Goal: Obtain resource: Obtain resource

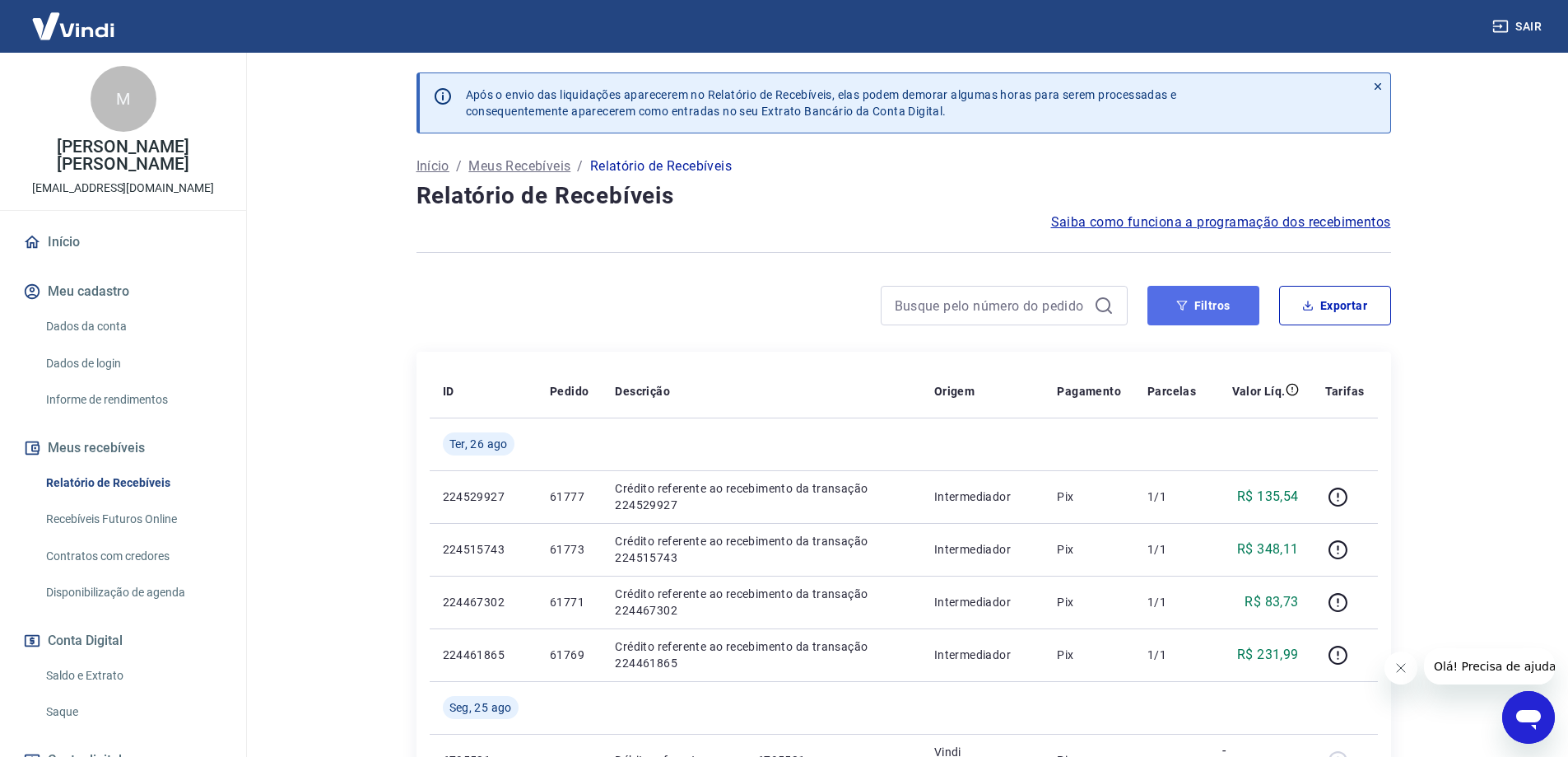
click at [1235, 306] on button "Filtros" at bounding box center [1202, 305] width 112 height 40
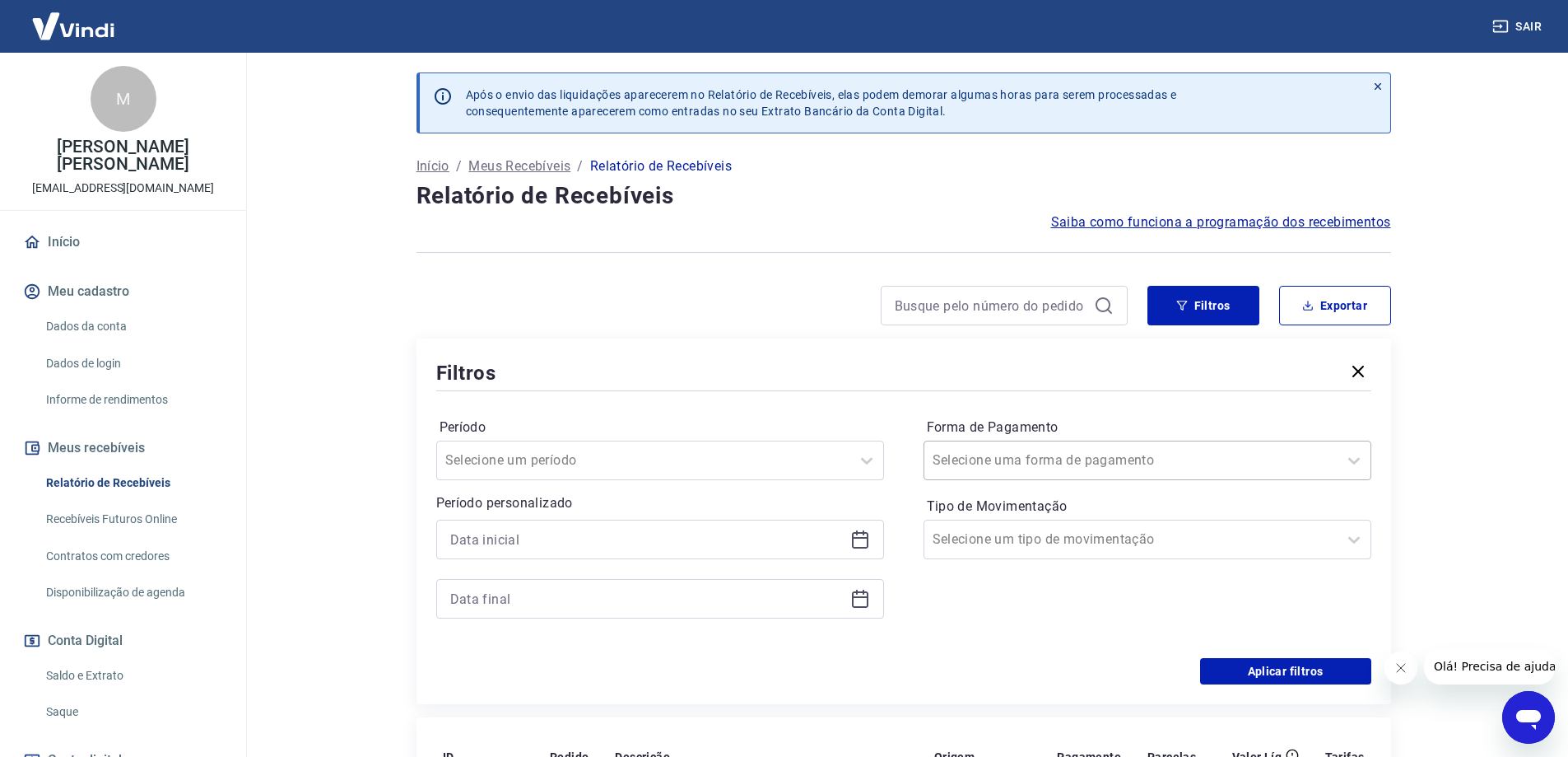
click at [950, 467] on input "Forma de Pagamento" at bounding box center [1016, 461] width 166 height 20
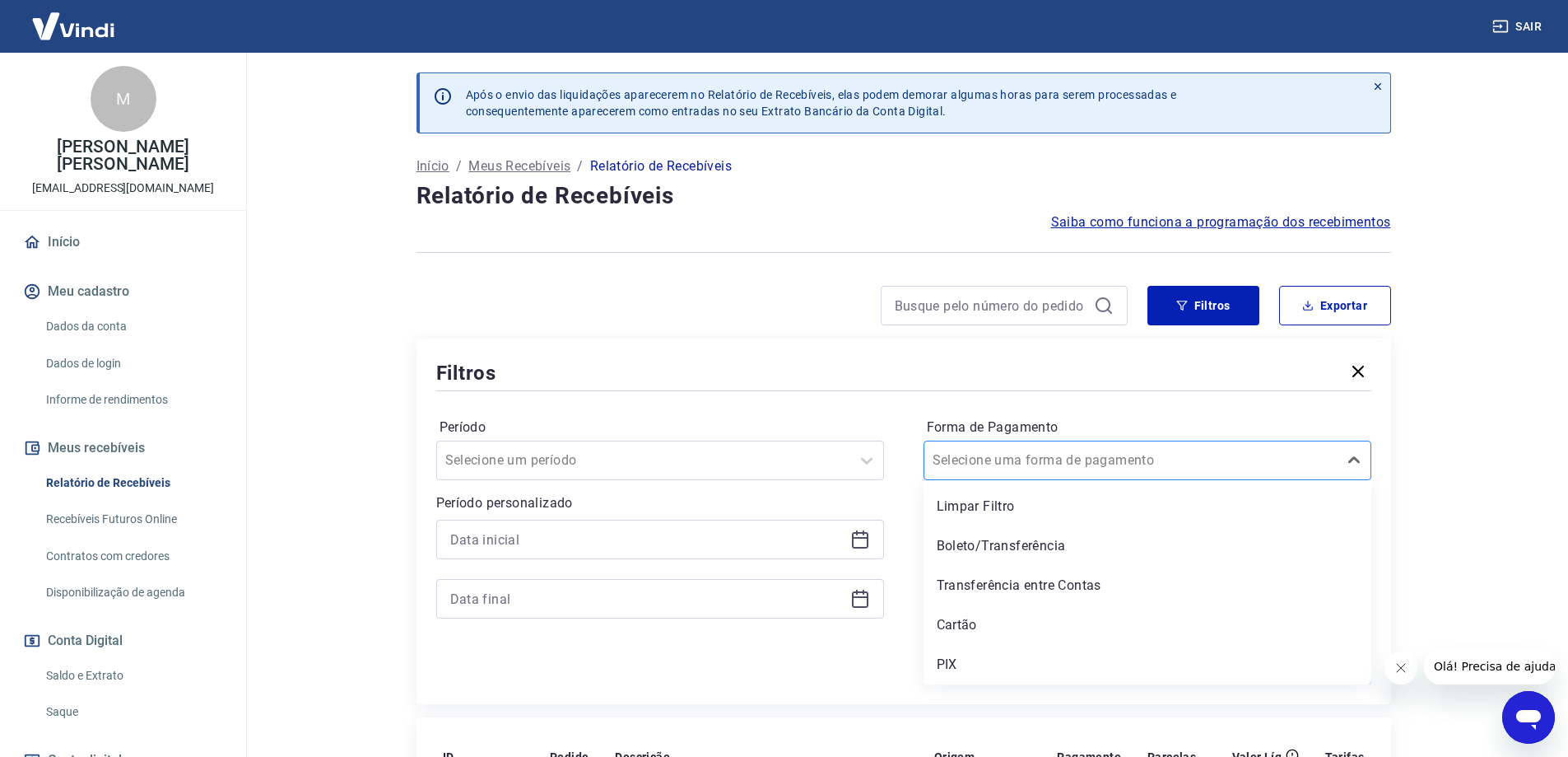
click at [956, 468] on input "Forma de Pagamento" at bounding box center [1016, 461] width 166 height 20
click at [867, 466] on icon at bounding box center [867, 461] width 20 height 20
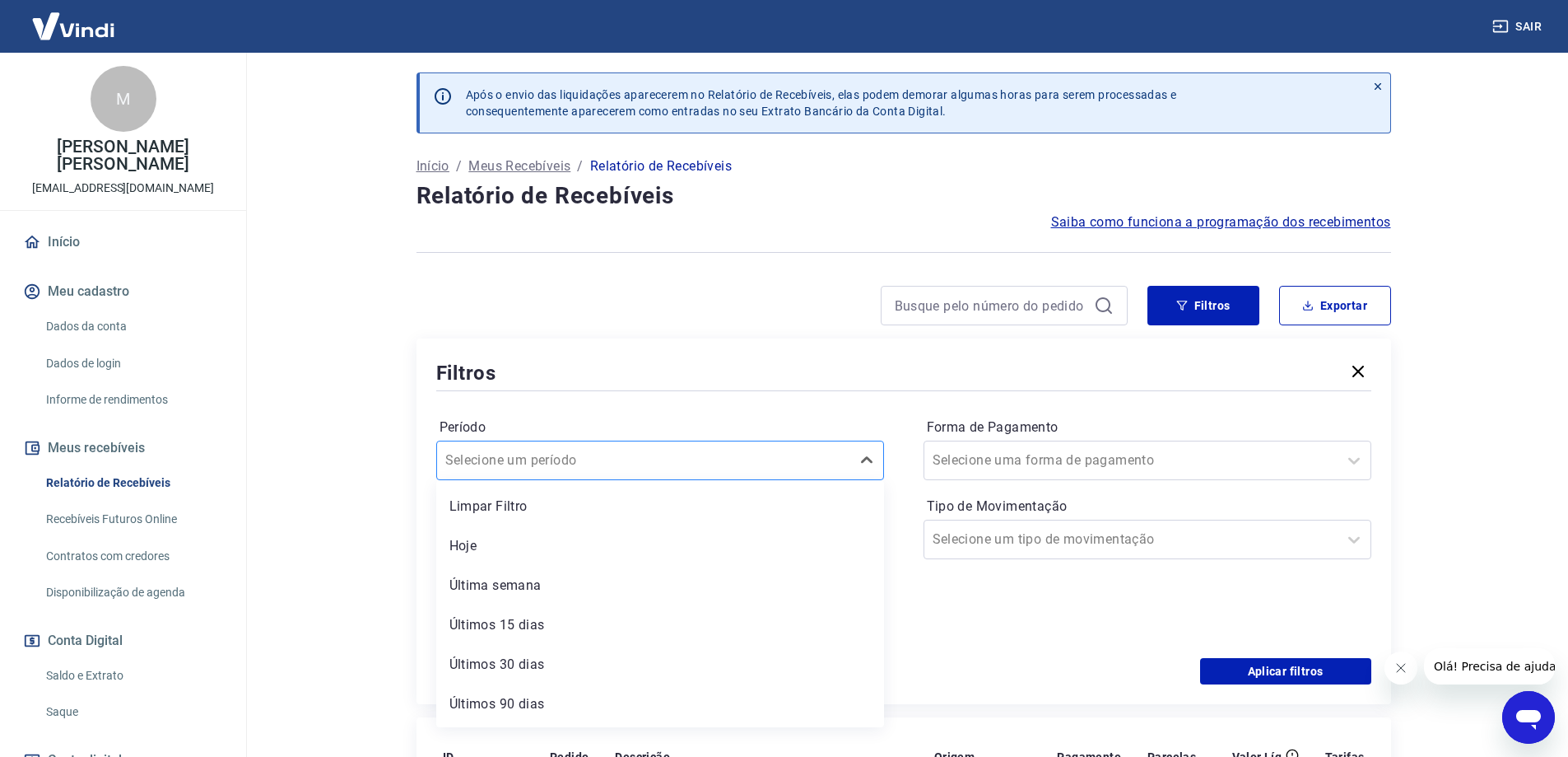
click at [747, 466] on div at bounding box center [644, 460] width 397 height 23
click at [719, 562] on div at bounding box center [660, 569] width 448 height 99
click at [732, 549] on input at bounding box center [647, 539] width 393 height 25
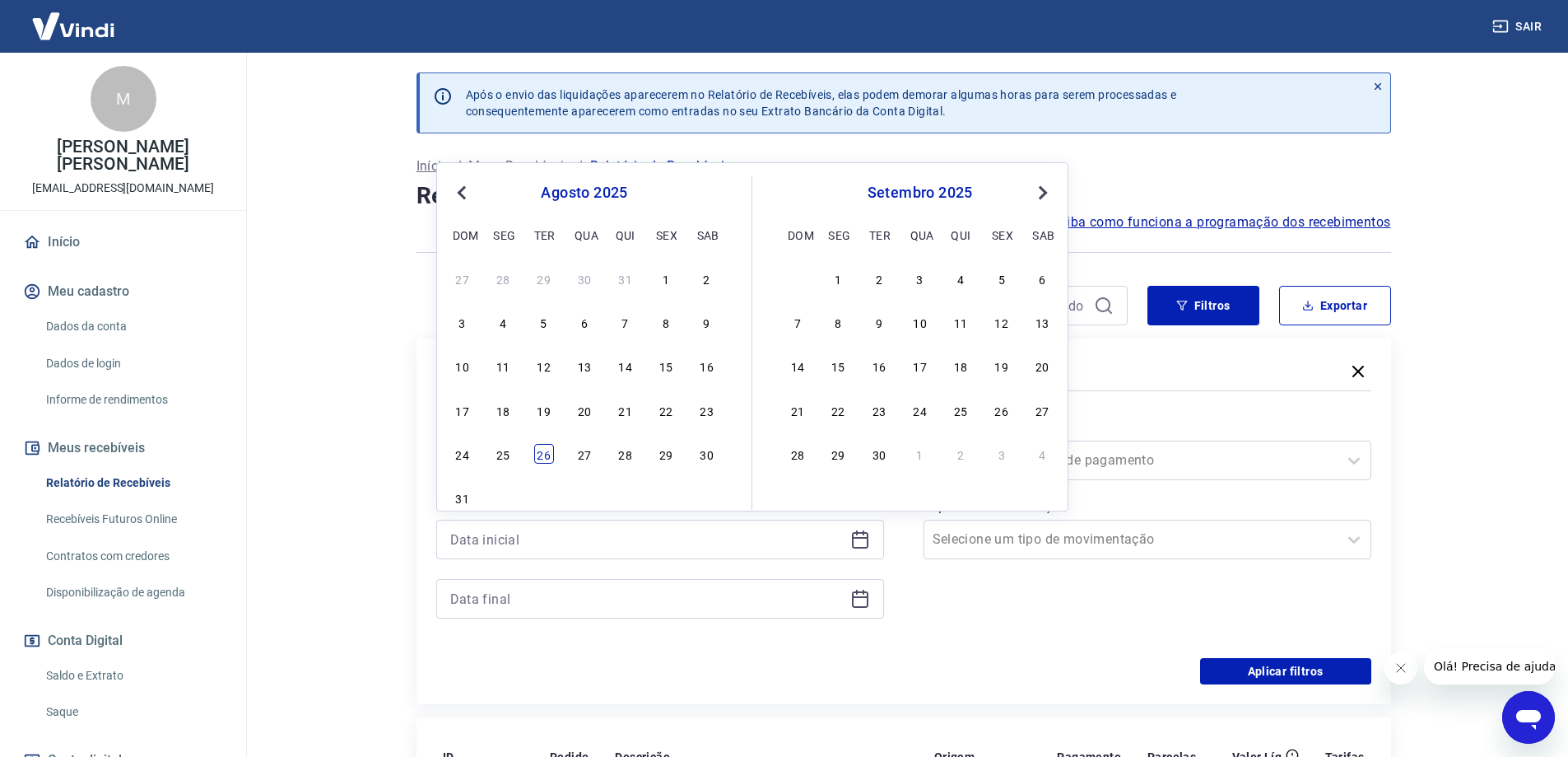
click at [546, 450] on div "26" at bounding box center [544, 454] width 20 height 20
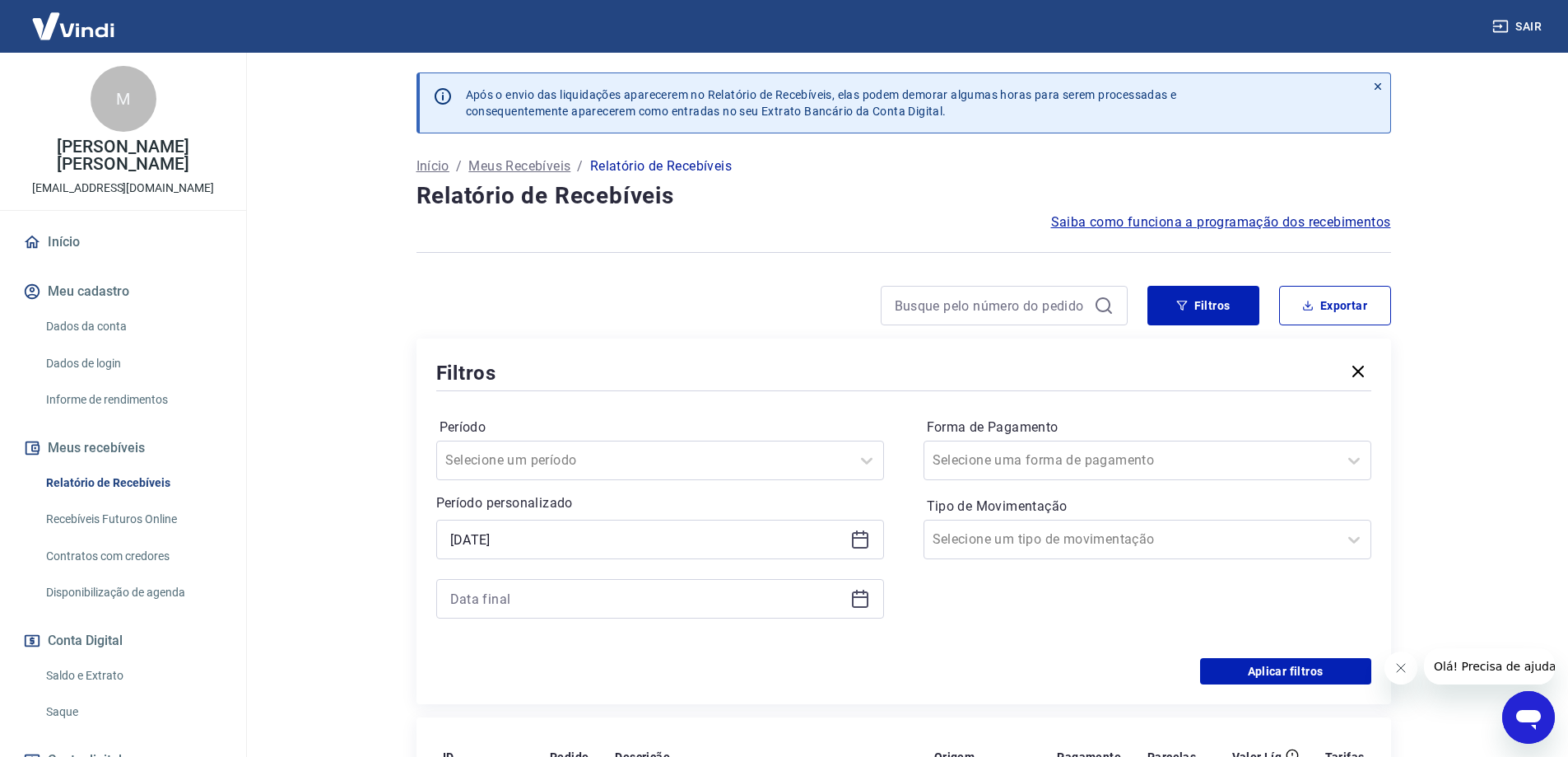
type input "[DATE]"
click at [1039, 188] on h4 "Relatório de Recebíveis" at bounding box center [904, 196] width 974 height 33
click at [669, 602] on input at bounding box center [647, 598] width 393 height 25
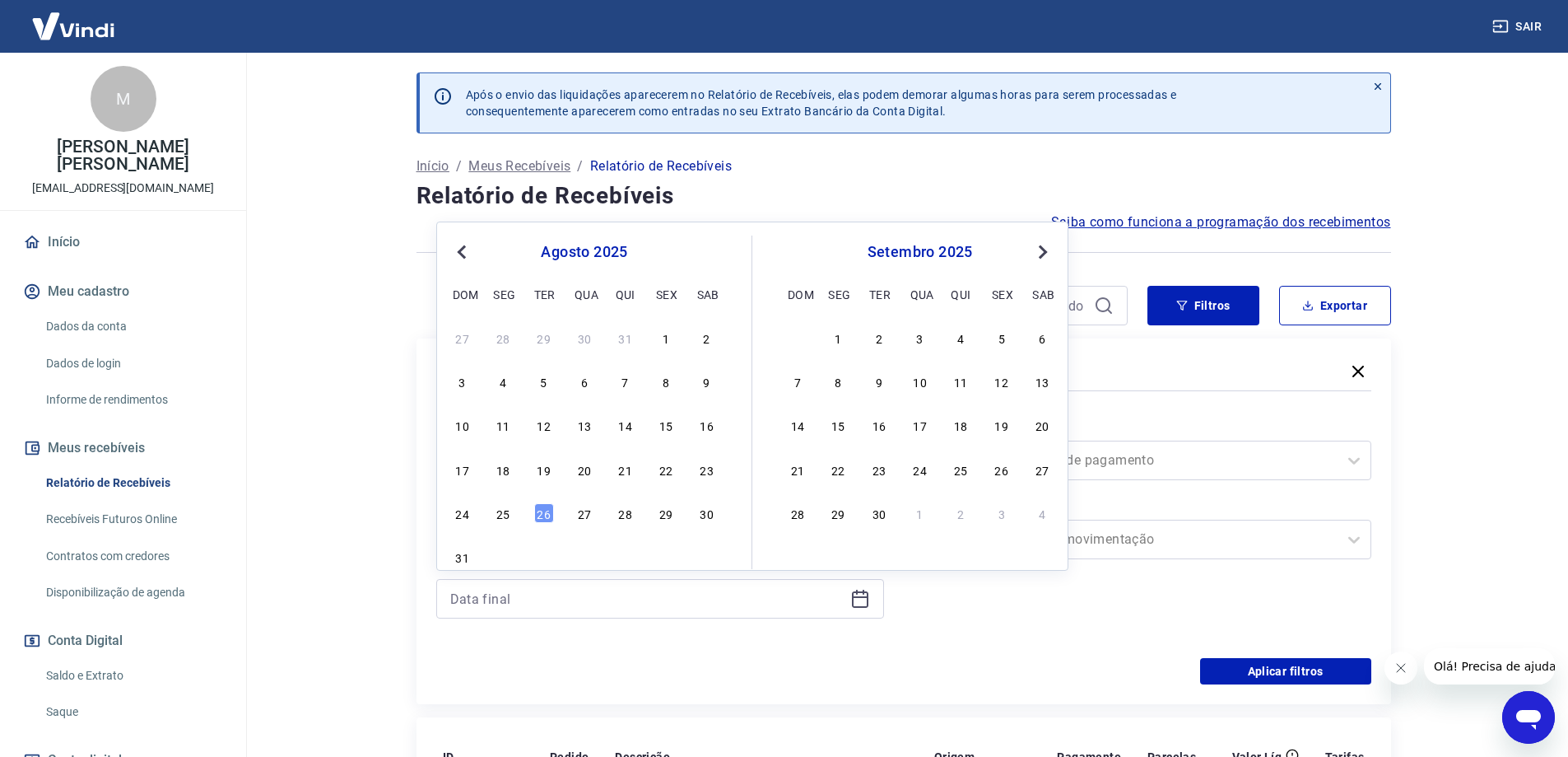
click at [1041, 246] on span "Next Month" at bounding box center [1041, 251] width 0 height 19
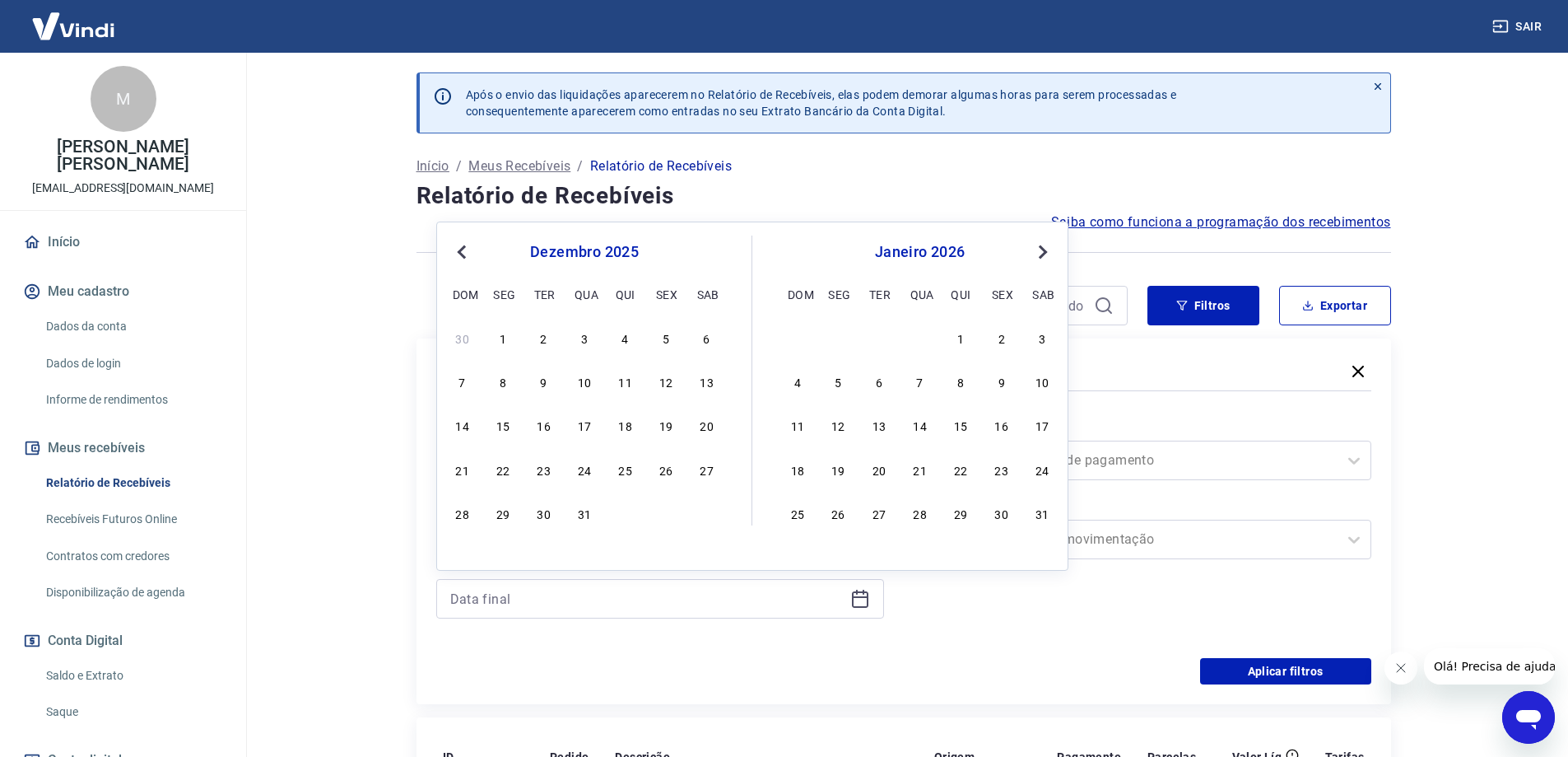
click at [1041, 246] on span "Next Month" at bounding box center [1041, 251] width 0 height 19
click at [1047, 249] on button "Next Month" at bounding box center [1042, 252] width 20 height 20
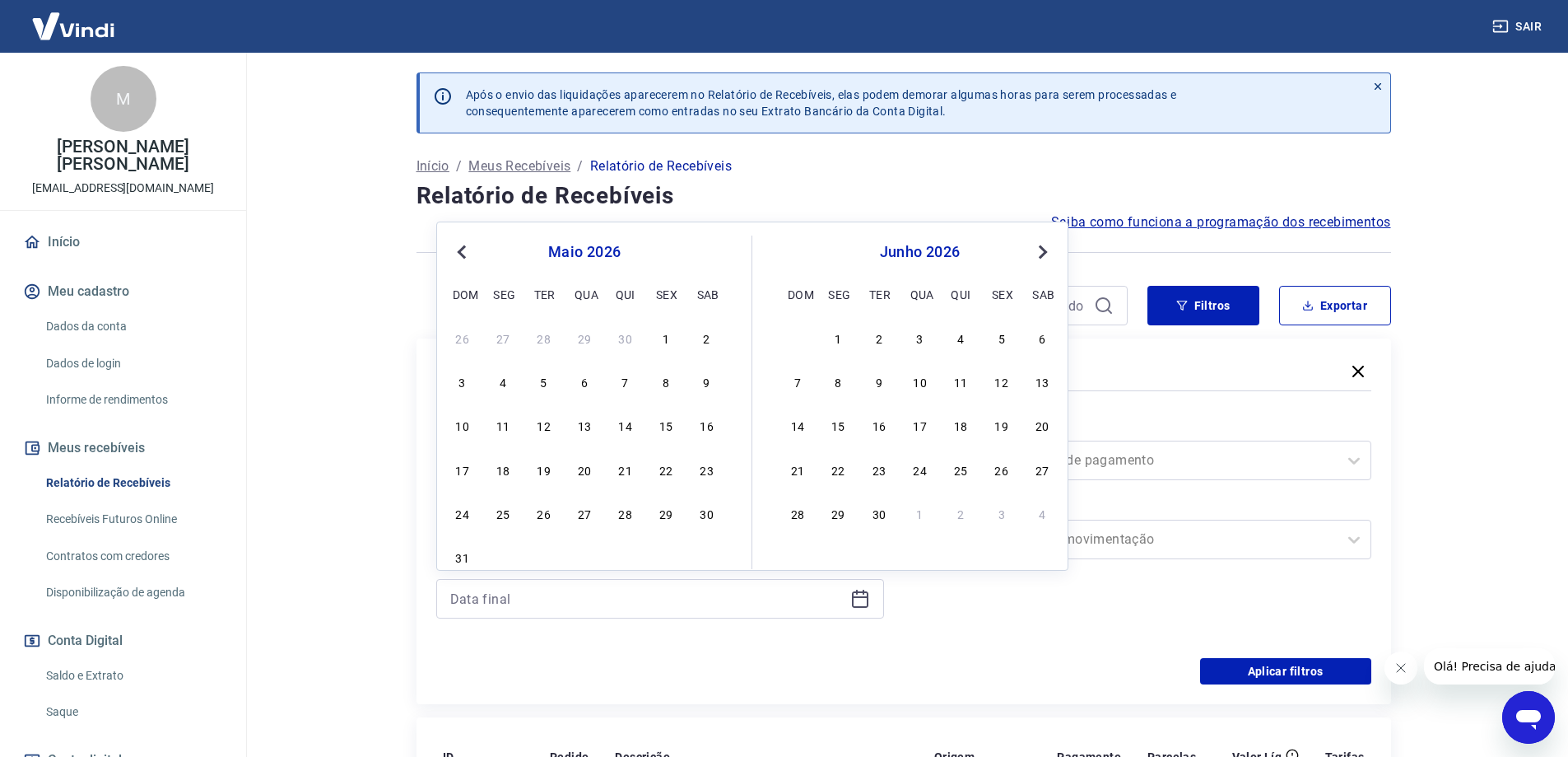
click at [1047, 249] on button "Next Month" at bounding box center [1042, 252] width 20 height 20
click at [1041, 515] on div "31" at bounding box center [1042, 513] width 20 height 20
type input "[DATE]"
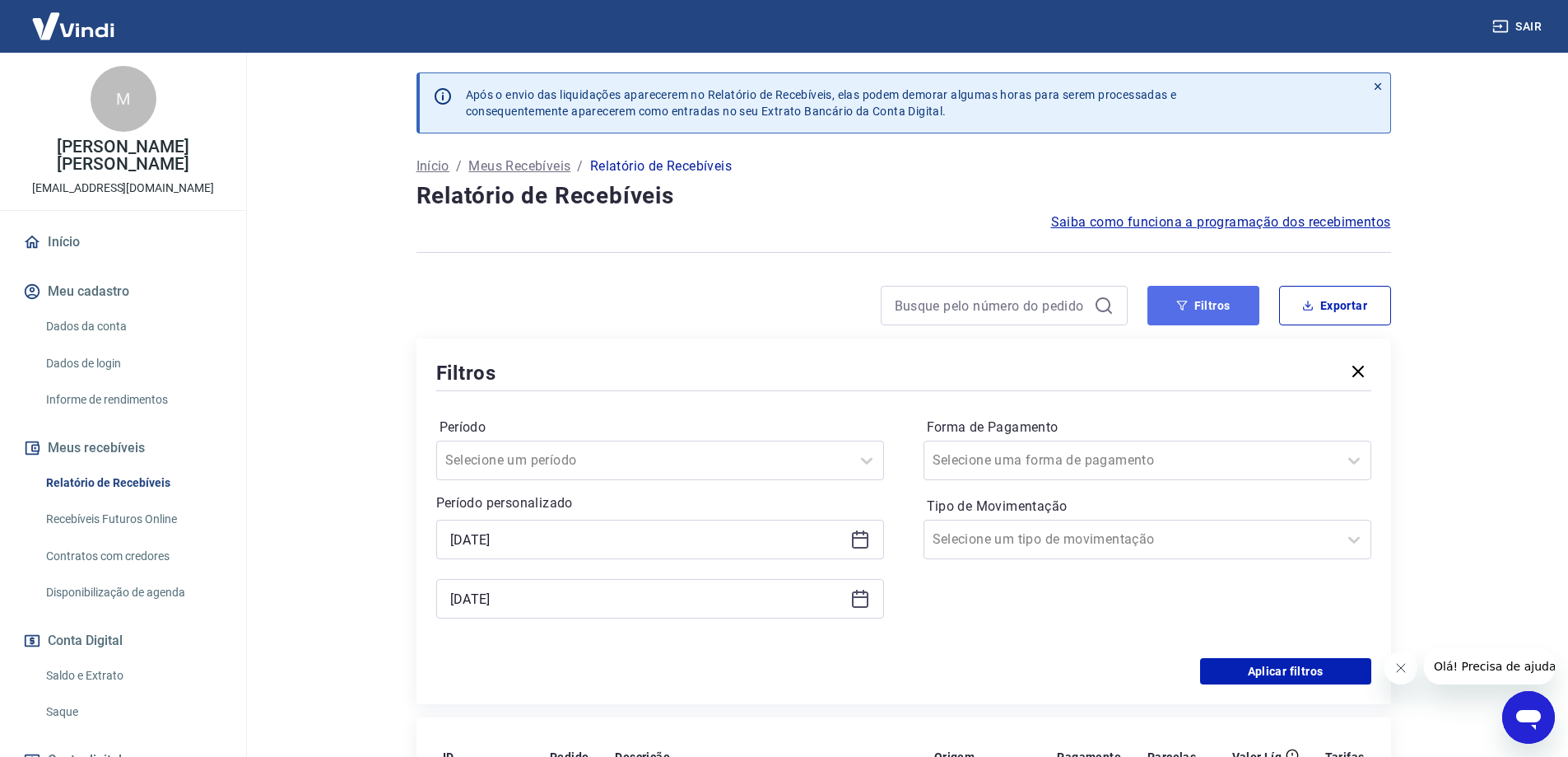
click at [1220, 308] on button "Filtros" at bounding box center [1202, 305] width 112 height 40
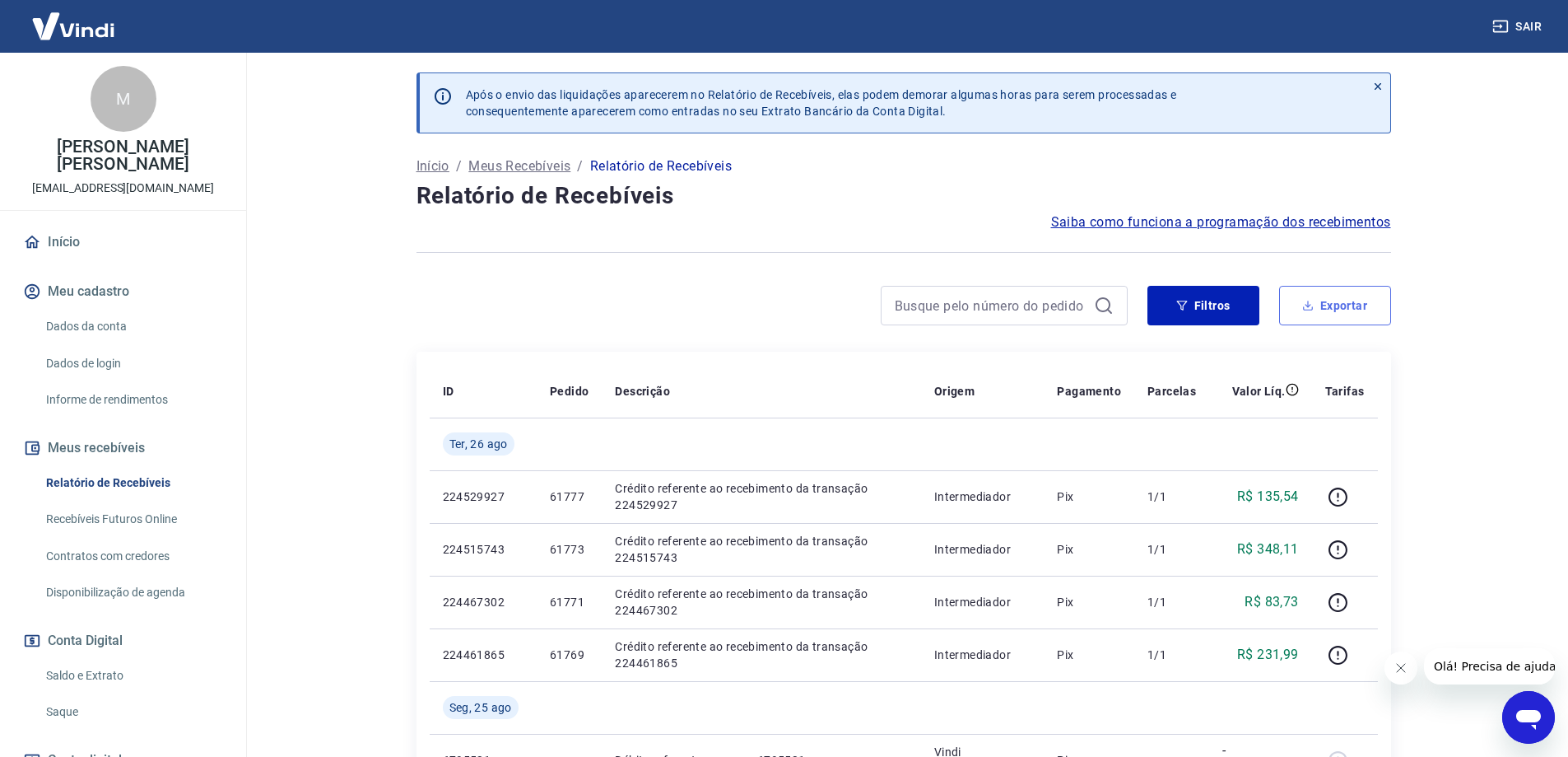
click at [1347, 303] on button "Exportar" at bounding box center [1335, 305] width 112 height 40
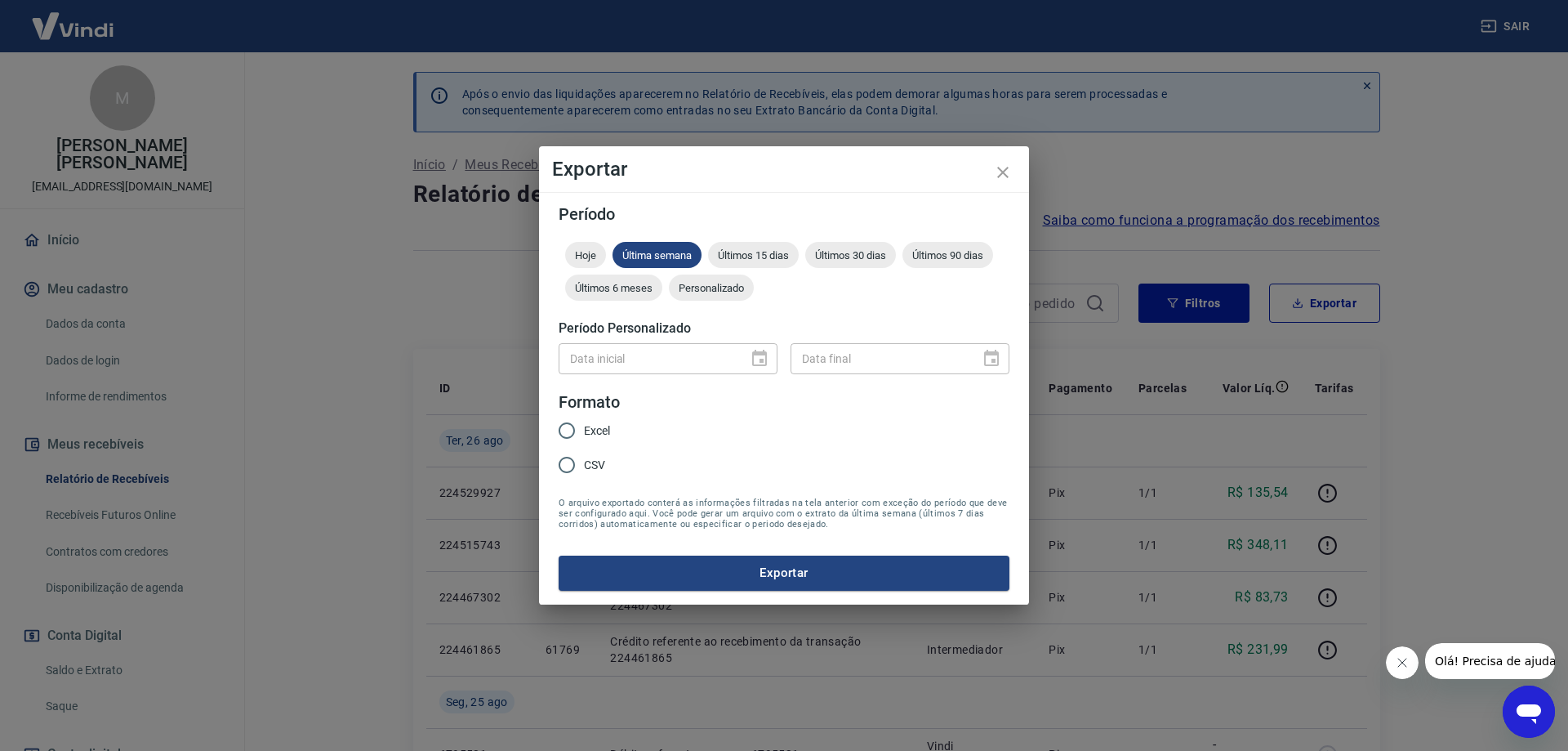
click at [566, 435] on input "Excel" at bounding box center [567, 430] width 34 height 34
radio input "true"
click at [717, 289] on span "Personalizado" at bounding box center [711, 287] width 85 height 12
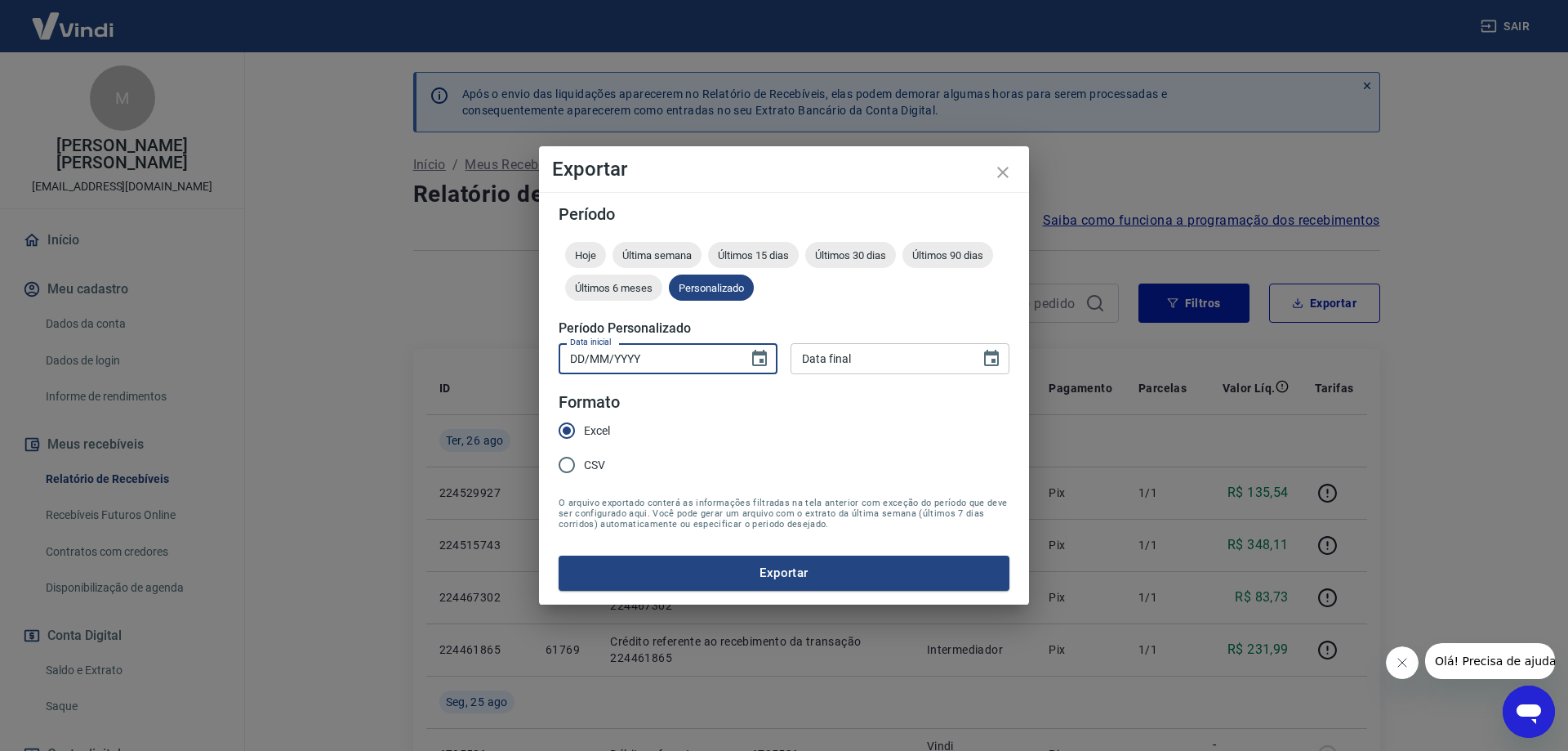
click at [703, 359] on input "DD/MM/YYYY" at bounding box center [648, 358] width 178 height 30
type input "[DATE]"
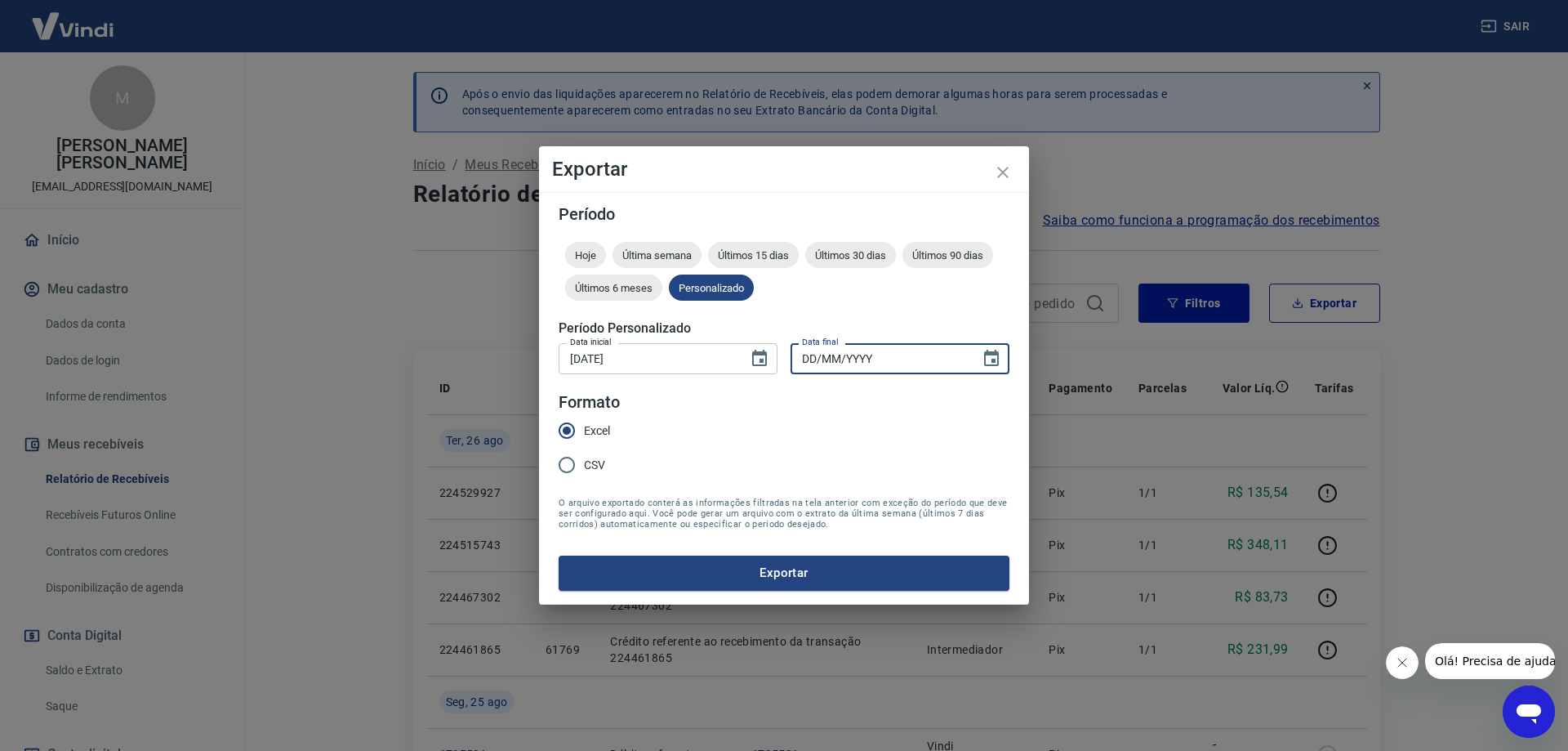
click at [835, 364] on input "DD/MM/YYYY" at bounding box center [880, 358] width 178 height 30
click at [757, 571] on button "Exportar" at bounding box center [784, 572] width 451 height 34
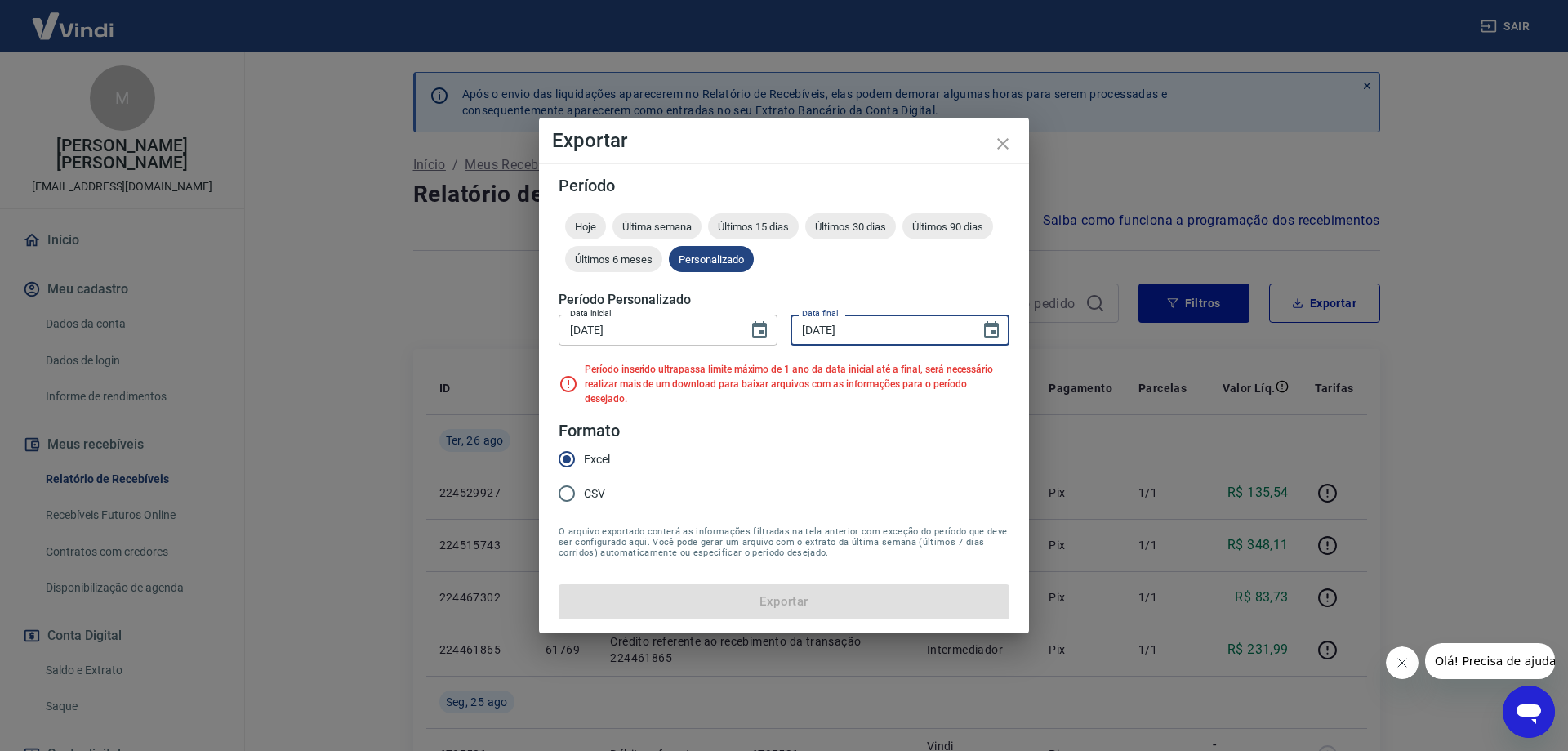
click at [894, 335] on input "[DATE]" at bounding box center [880, 329] width 178 height 30
click at [885, 337] on input "[DATE]" at bounding box center [880, 329] width 178 height 30
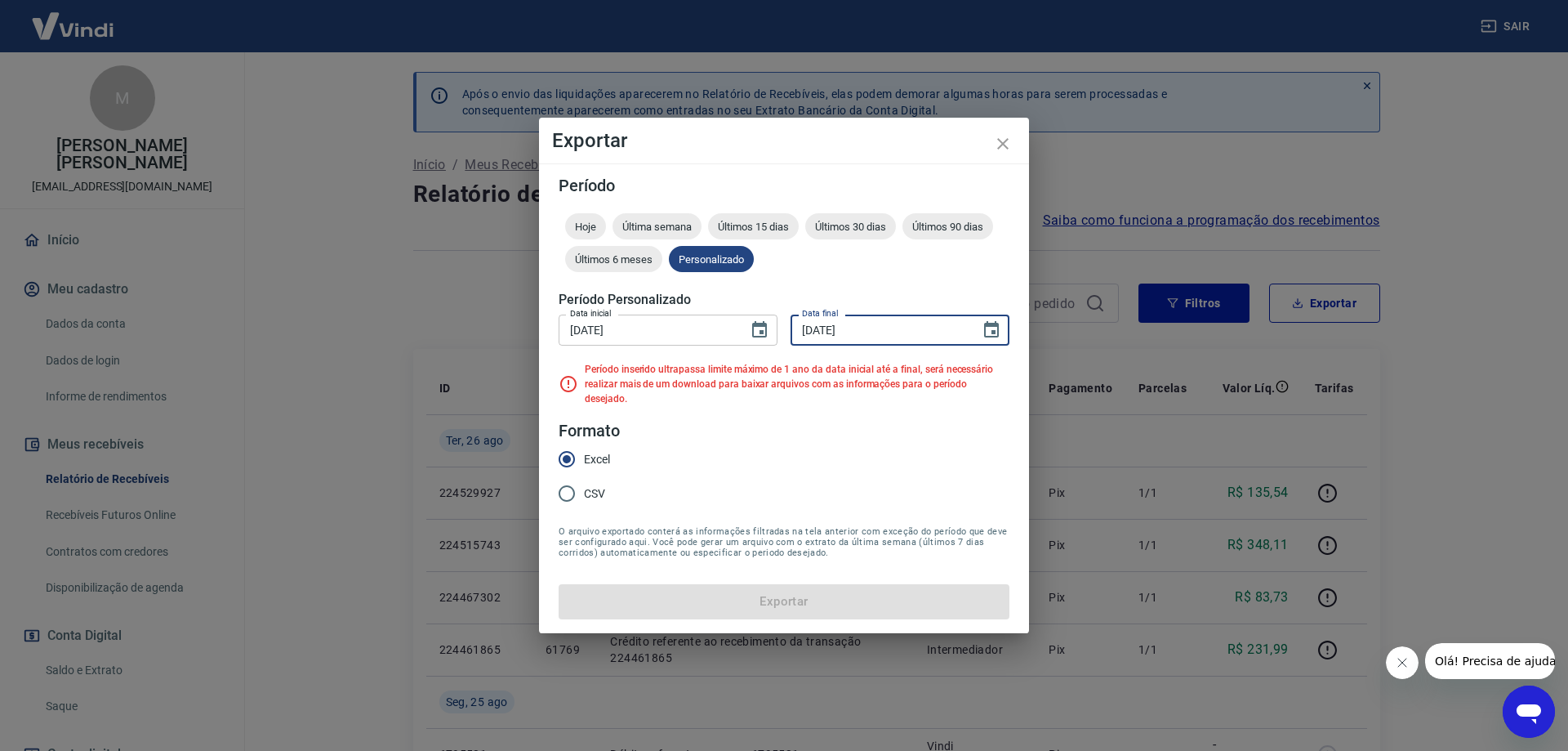
click at [839, 337] on input "[DATE]" at bounding box center [880, 329] width 178 height 30
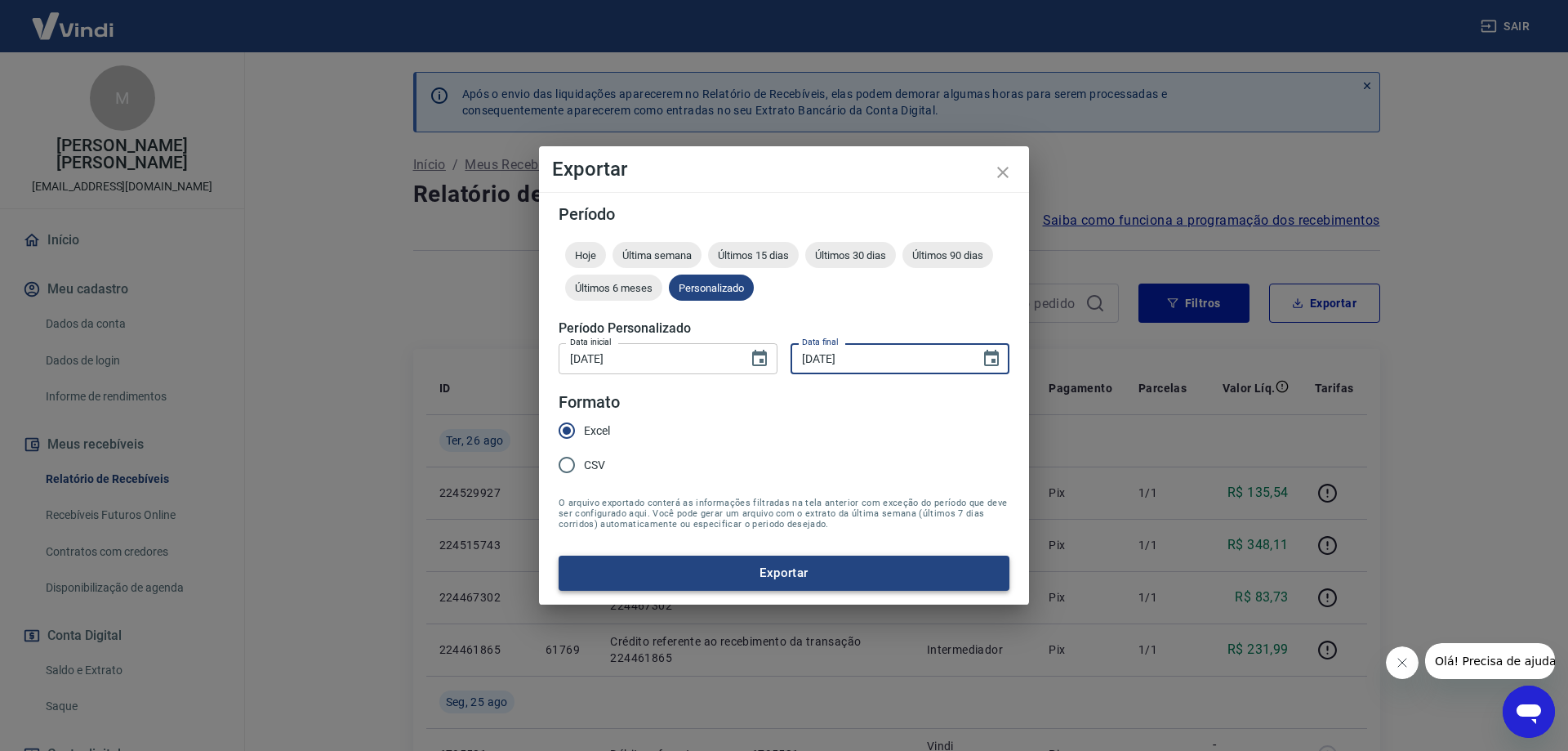
type input "[DATE]"
click at [750, 570] on button "Exportar" at bounding box center [784, 572] width 451 height 34
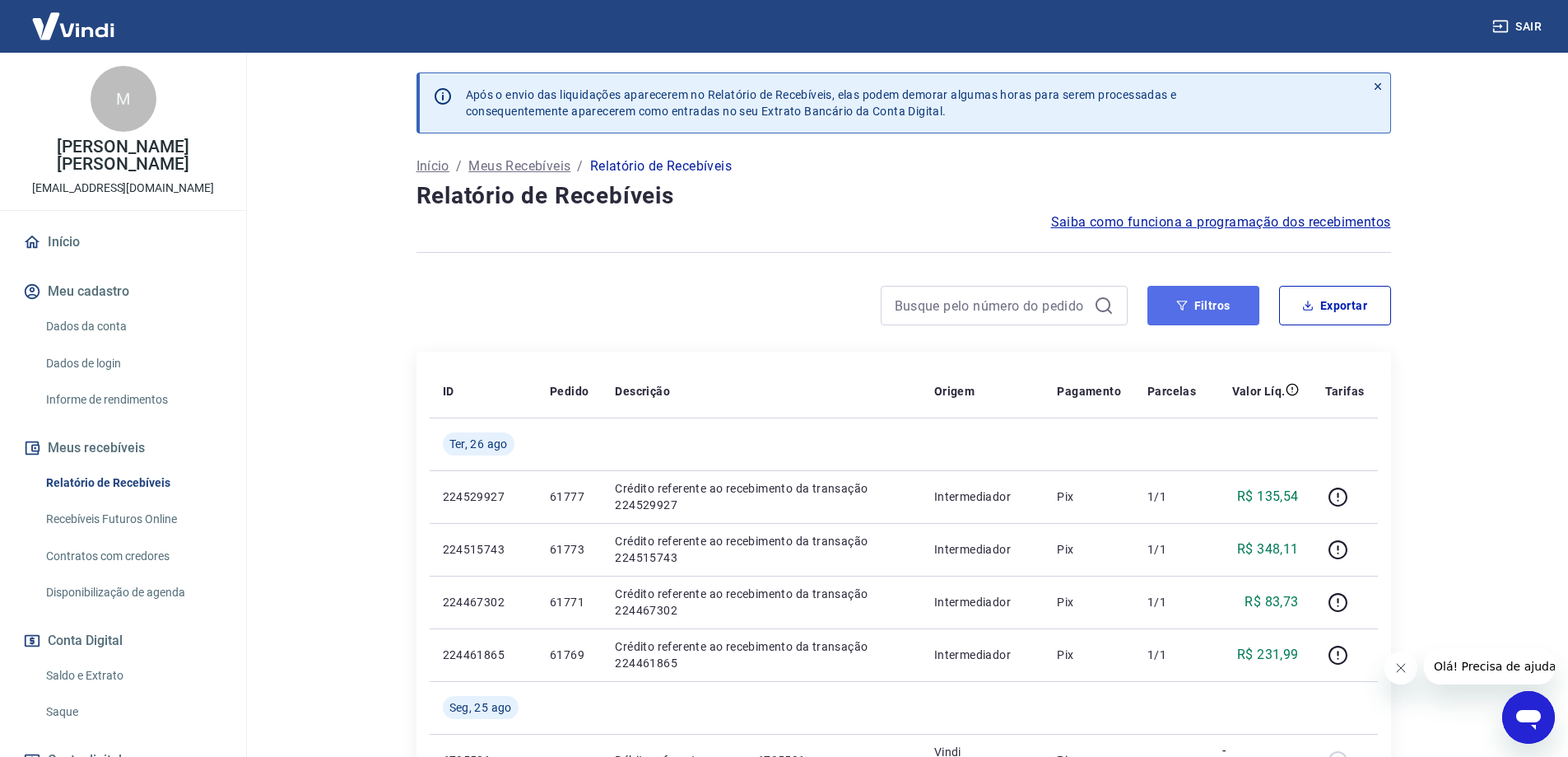
click at [1180, 316] on button "Filtros" at bounding box center [1202, 305] width 112 height 40
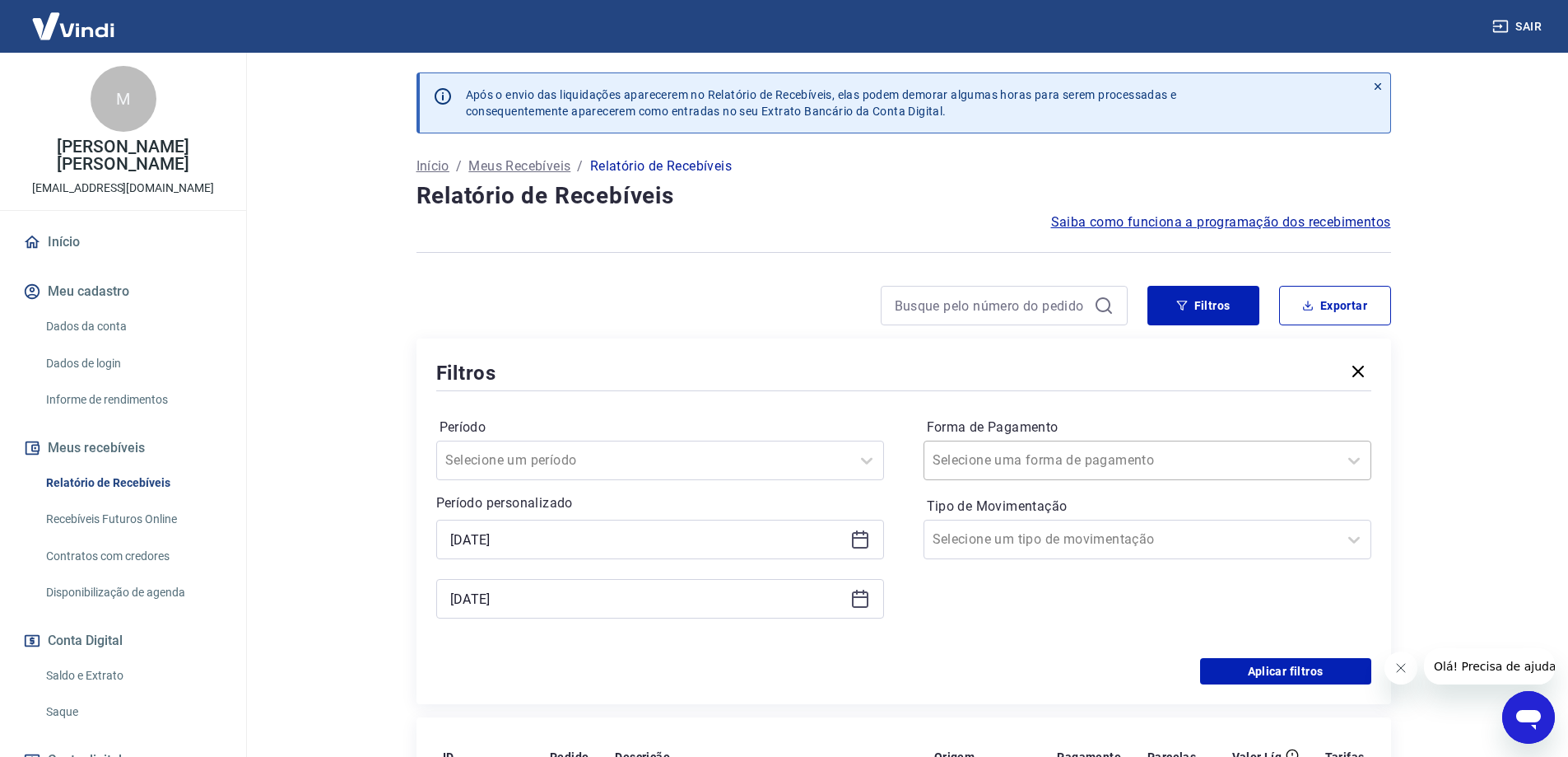
click at [1071, 471] on div at bounding box center [1131, 460] width 397 height 23
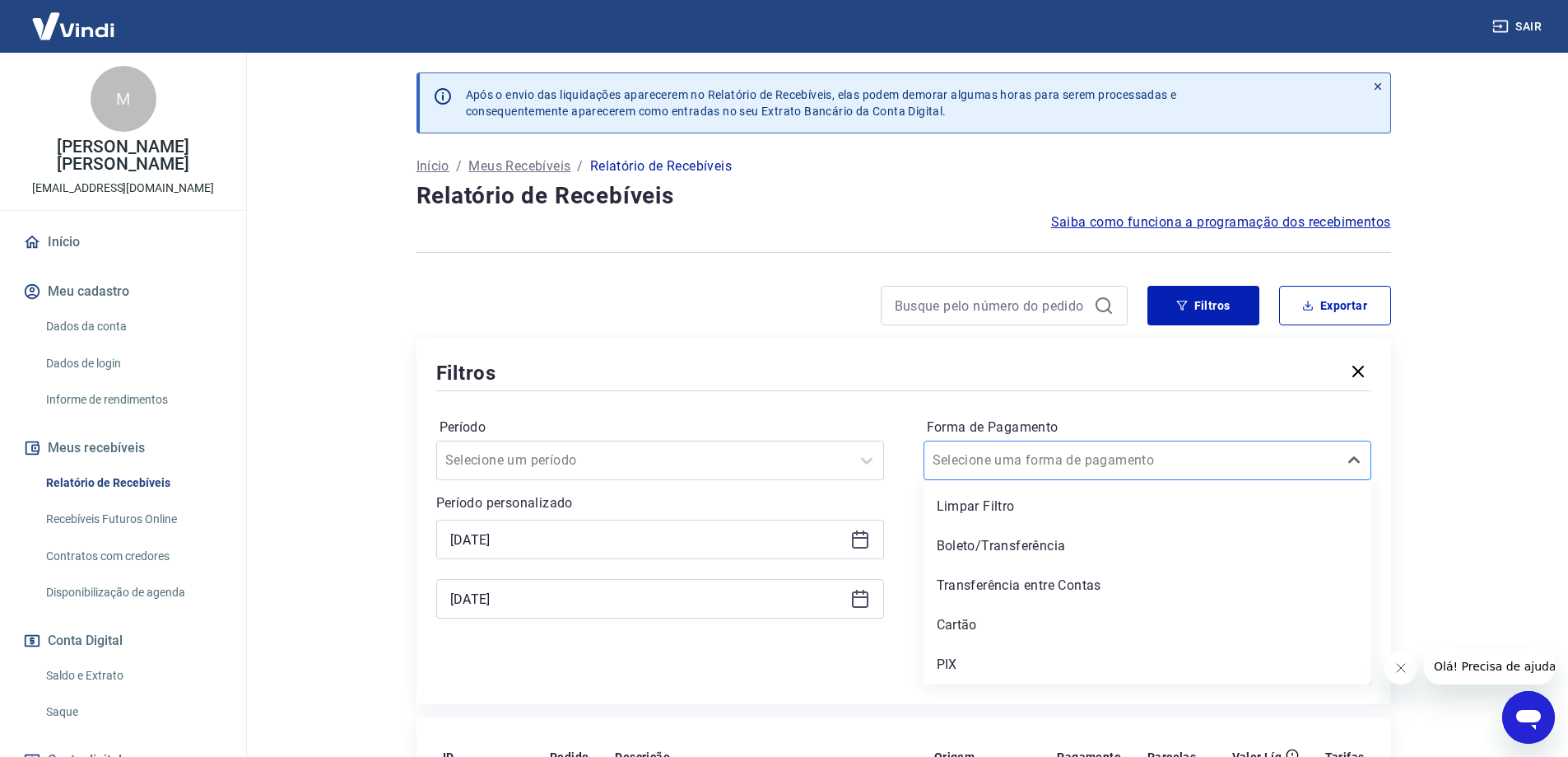
click at [1071, 470] on div at bounding box center [1131, 460] width 397 height 23
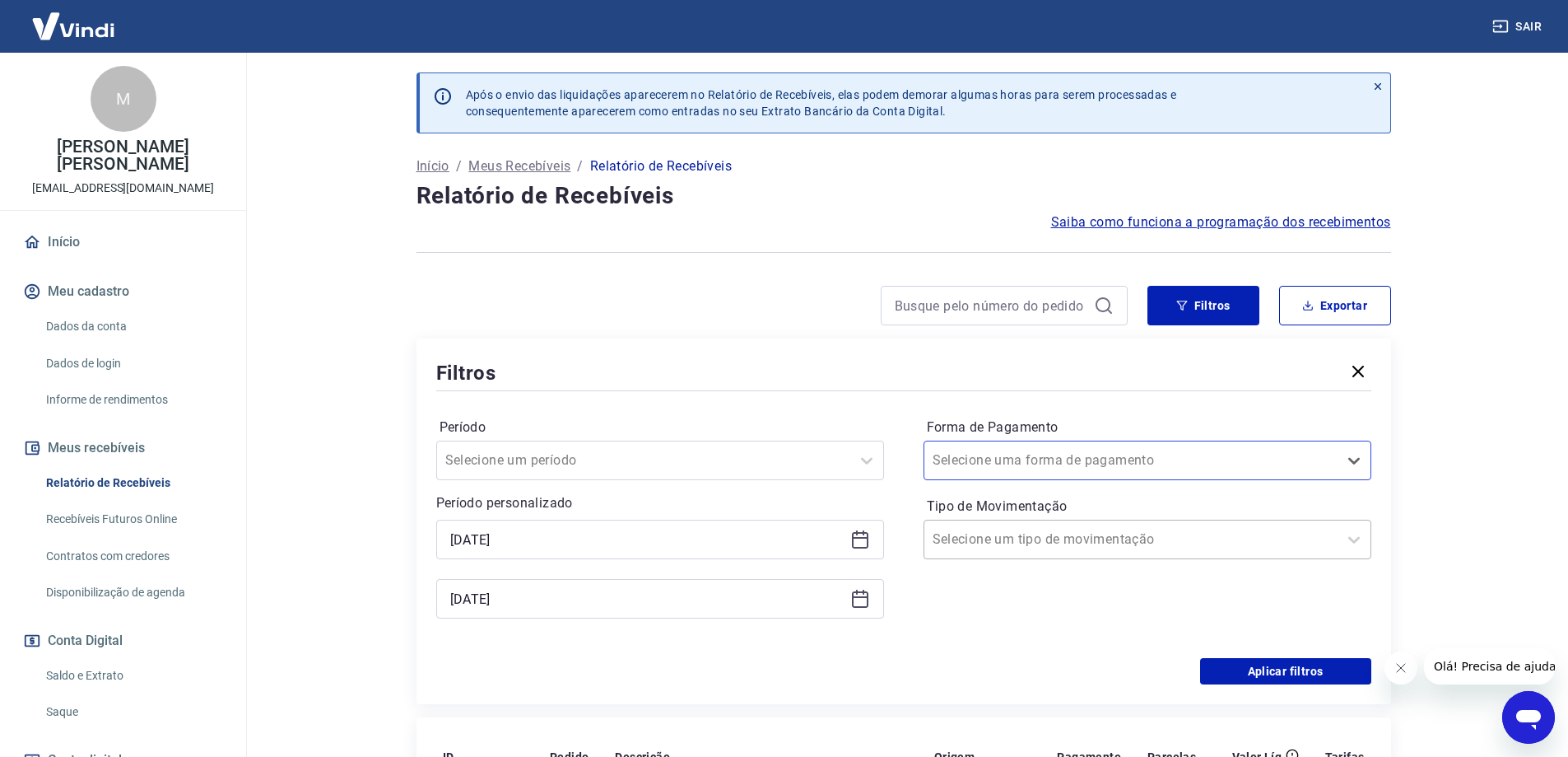
click at [1048, 536] on input "Tipo de Movimentação" at bounding box center [1016, 540] width 166 height 20
click at [1311, 371] on div "Filtros" at bounding box center [904, 372] width 935 height 29
click at [1339, 303] on button "Exportar" at bounding box center [1335, 305] width 112 height 40
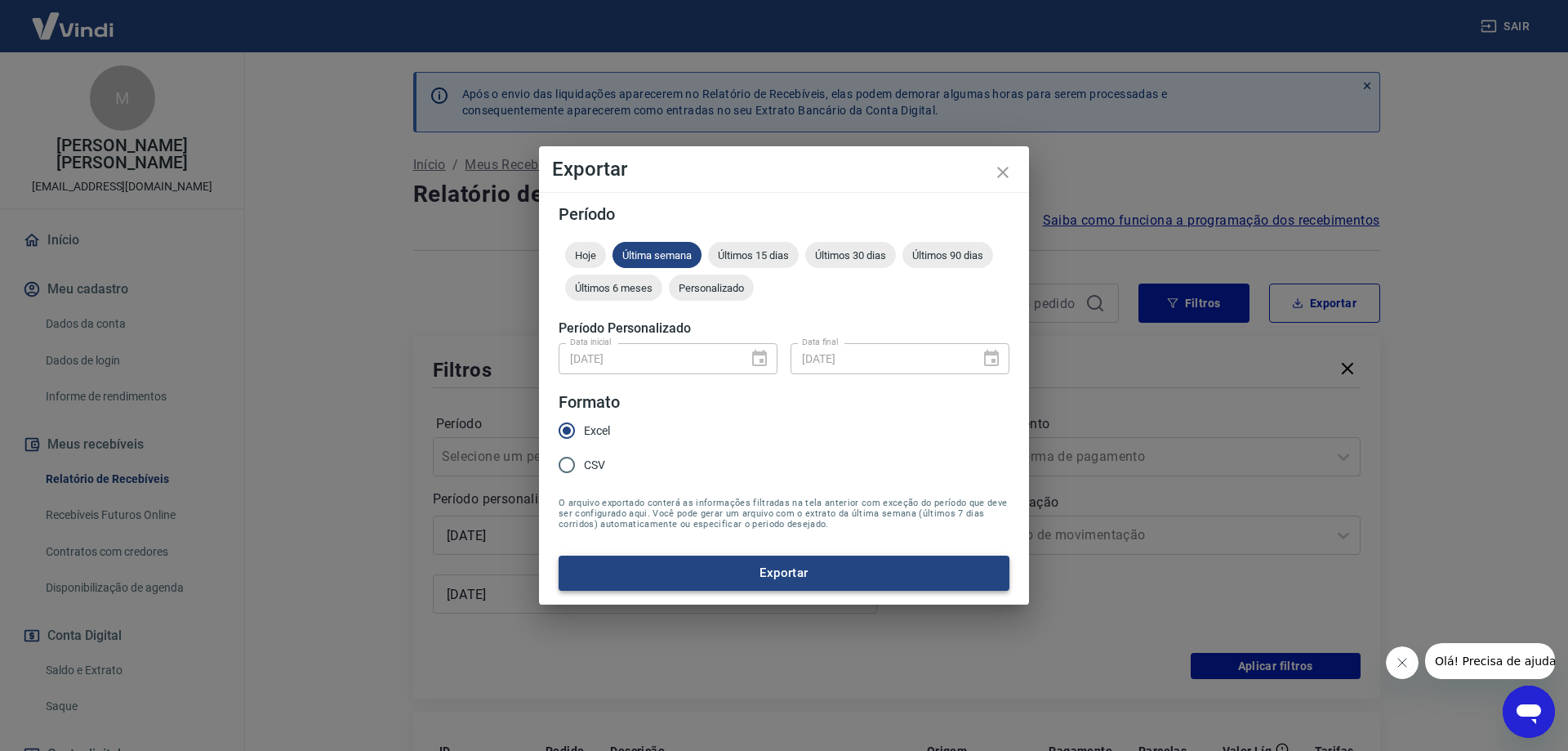
click at [730, 576] on button "Exportar" at bounding box center [784, 572] width 451 height 34
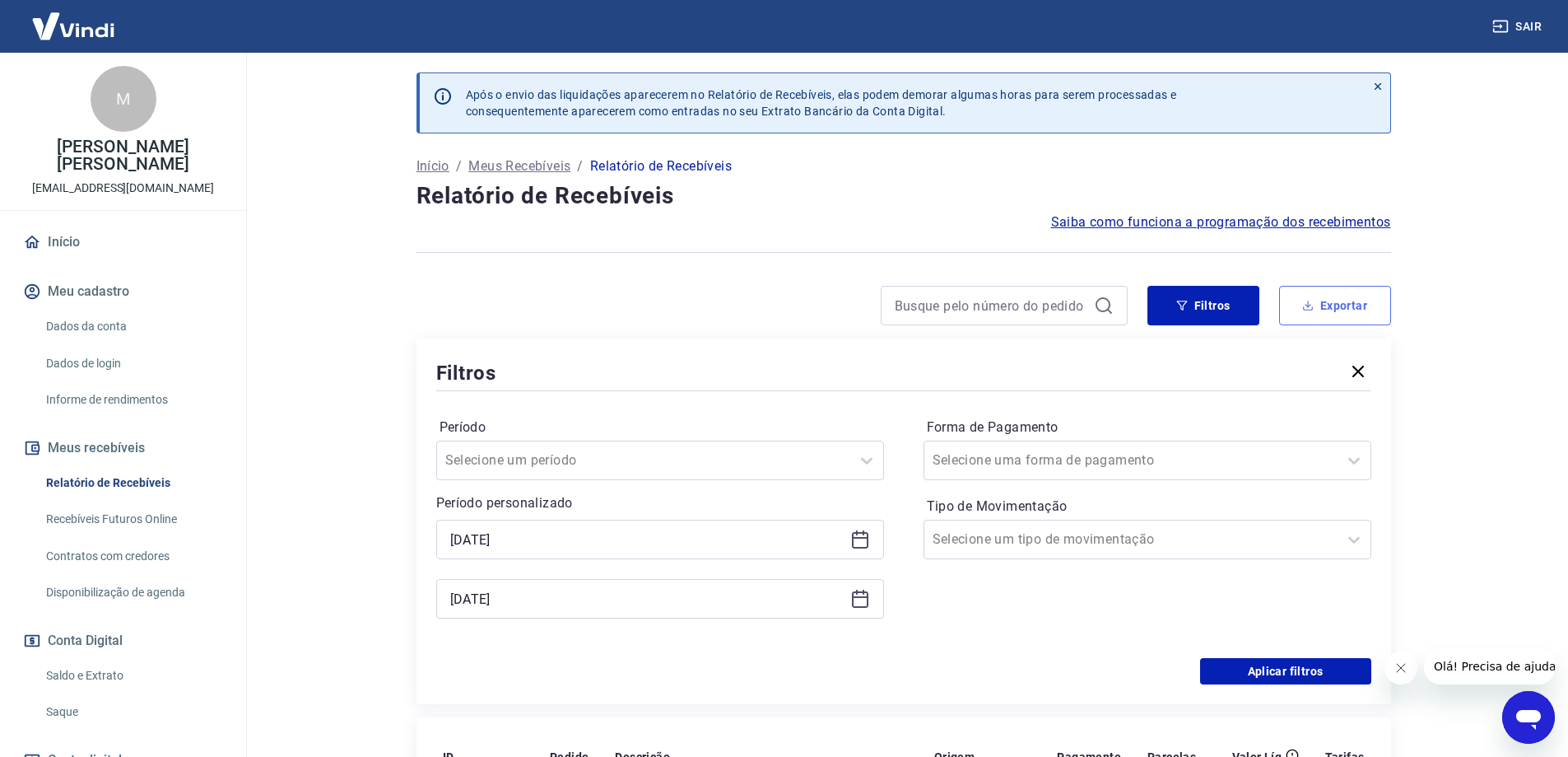
click at [1362, 308] on button "Exportar" at bounding box center [1335, 305] width 112 height 40
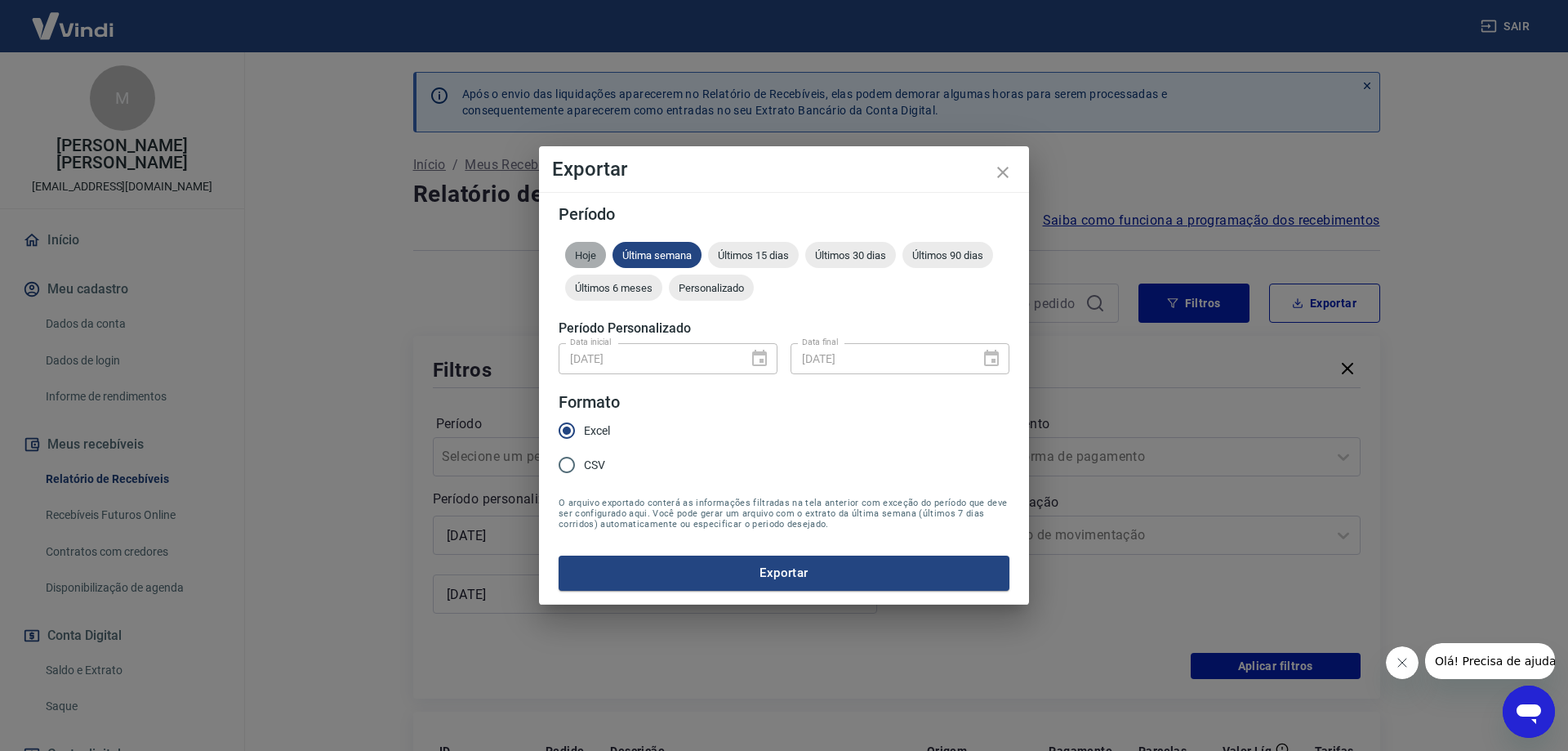
click at [588, 257] on span "Hoje" at bounding box center [585, 255] width 41 height 12
click at [768, 572] on button "Exportar" at bounding box center [784, 572] width 451 height 34
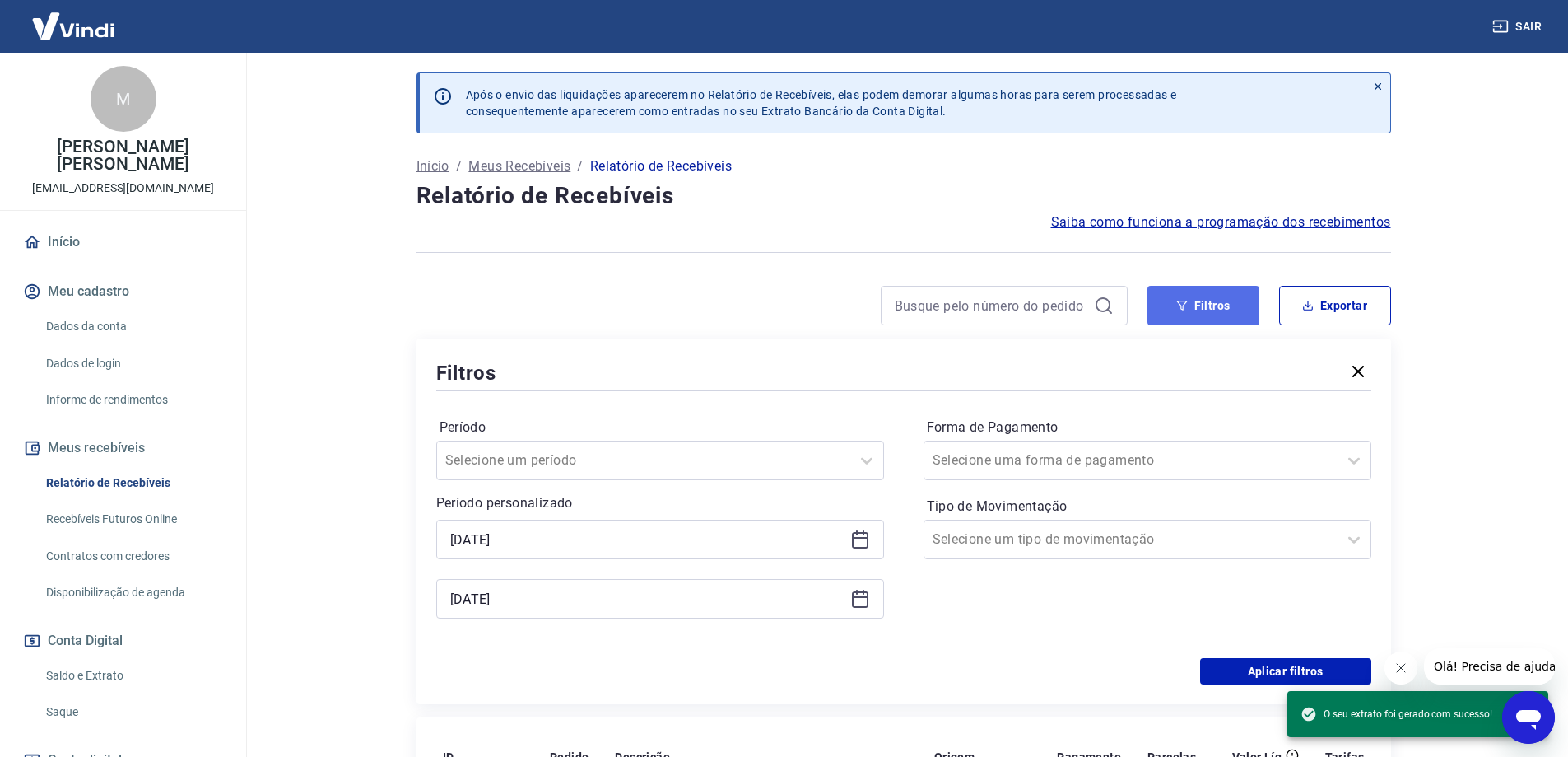
click at [1202, 309] on button "Filtros" at bounding box center [1202, 305] width 112 height 40
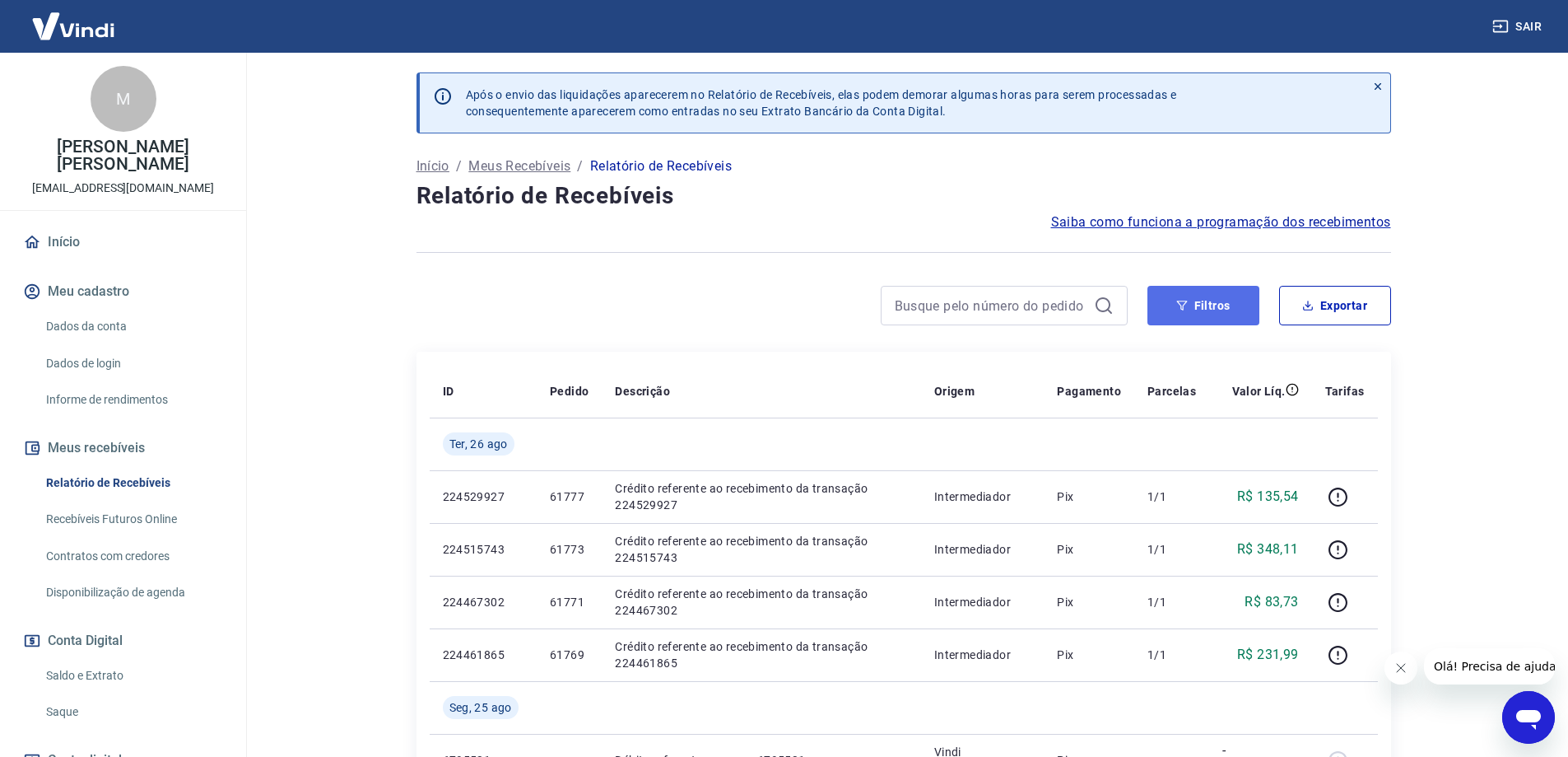
click at [1190, 299] on button "Filtros" at bounding box center [1202, 305] width 112 height 40
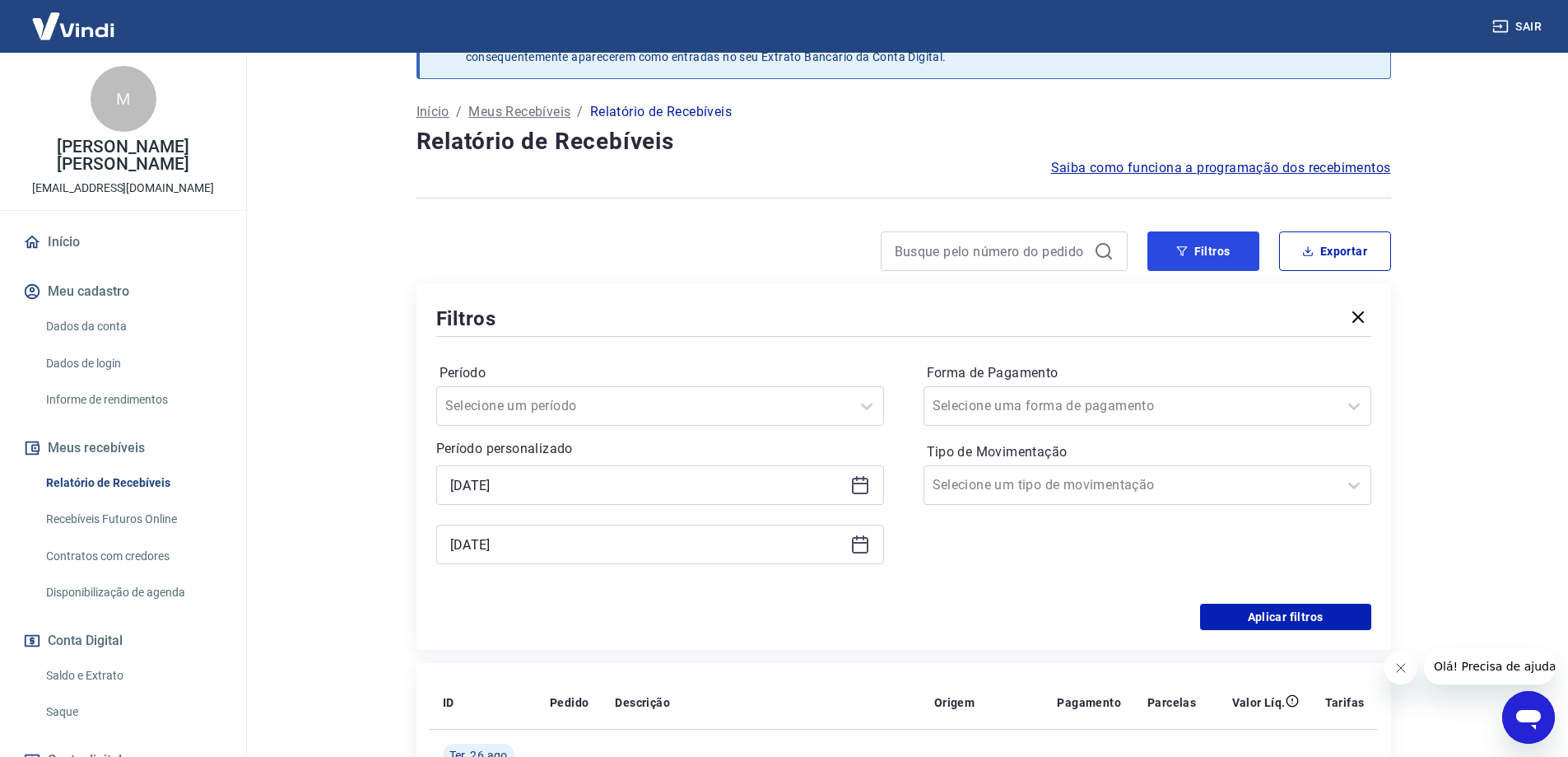
scroll to position [82, 0]
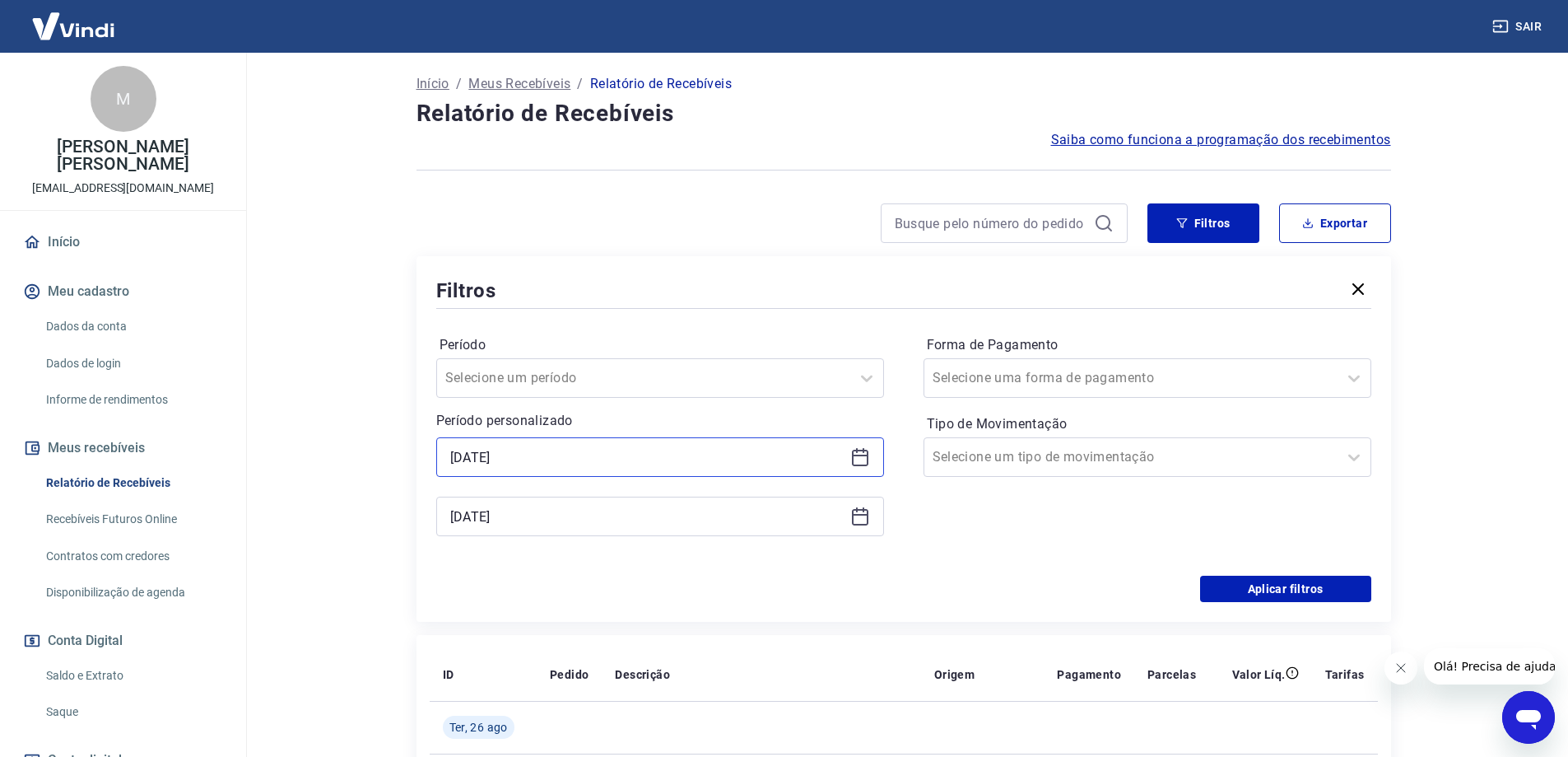
click at [671, 452] on input "[DATE]" at bounding box center [647, 457] width 393 height 25
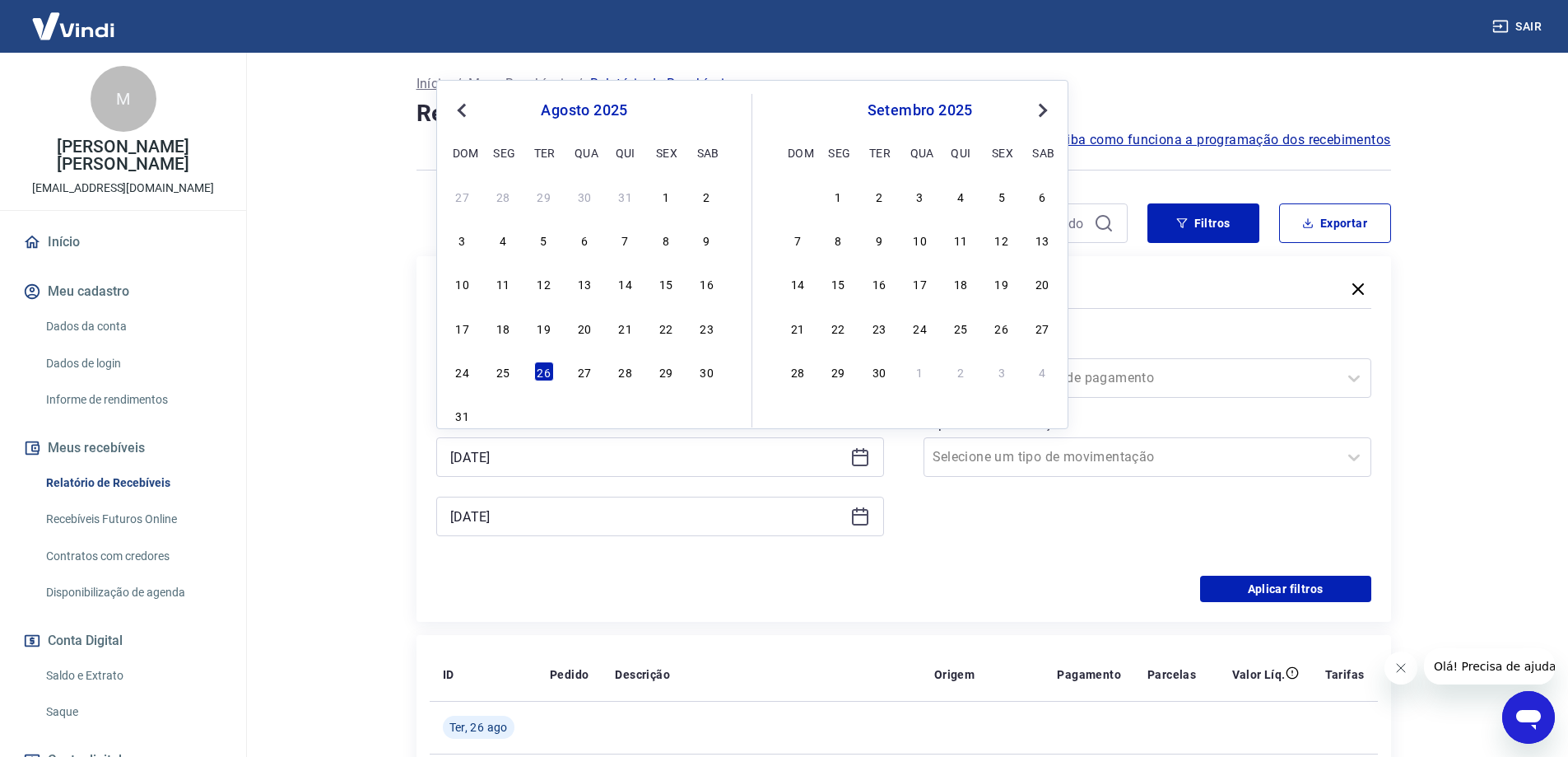
click at [615, 503] on div "[DATE]" at bounding box center [660, 516] width 448 height 40
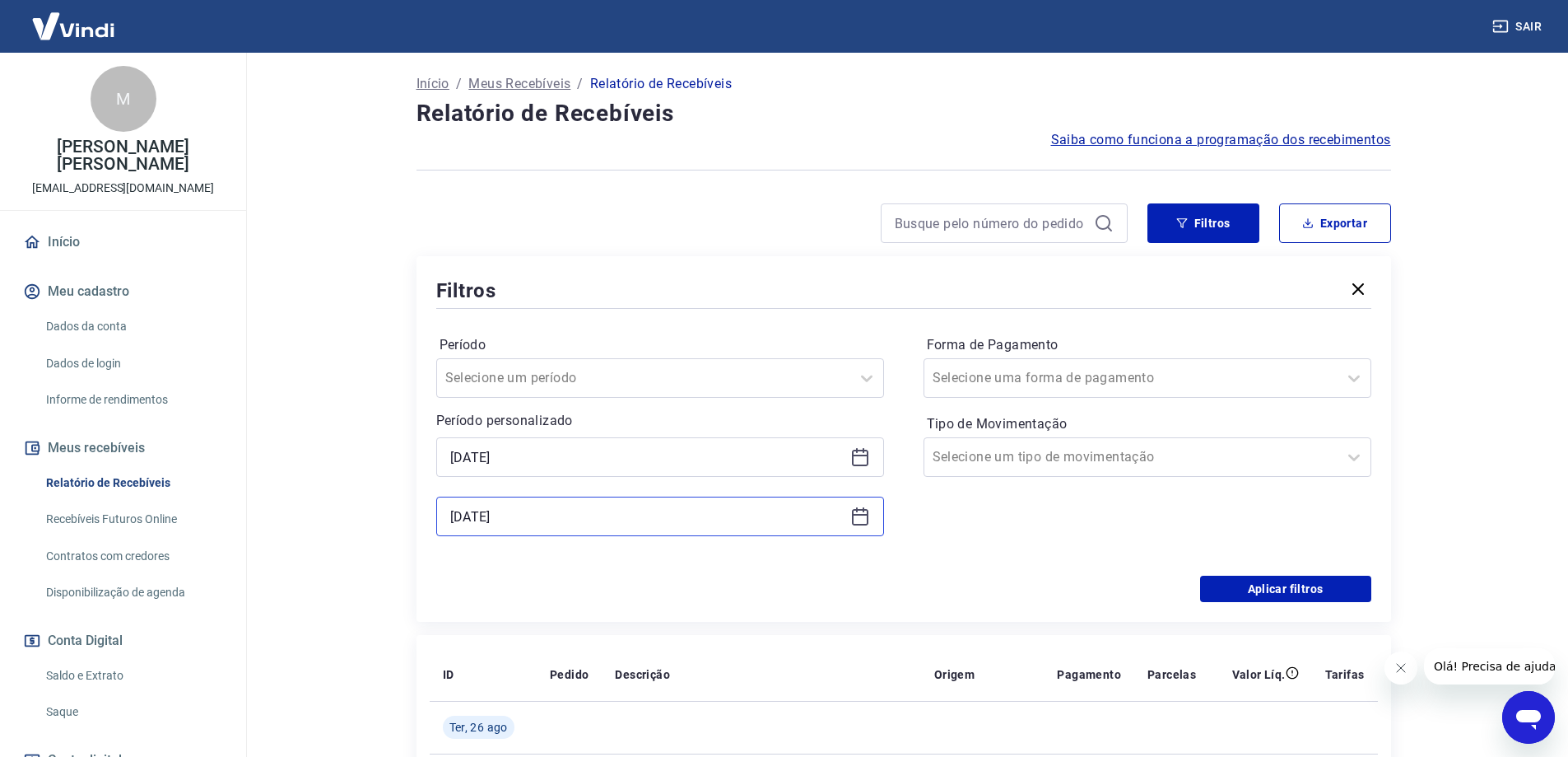
click at [599, 520] on input "[DATE]" at bounding box center [647, 516] width 393 height 25
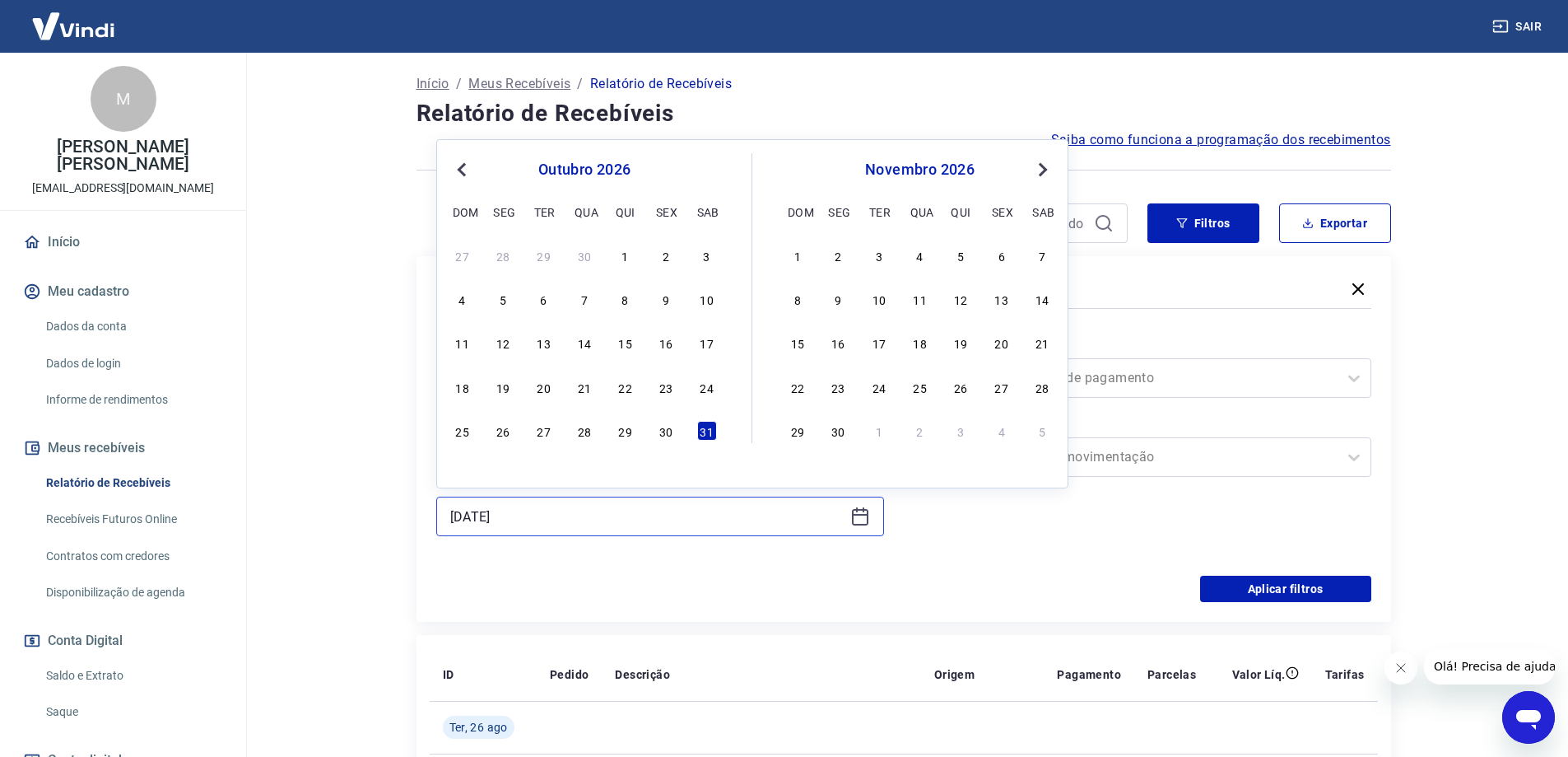
click at [702, 528] on input "[DATE]" at bounding box center [647, 516] width 393 height 25
click at [950, 582] on div "Aplicar filtros" at bounding box center [904, 588] width 935 height 27
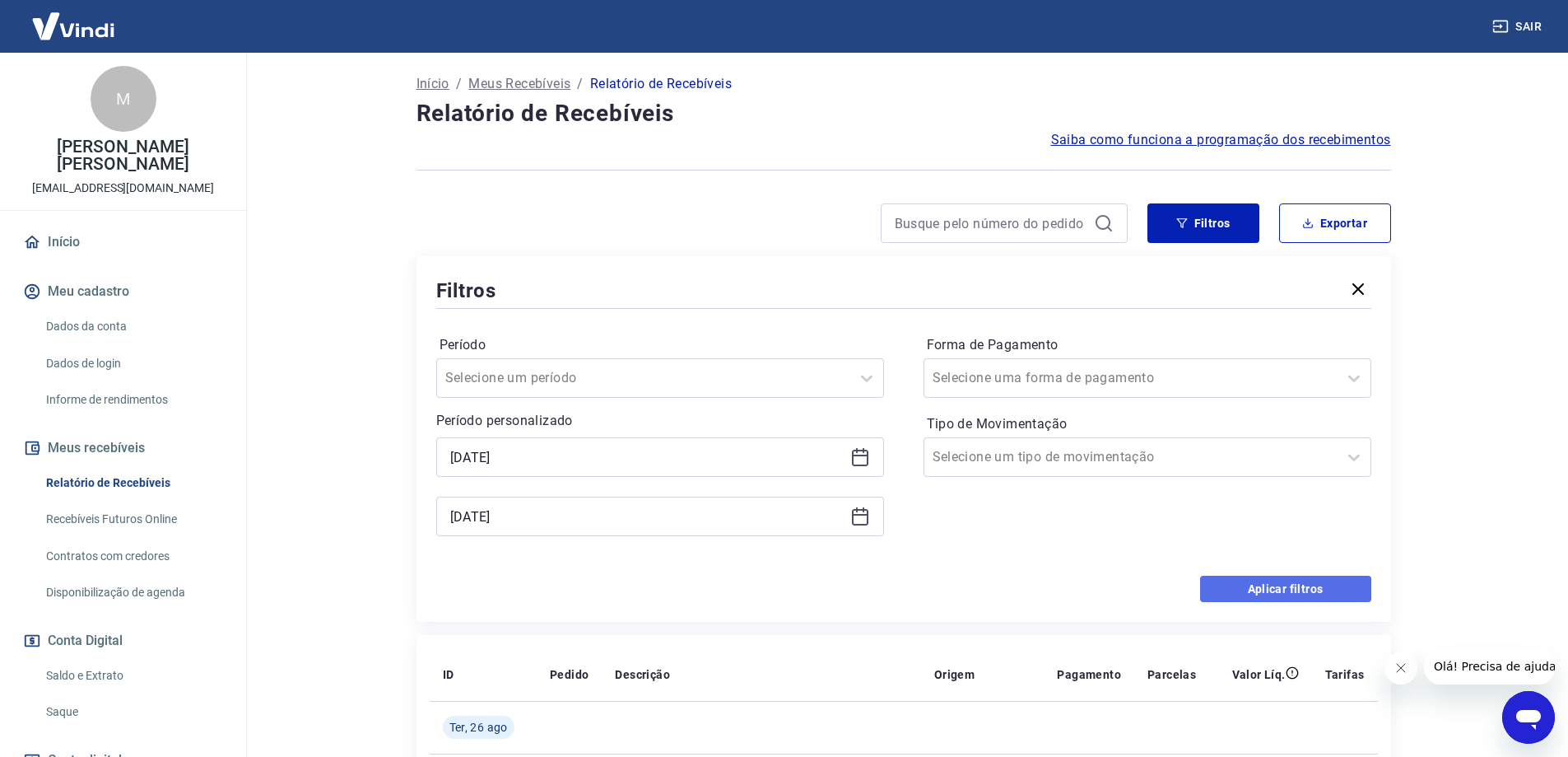
click at [1217, 594] on button "Aplicar filtros" at bounding box center [1285, 588] width 171 height 27
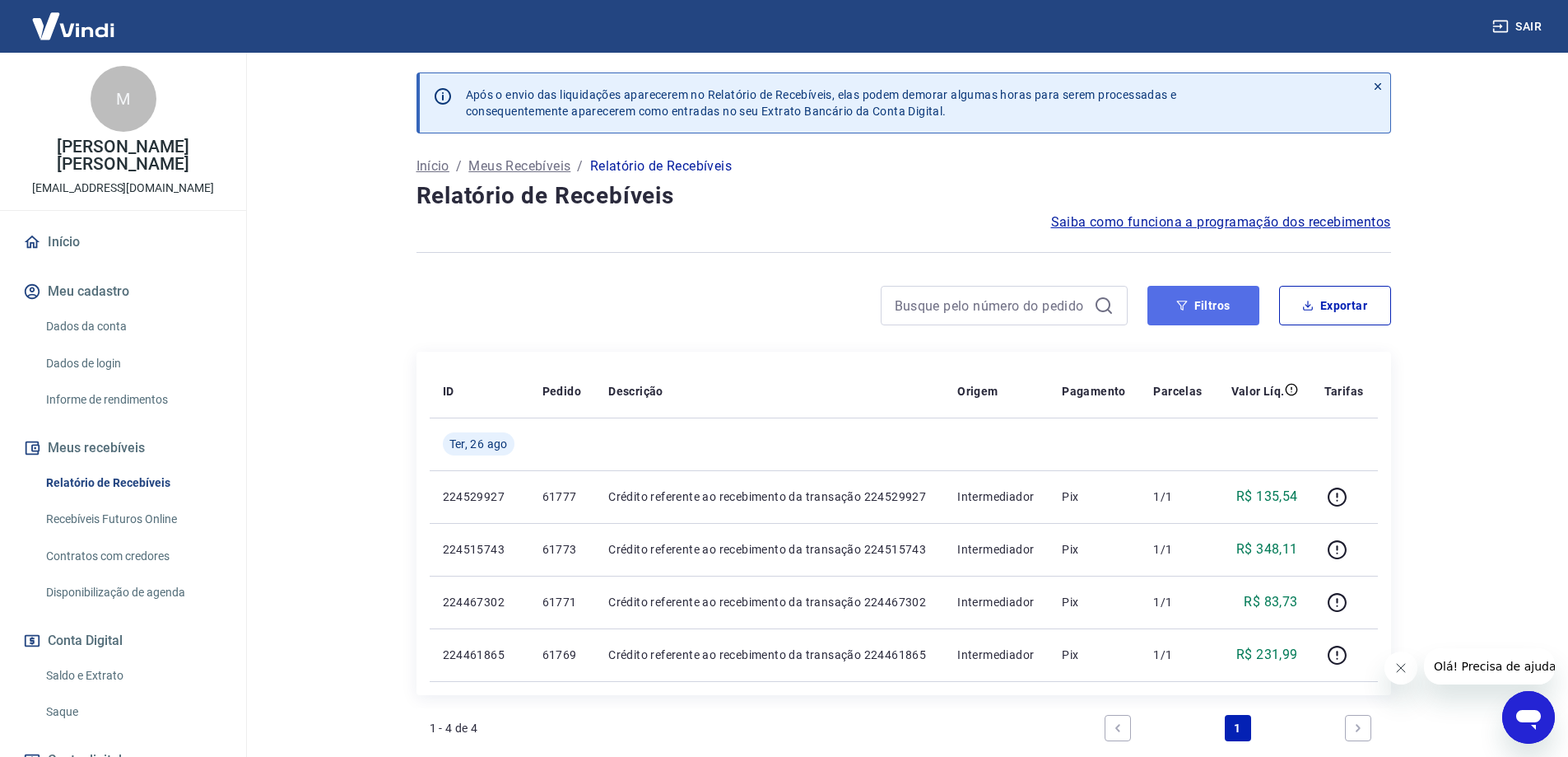
click at [1210, 308] on button "Filtros" at bounding box center [1202, 305] width 112 height 40
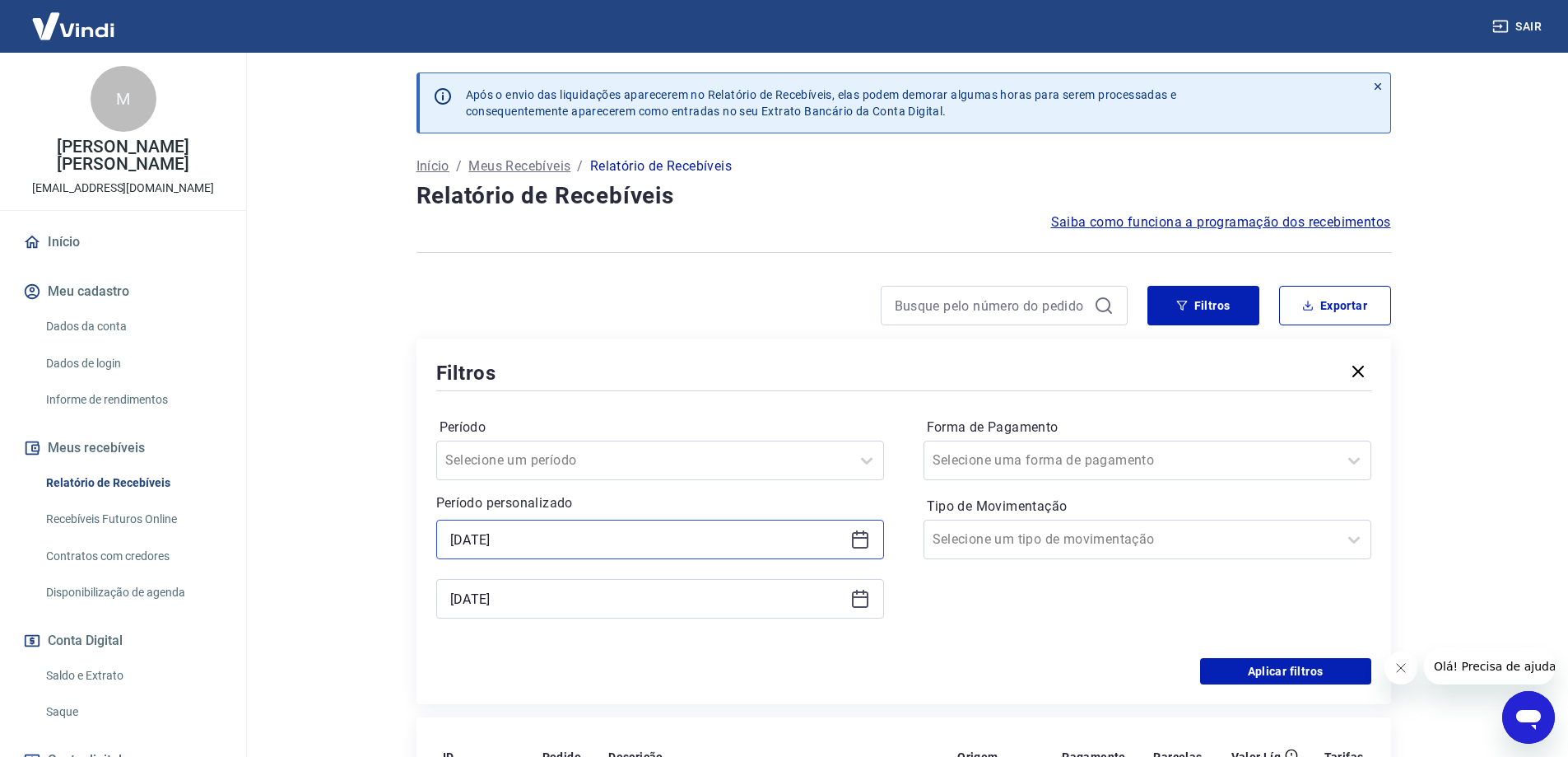
click at [635, 544] on input "[DATE]" at bounding box center [647, 539] width 393 height 25
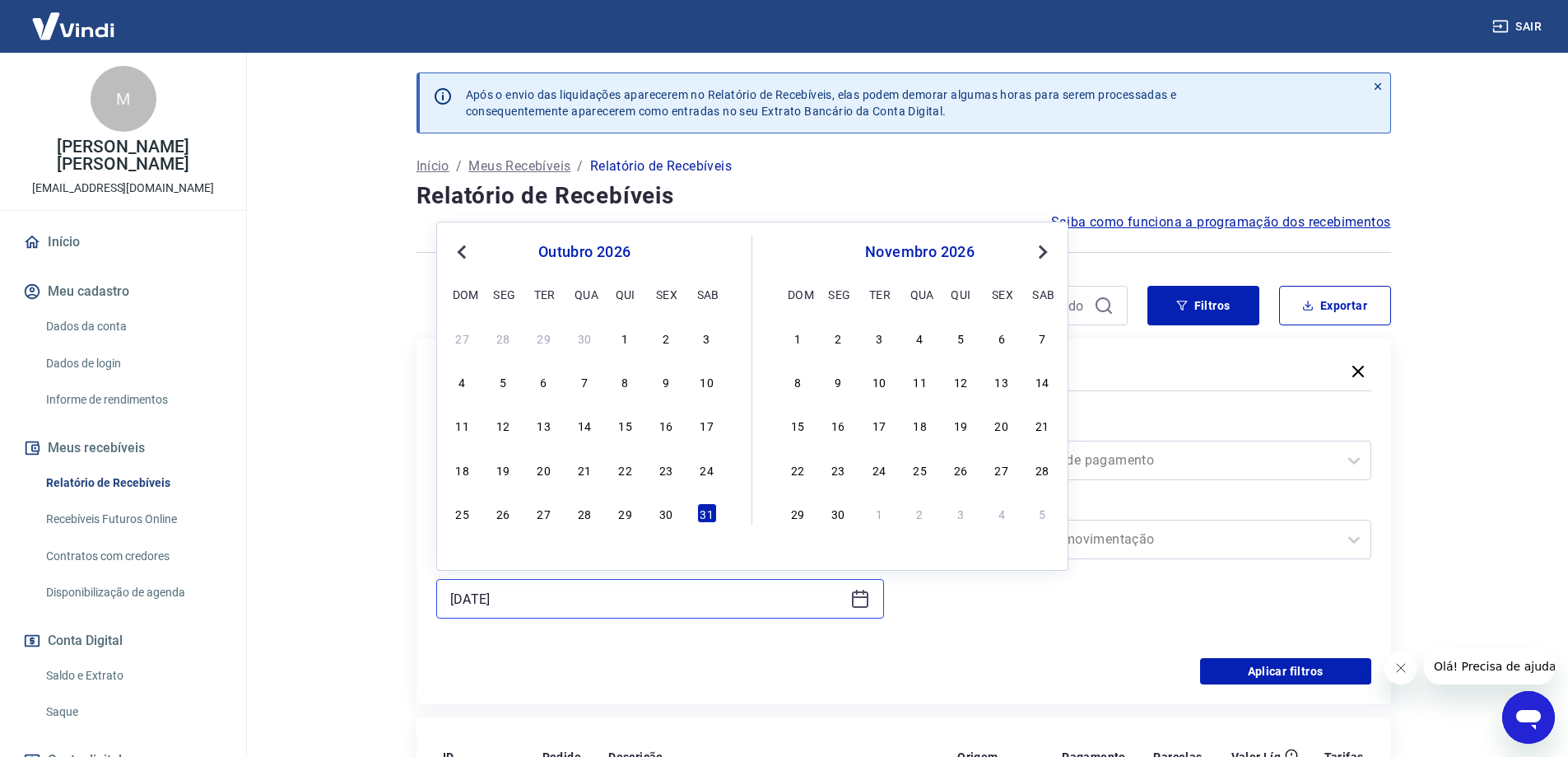
click at [596, 605] on input "[DATE]" at bounding box center [647, 598] width 393 height 25
type input "[DATE]"
click at [1206, 370] on div "Filtros" at bounding box center [904, 372] width 935 height 29
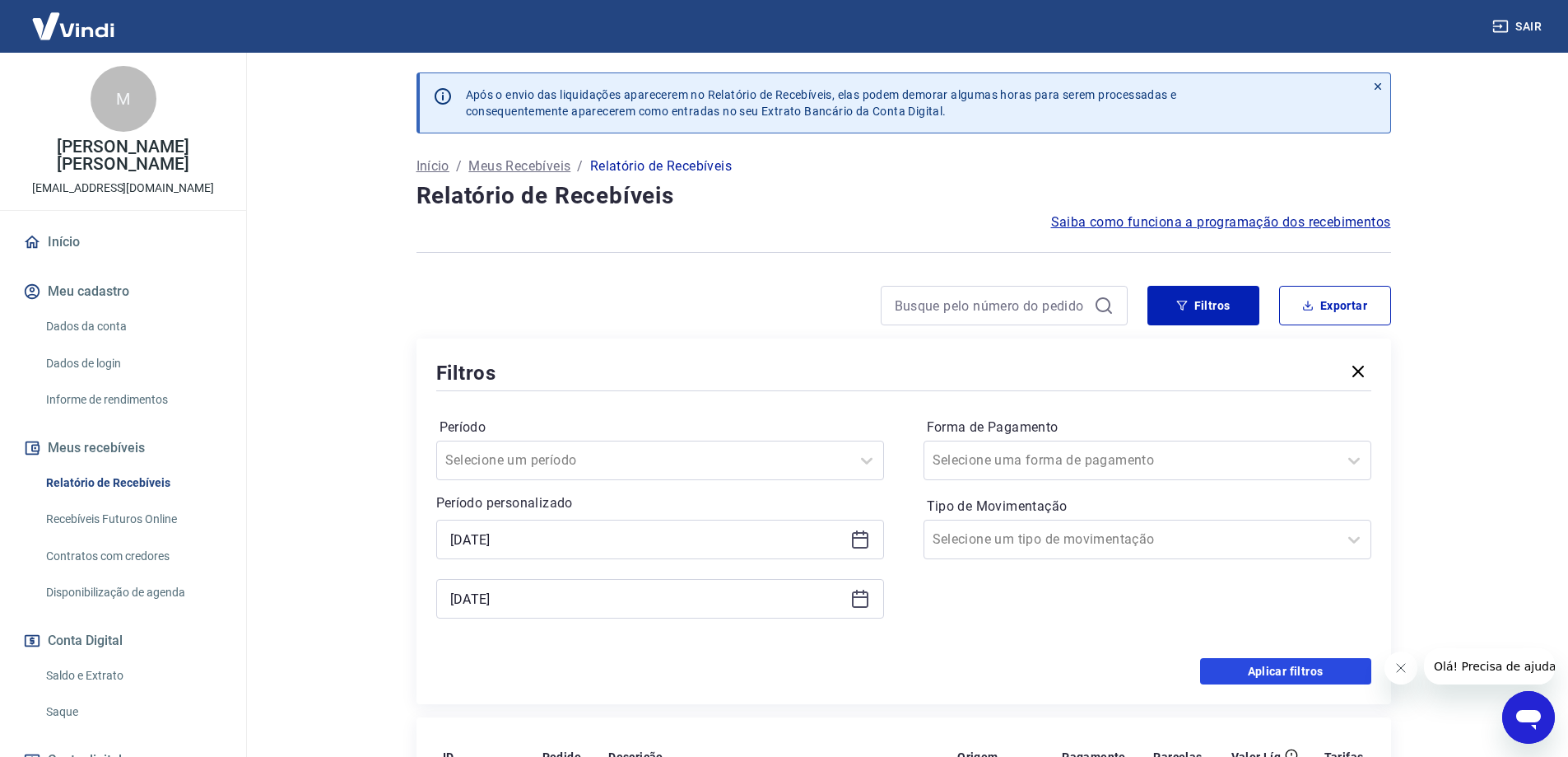
drag, startPoint x: 1224, startPoint y: 673, endPoint x: 1188, endPoint y: 570, distance: 109.1
click at [1225, 674] on button "Aplicar filtros" at bounding box center [1285, 671] width 171 height 27
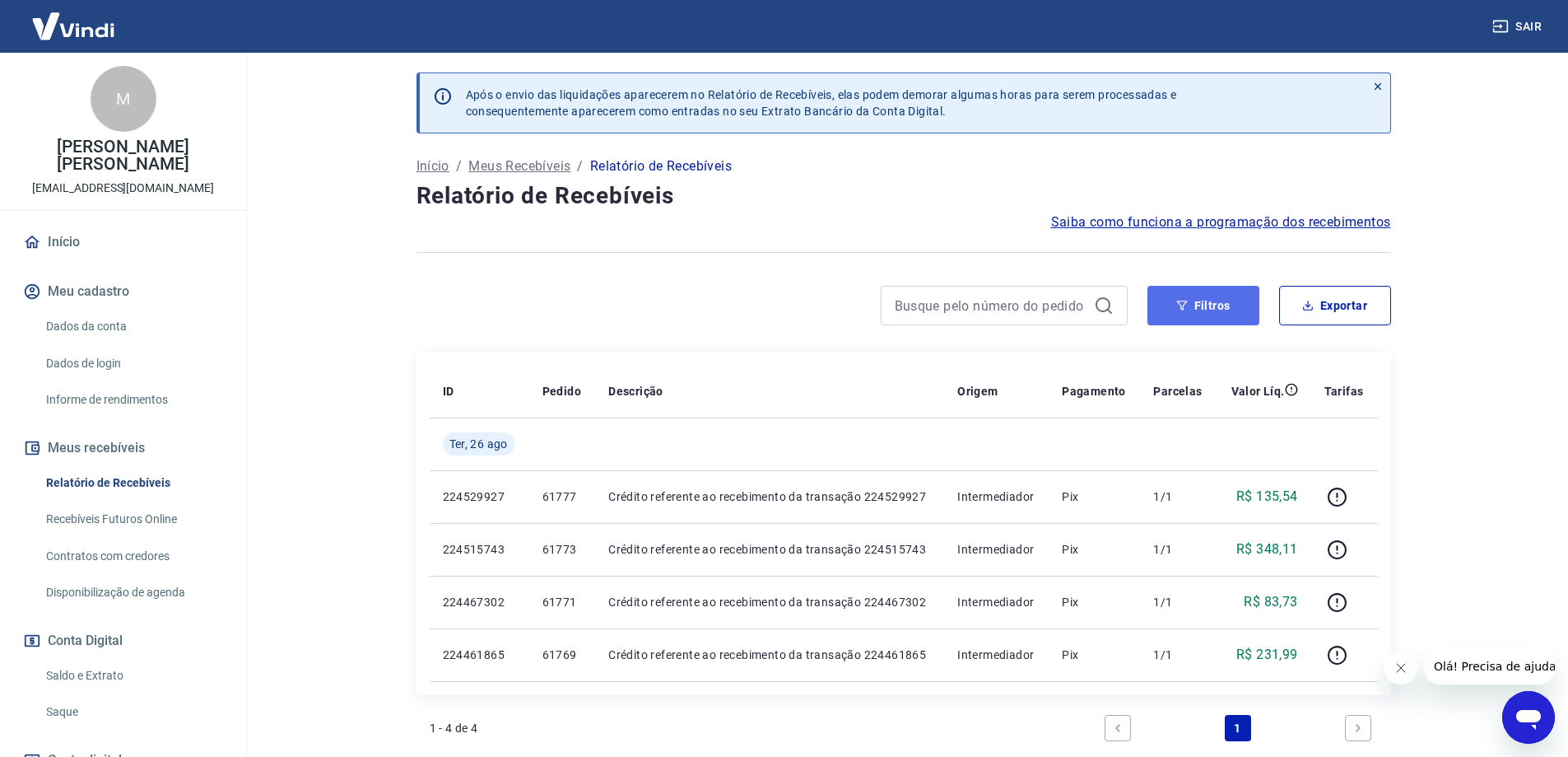
click at [1208, 315] on button "Filtros" at bounding box center [1202, 305] width 112 height 40
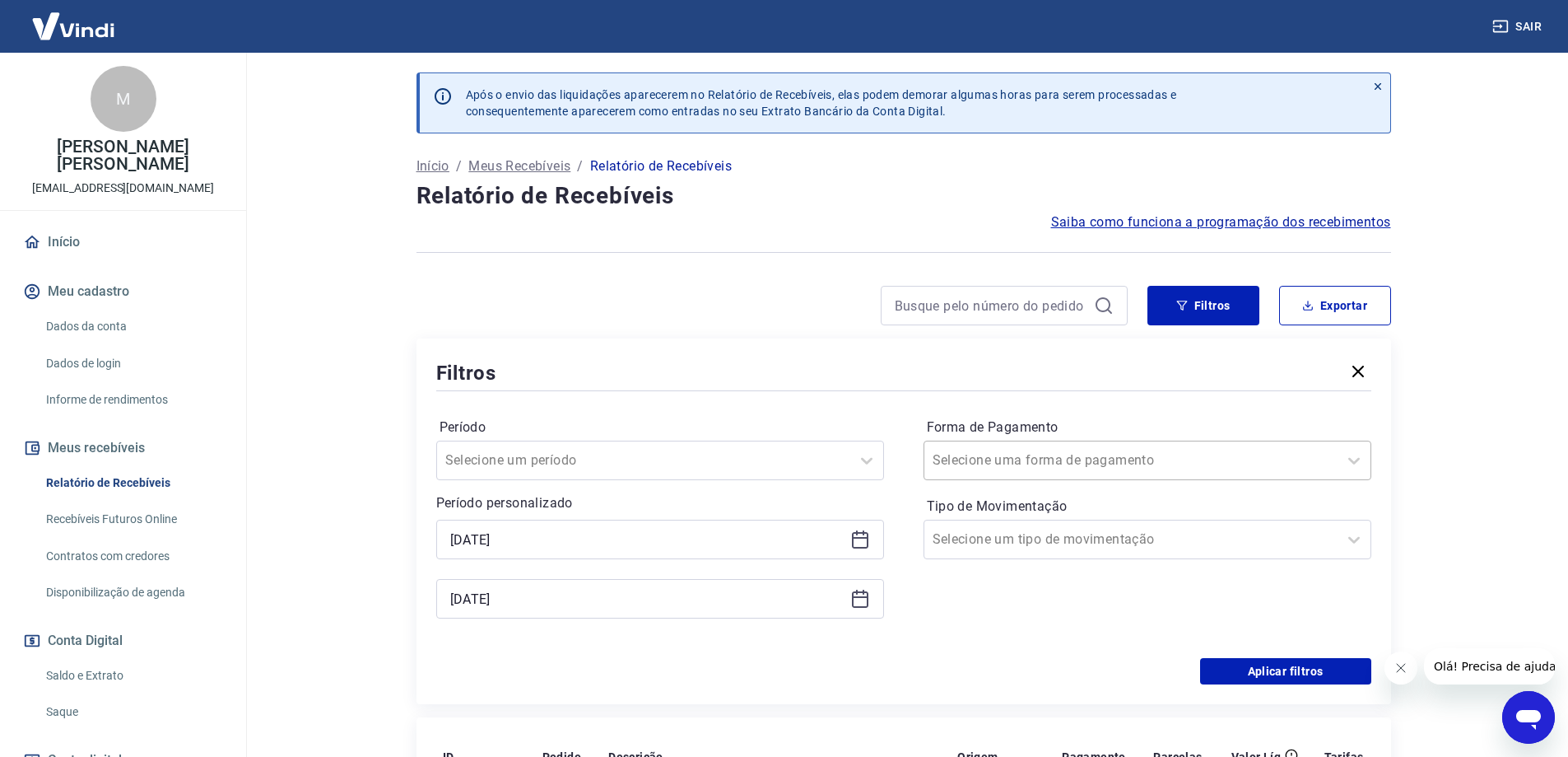
click at [1082, 468] on input "Forma de Pagamento" at bounding box center [1016, 461] width 166 height 20
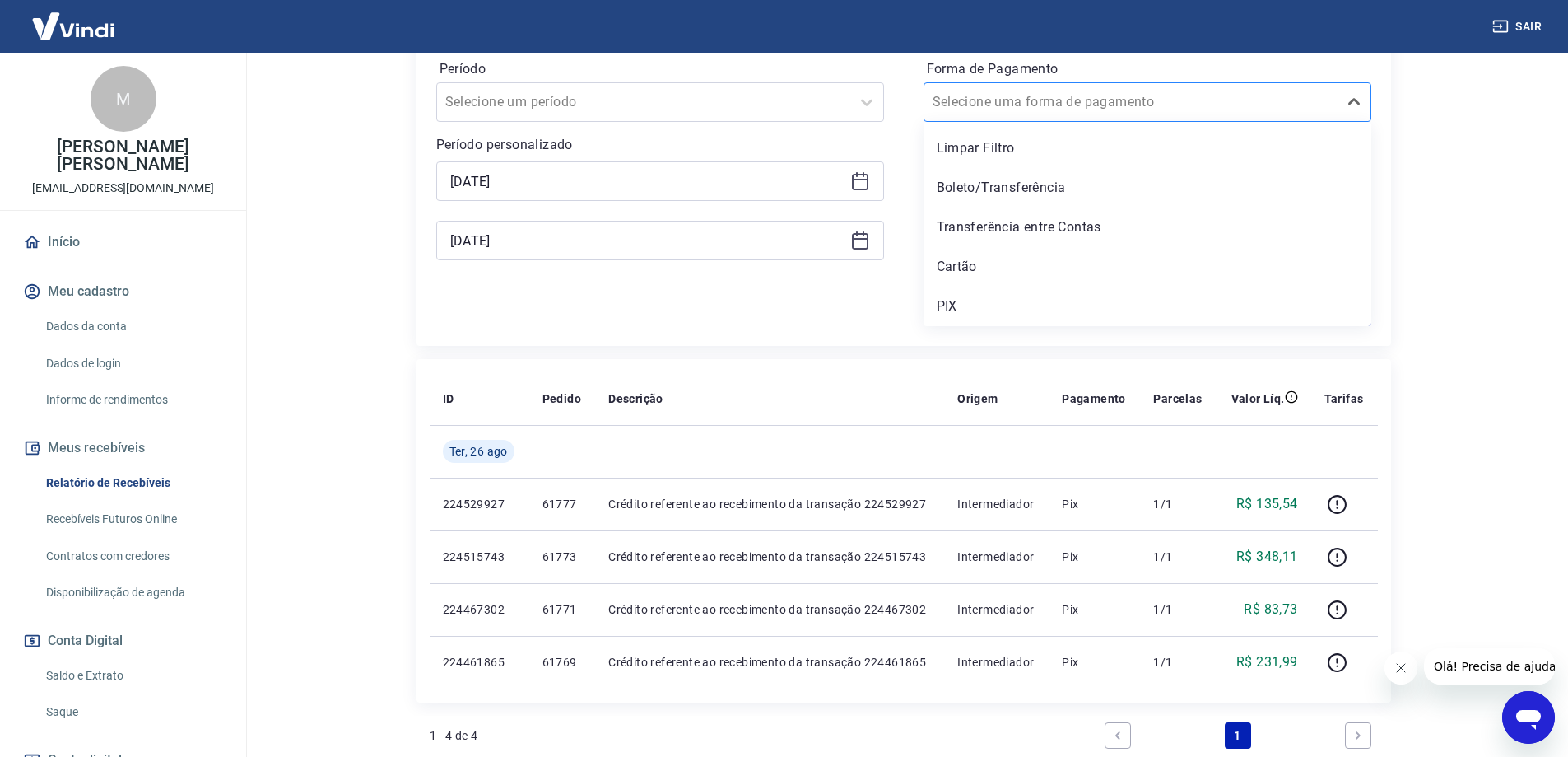
scroll to position [329, 0]
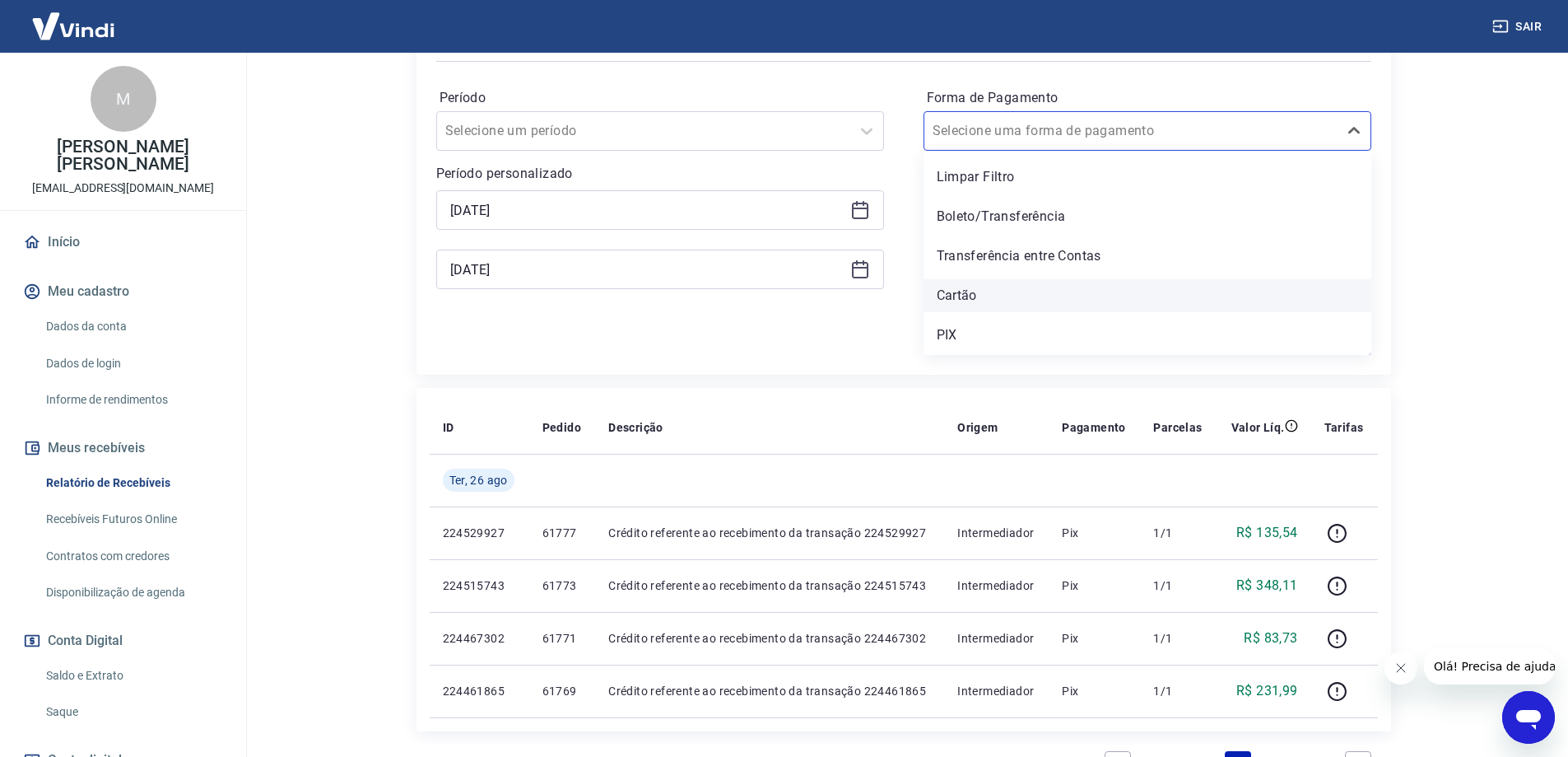
click at [1003, 297] on div "Cartão" at bounding box center [1147, 294] width 448 height 33
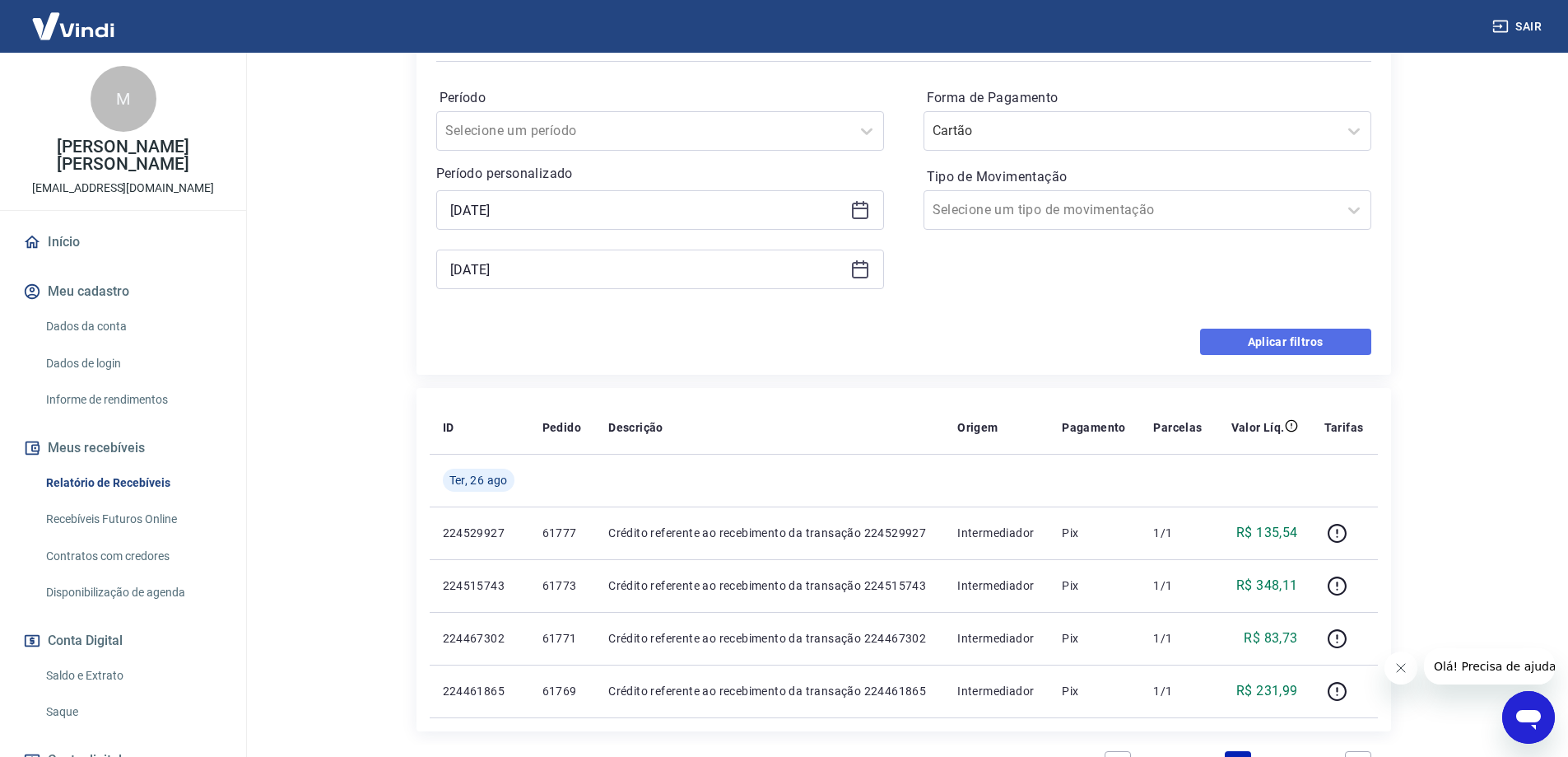
click at [1275, 337] on button "Aplicar filtros" at bounding box center [1285, 341] width 171 height 27
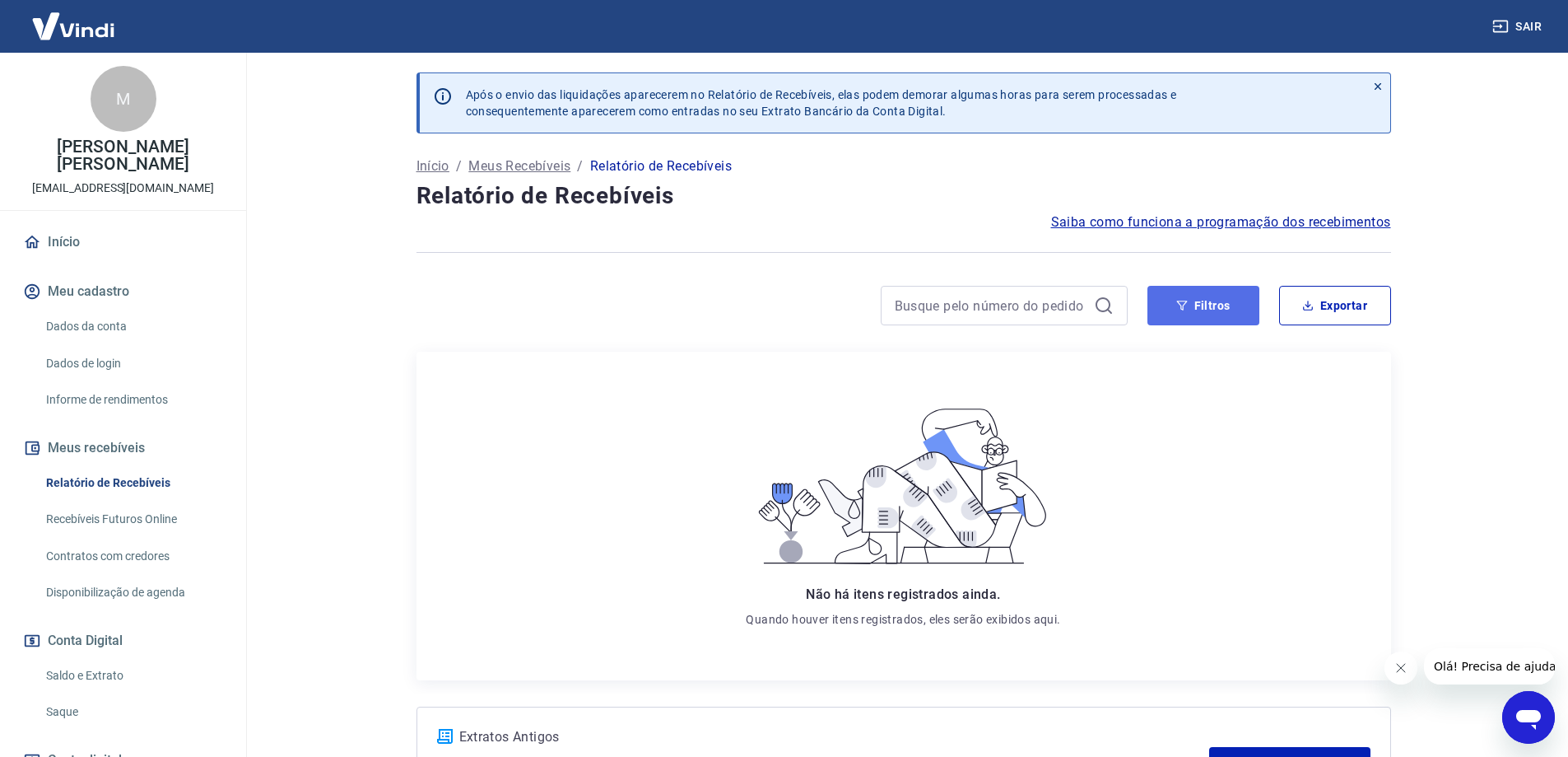
click at [1224, 320] on button "Filtros" at bounding box center [1202, 305] width 112 height 40
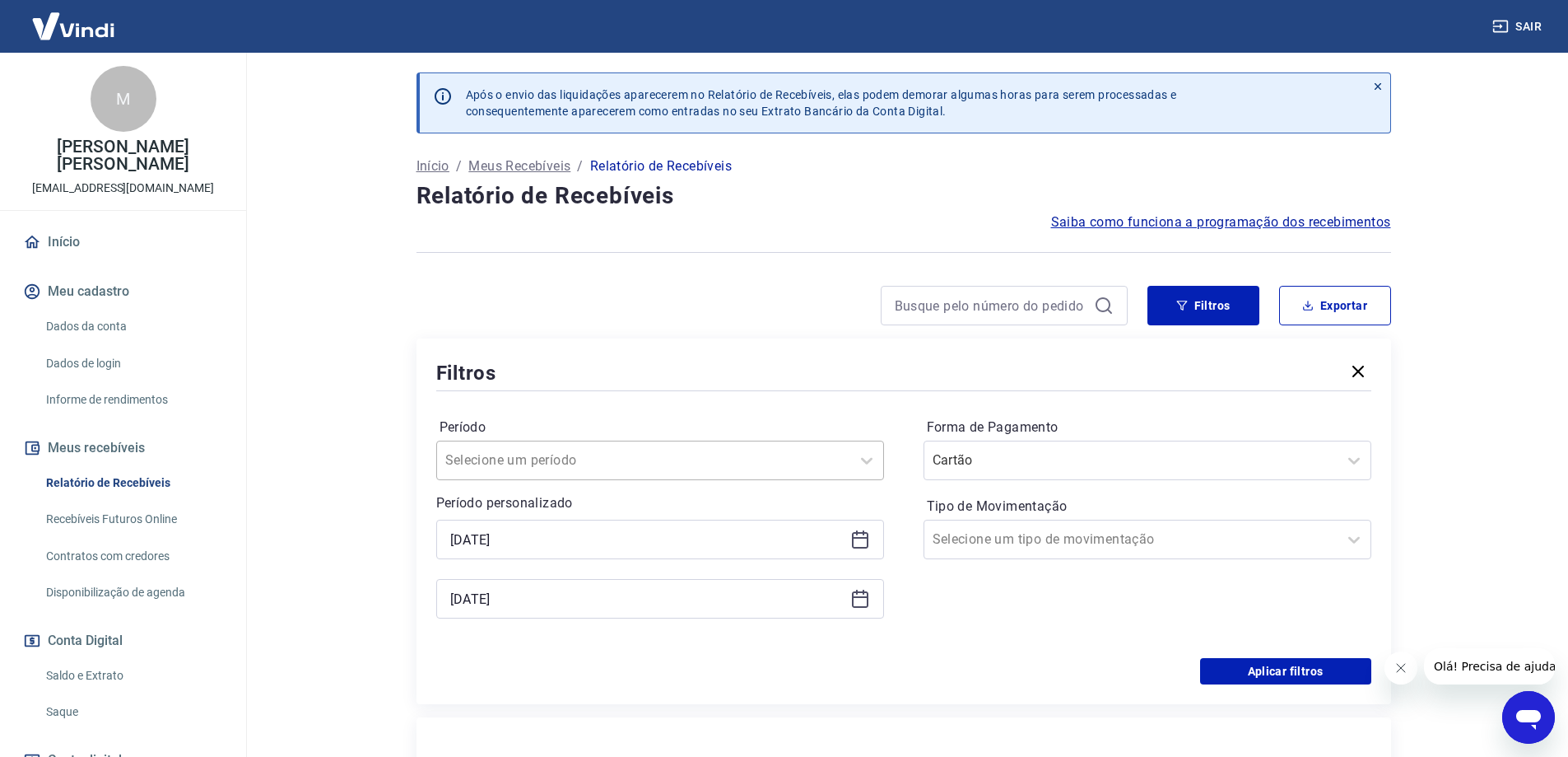
click at [737, 453] on div at bounding box center [644, 460] width 397 height 23
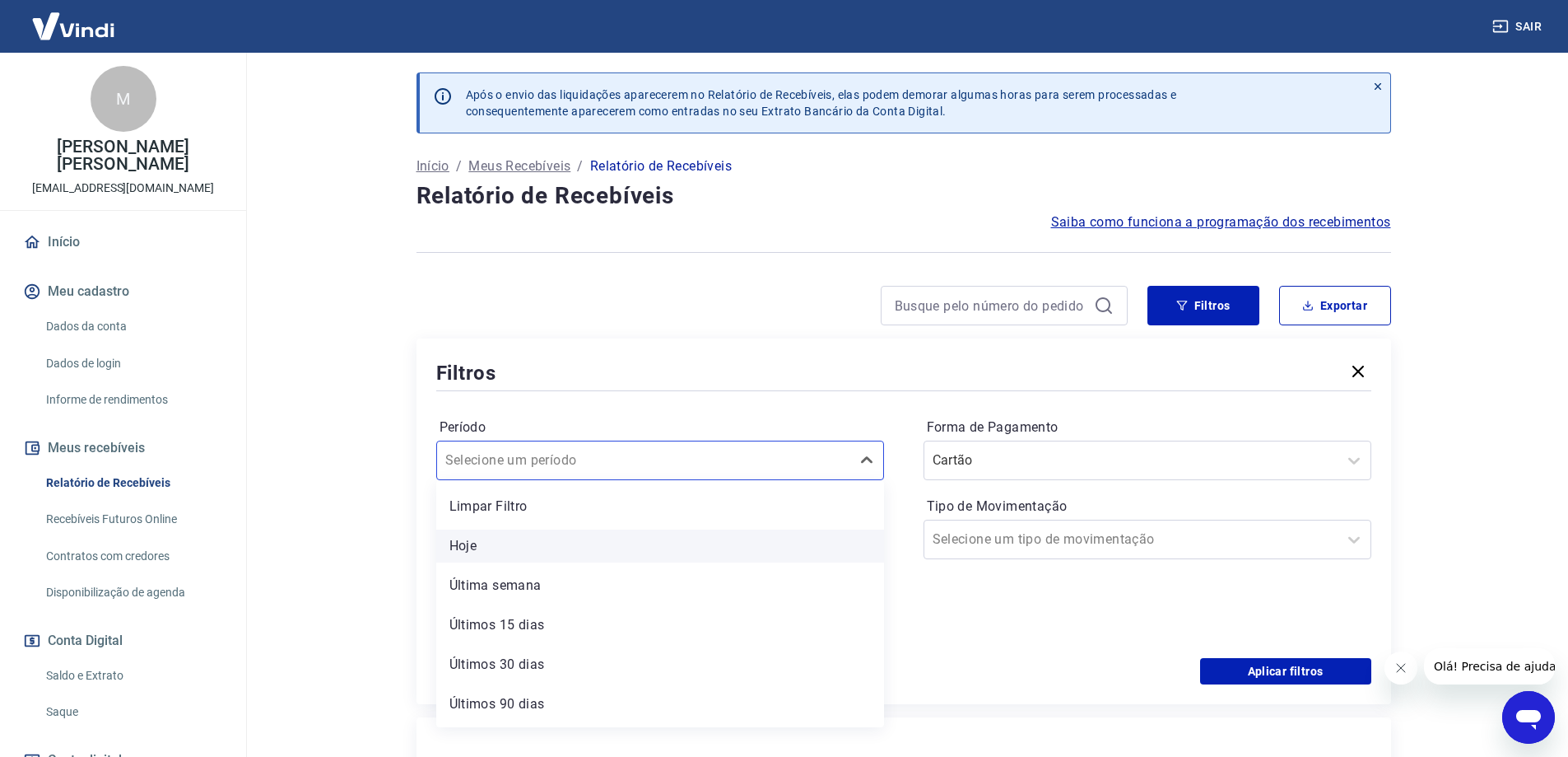
scroll to position [37, 0]
click at [646, 512] on div "Hoje" at bounding box center [660, 509] width 448 height 33
click at [737, 479] on div "Hoje" at bounding box center [660, 461] width 448 height 40
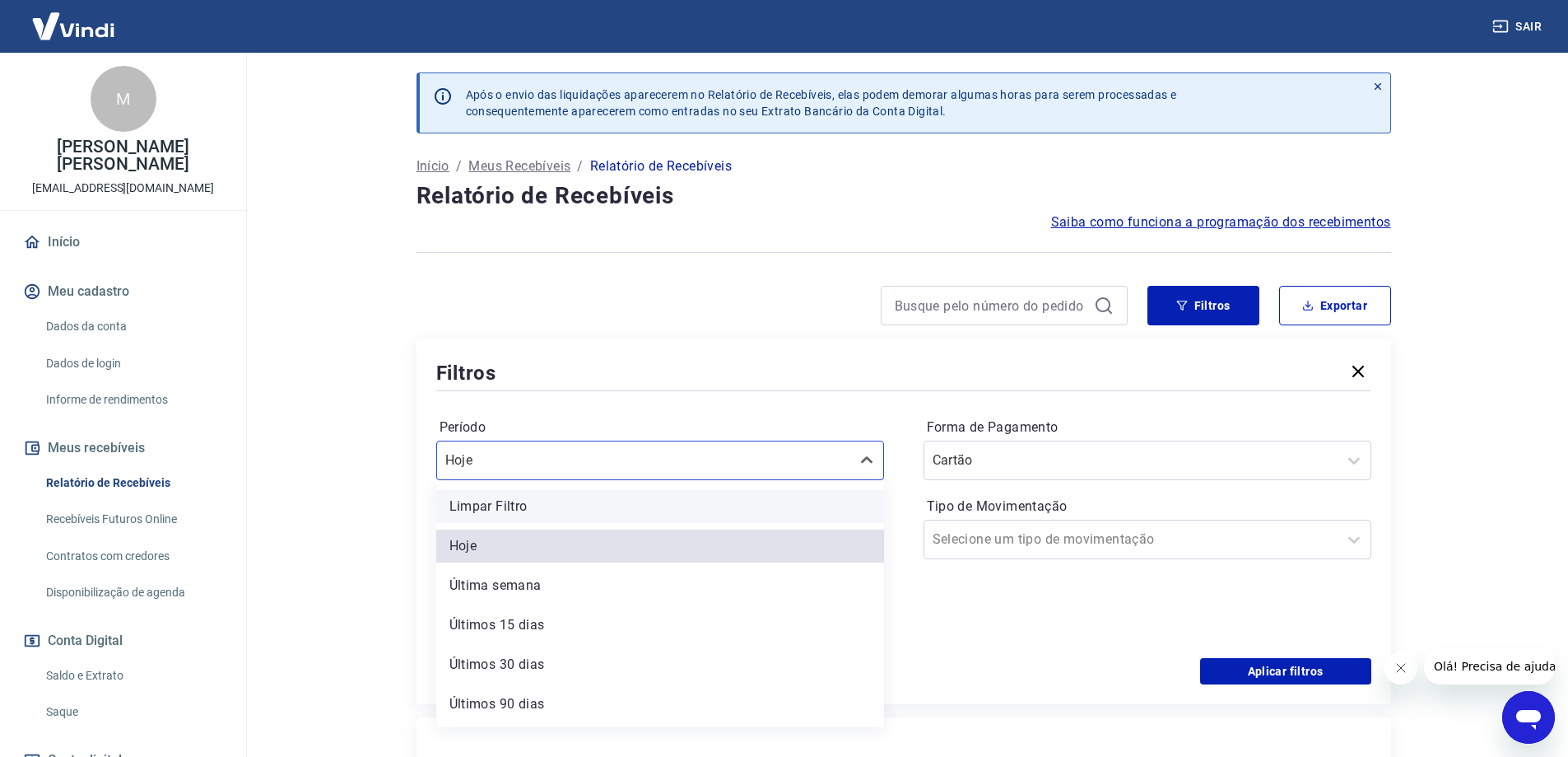
click at [661, 507] on div "Limpar Filtro" at bounding box center [660, 506] width 448 height 33
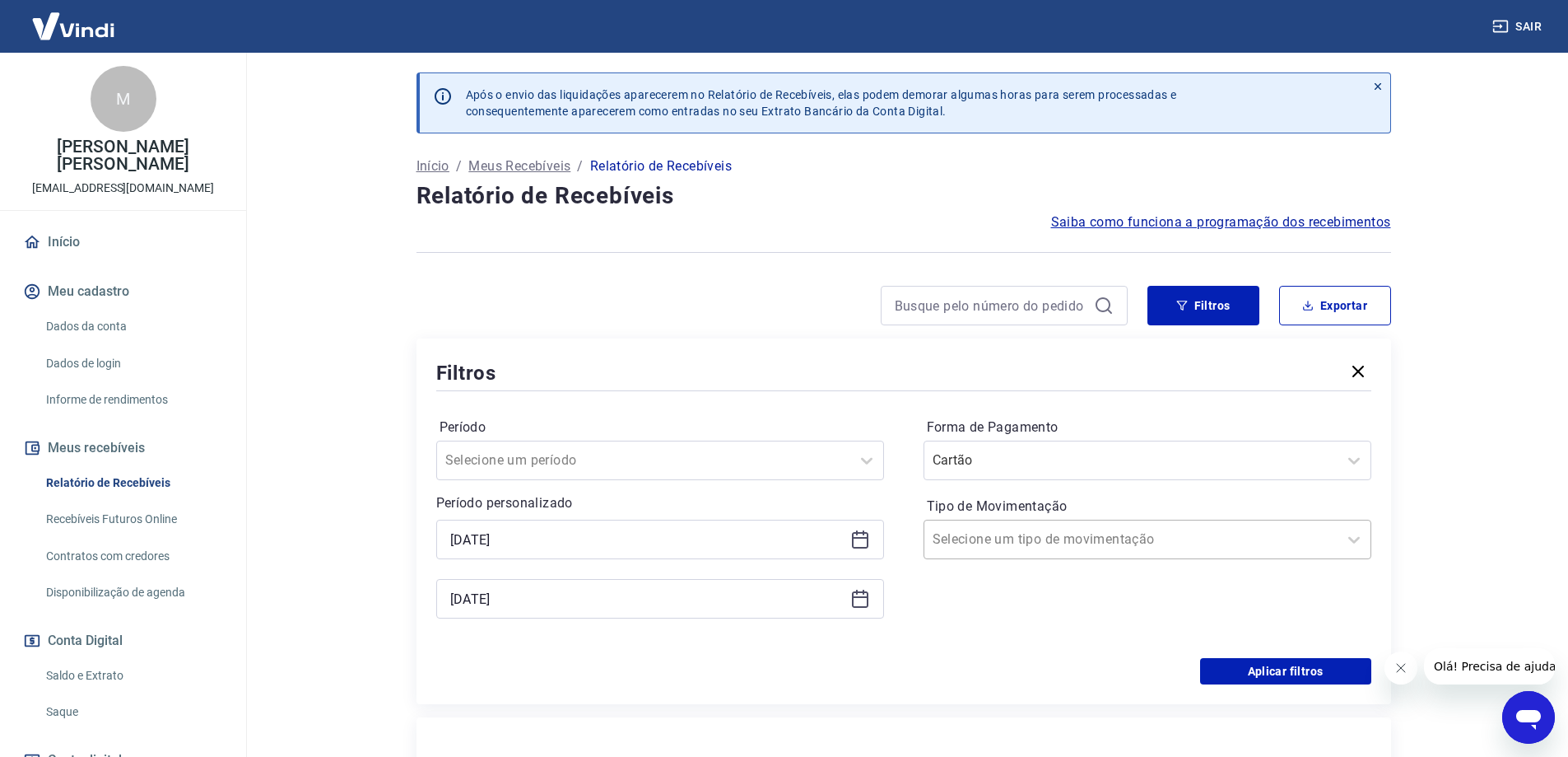
click at [1114, 535] on div at bounding box center [1131, 539] width 397 height 23
click at [993, 617] on div "Entrada" at bounding box center [1147, 625] width 448 height 33
click at [1315, 664] on button "Aplicar filtros" at bounding box center [1285, 671] width 171 height 27
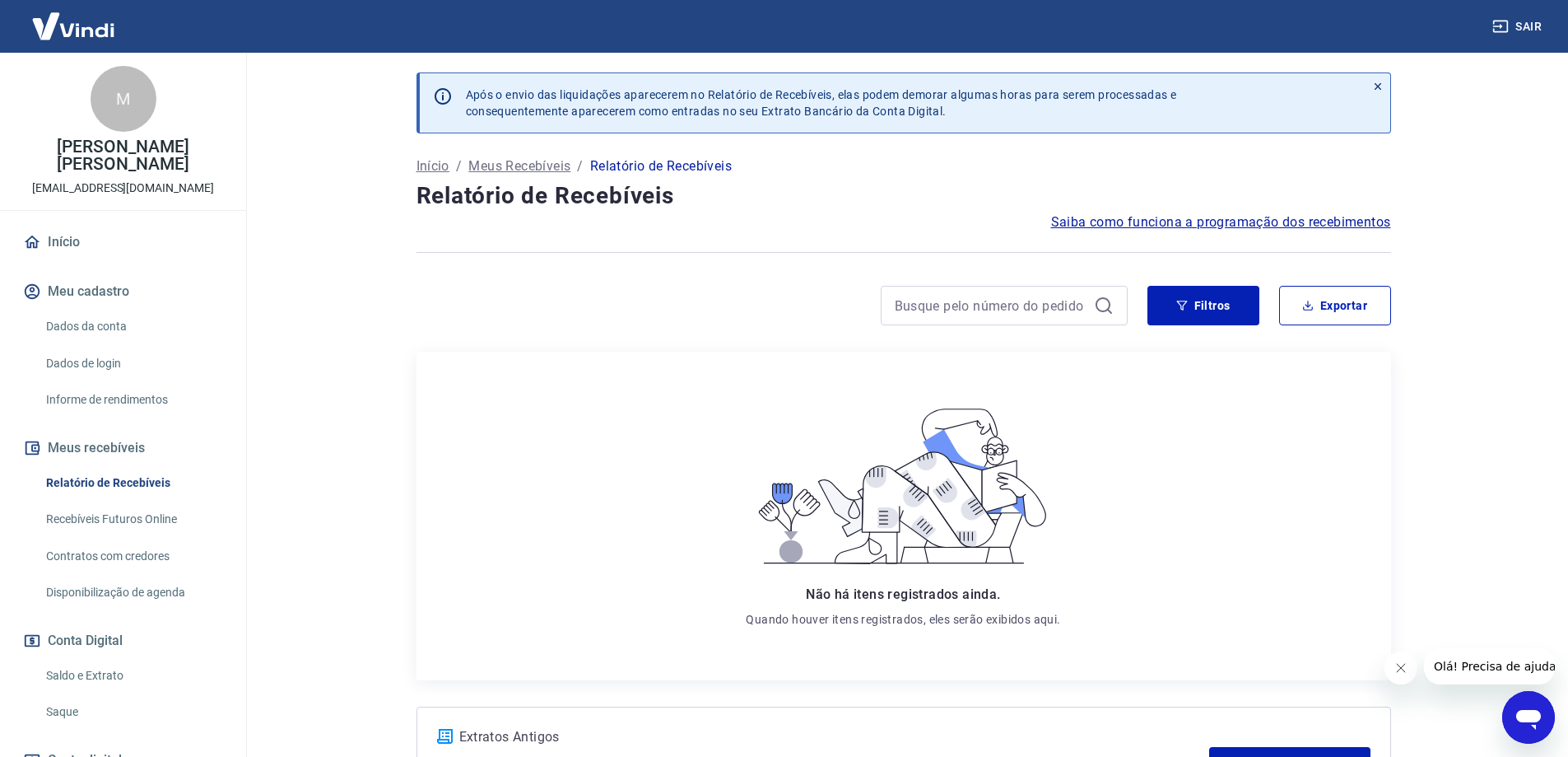
click at [1161, 223] on span "Saiba como funciona a programação dos recebimentos" at bounding box center [1221, 222] width 340 height 20
click at [144, 477] on link "Relatório de Recebíveis" at bounding box center [132, 483] width 187 height 34
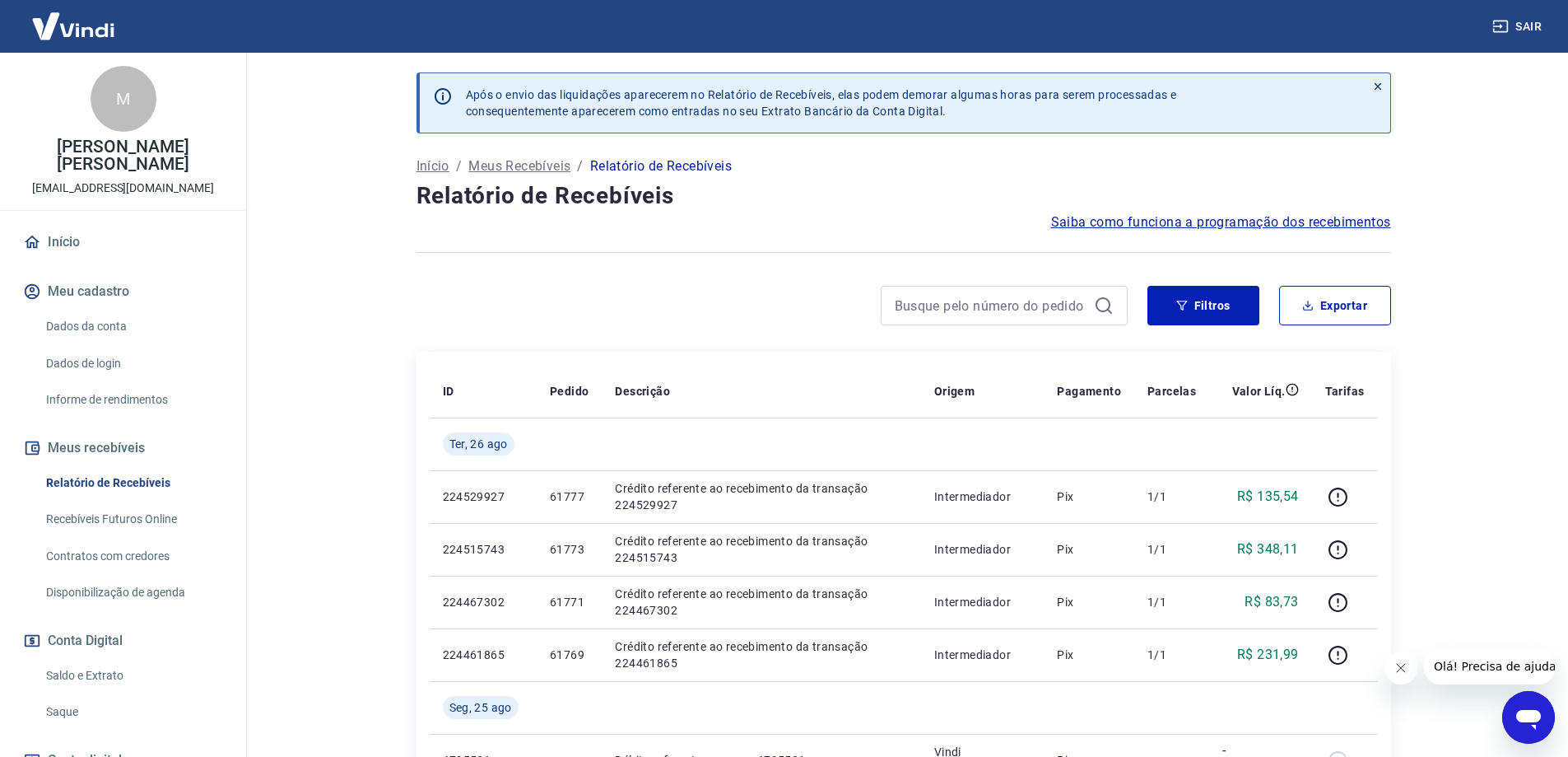
click at [525, 164] on p "Meus Recebíveis" at bounding box center [519, 166] width 102 height 20
click at [1194, 294] on button "Filtros" at bounding box center [1202, 305] width 112 height 40
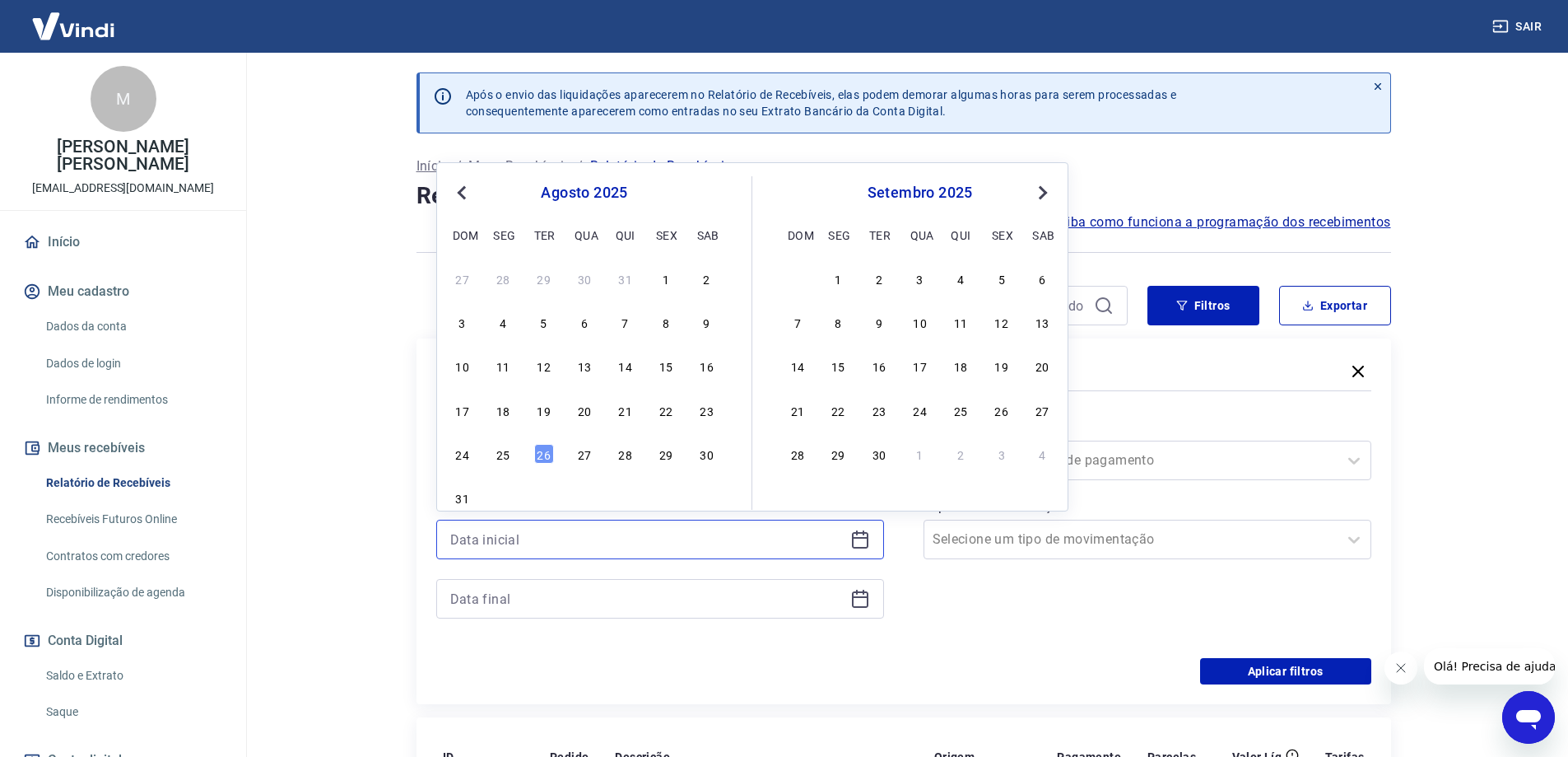
click at [732, 545] on input at bounding box center [647, 539] width 393 height 25
click at [545, 452] on div "26" at bounding box center [544, 454] width 20 height 20
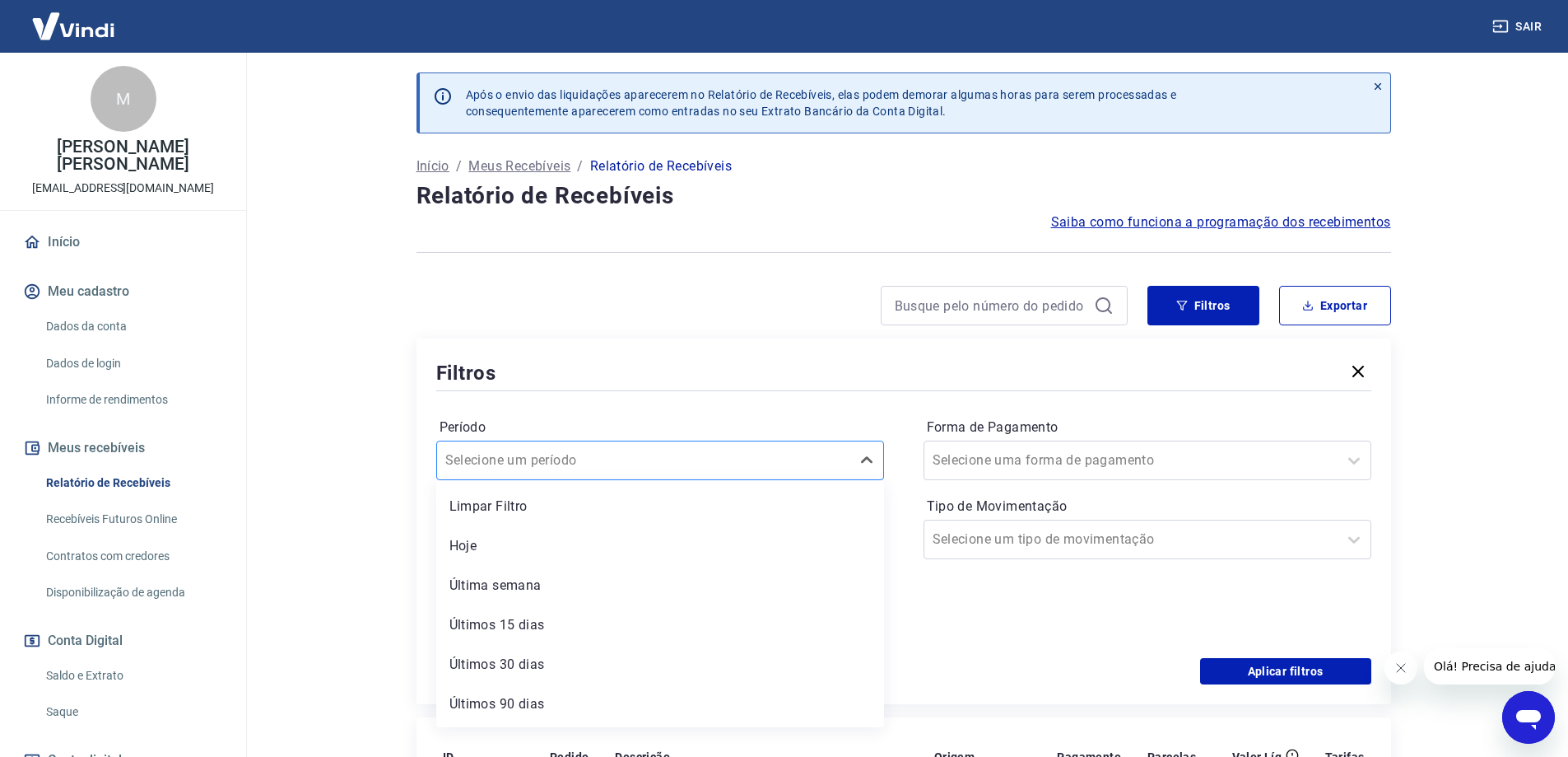
type input "[DATE]"
click at [546, 454] on input "Período" at bounding box center [529, 461] width 166 height 20
click at [670, 395] on div "Período option Limpar Filtro focused, 1 of 7. 7 results available. Use Up and D…" at bounding box center [904, 526] width 935 height 264
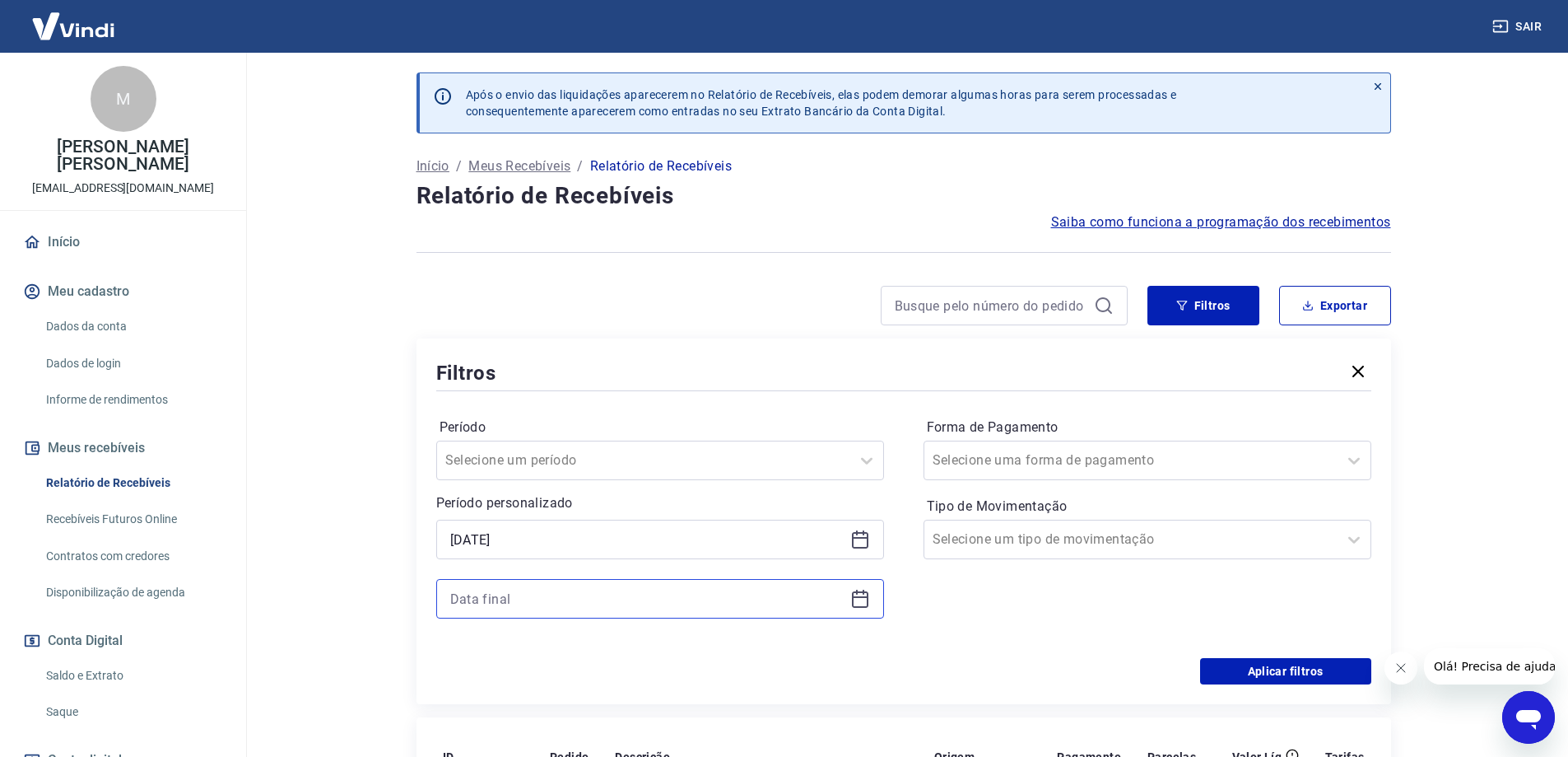
click at [535, 595] on input at bounding box center [647, 598] width 393 height 25
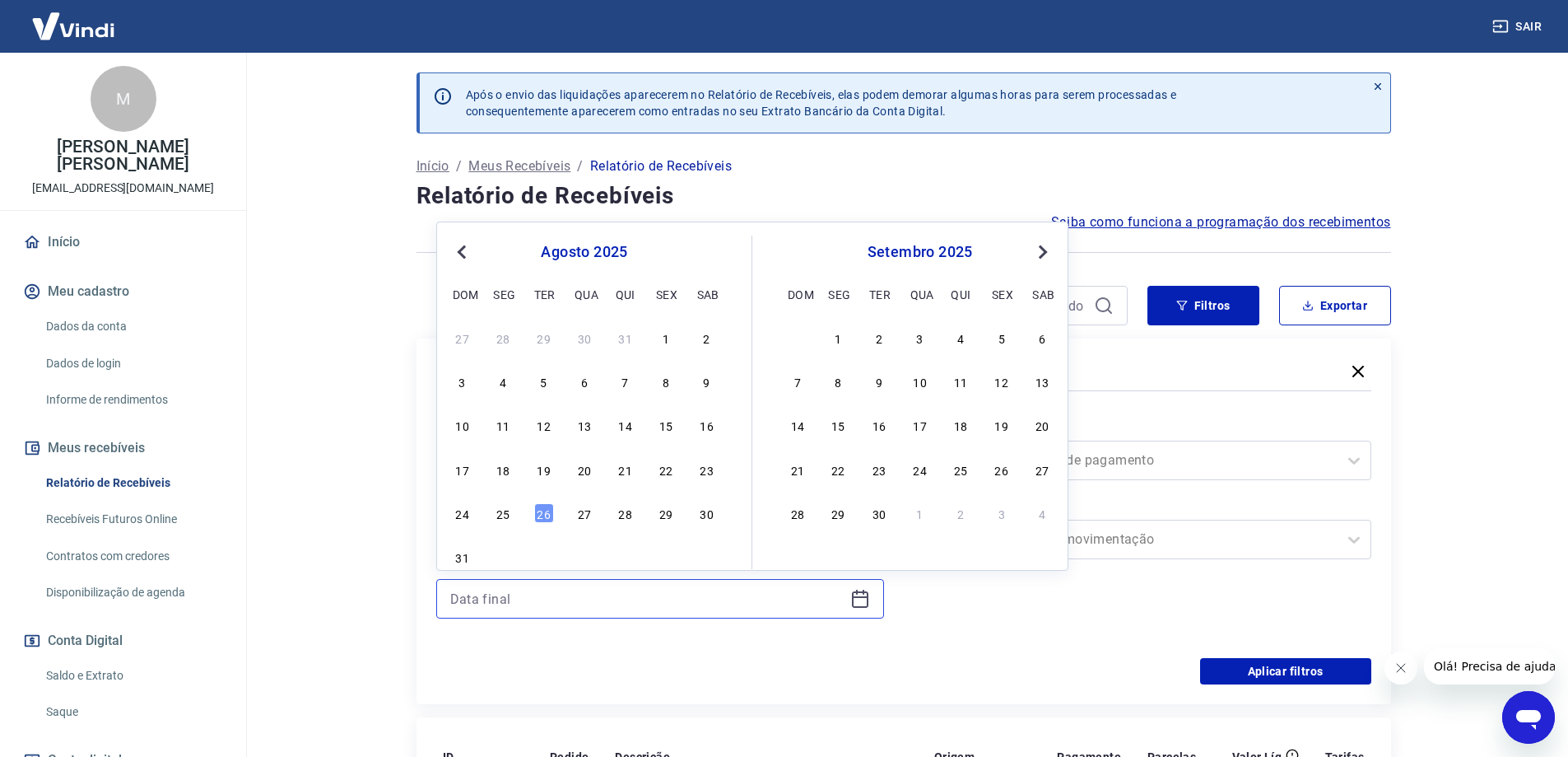
click at [570, 596] on input at bounding box center [647, 598] width 393 height 25
click at [1055, 254] on div "Previous Month Next Month agosto 2025 dom seg ter qua qui sex sab 27 28 29 30 3…" at bounding box center [753, 395] width 632 height 349
click at [1041, 254] on span "Next Month" at bounding box center [1041, 251] width 0 height 19
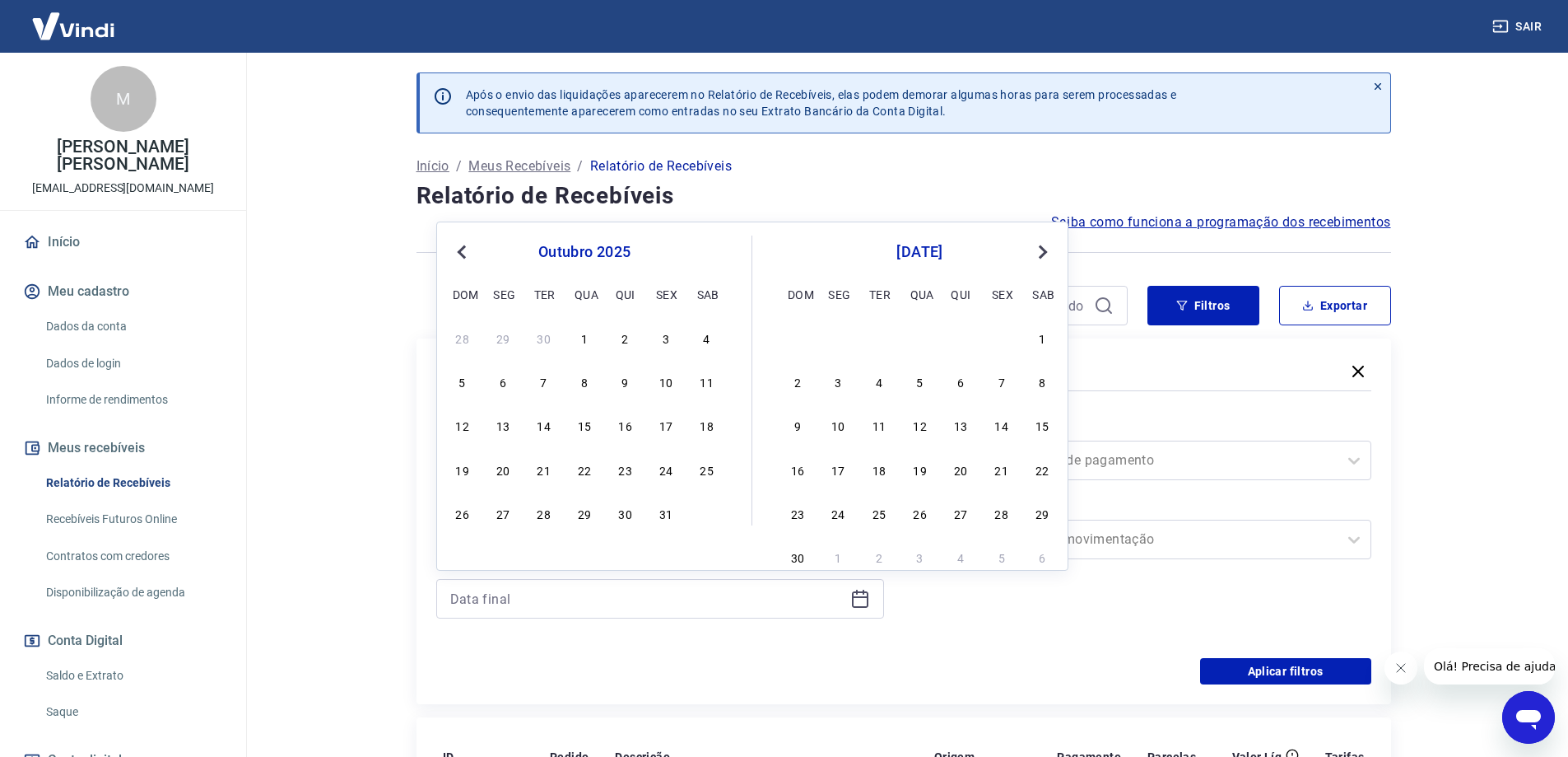
click at [1041, 254] on span "Next Month" at bounding box center [1041, 251] width 0 height 19
click at [1041, 255] on span "Next Month" at bounding box center [1041, 251] width 0 height 19
click at [1041, 256] on span "Next Month" at bounding box center [1041, 251] width 0 height 19
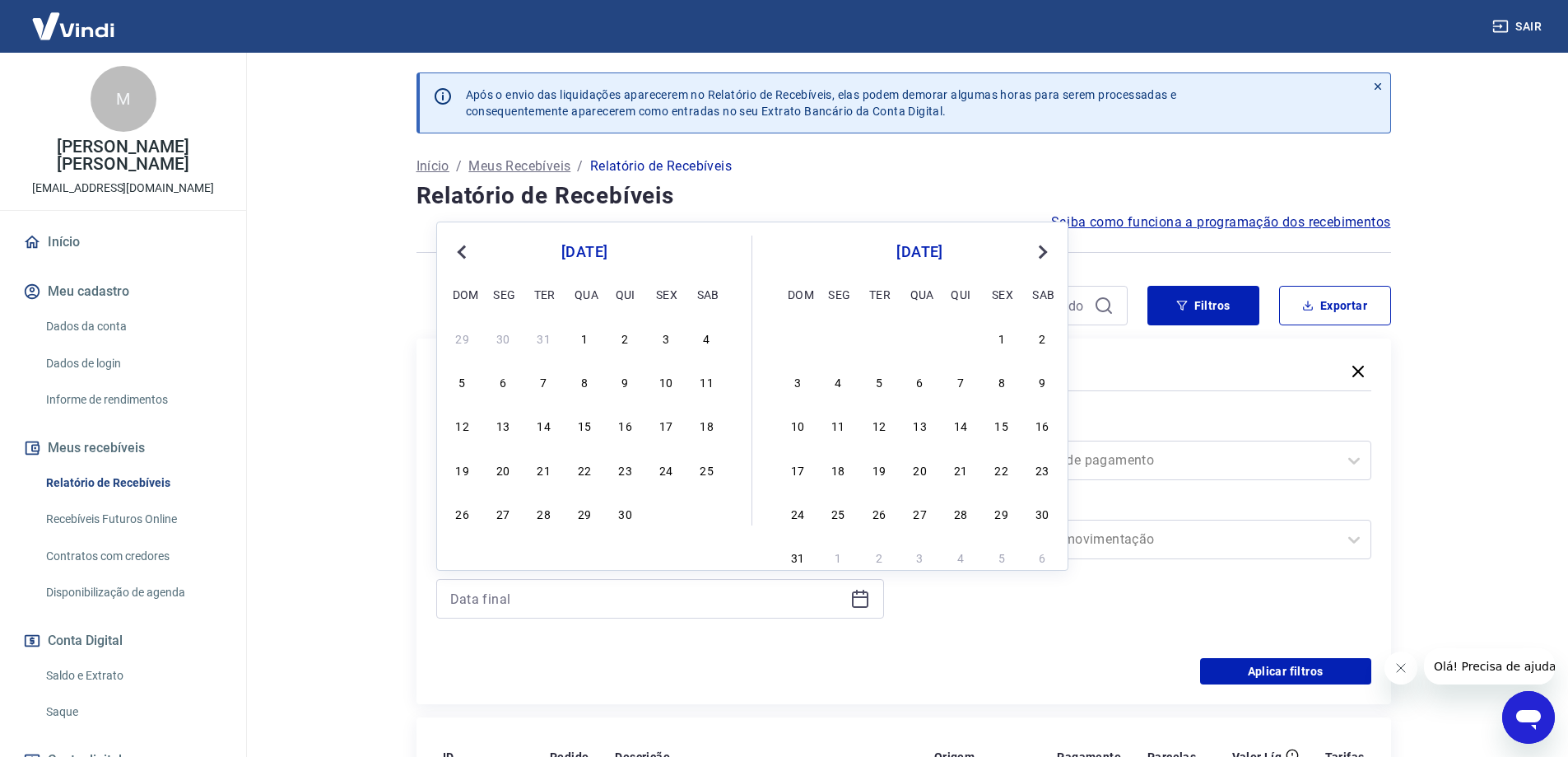
click at [1041, 256] on span "Next Month" at bounding box center [1041, 251] width 0 height 19
click at [915, 510] on div "30" at bounding box center [920, 513] width 20 height 20
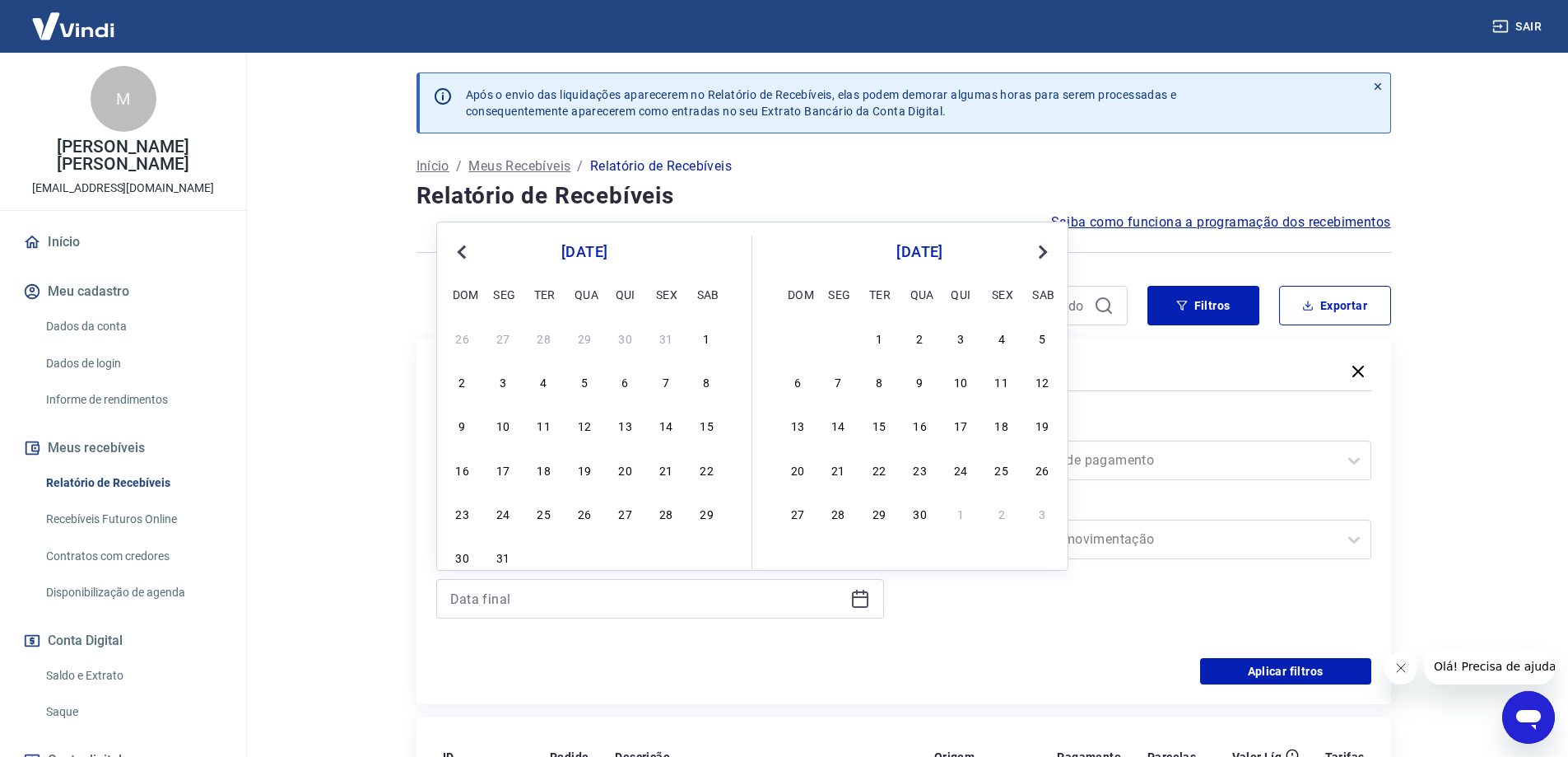
type input "30/09/2026"
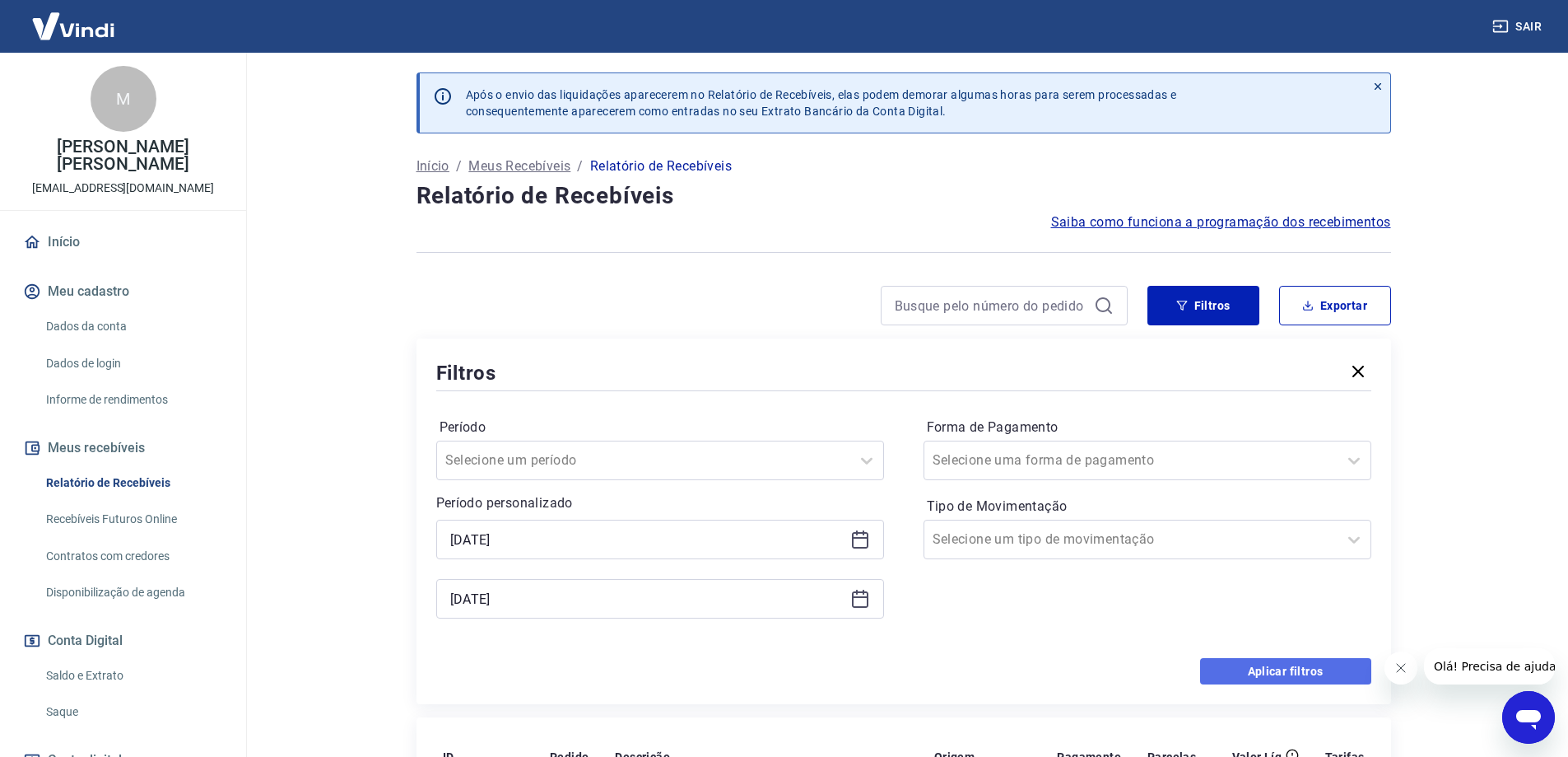
click at [1270, 677] on button "Aplicar filtros" at bounding box center [1285, 671] width 171 height 27
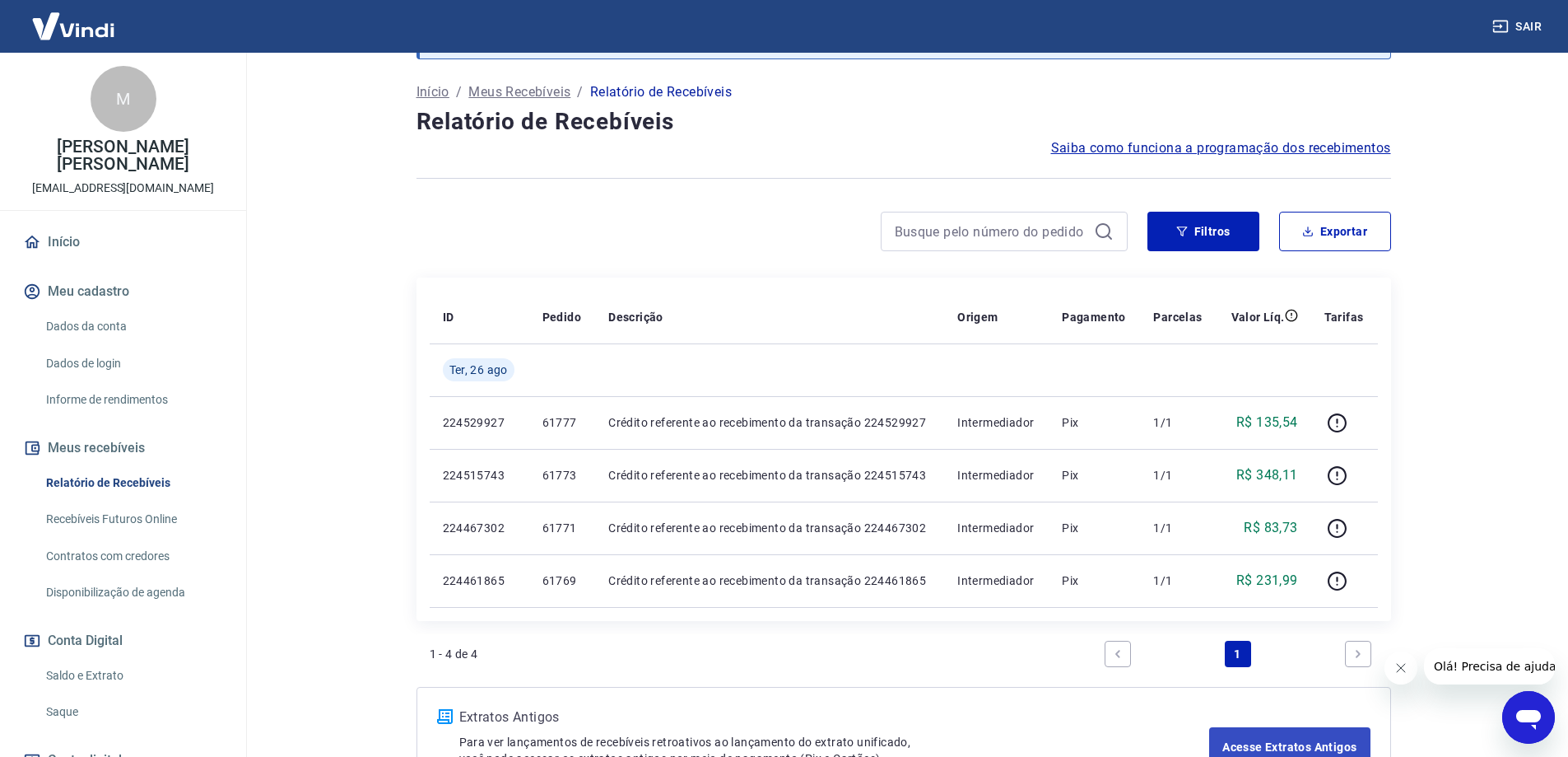
scroll to position [195, 0]
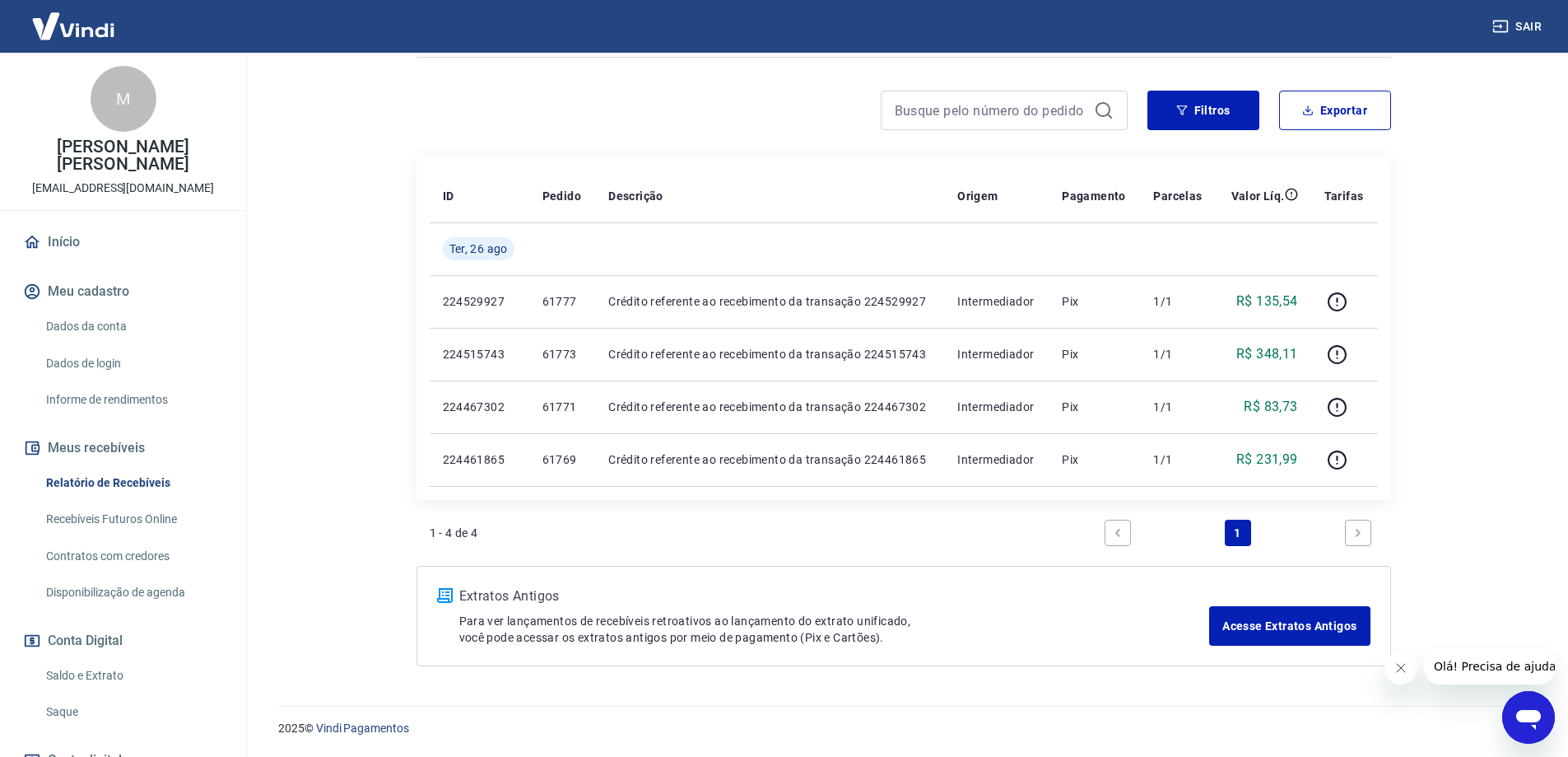
click at [1361, 522] on link "Next page" at bounding box center [1358, 533] width 27 height 27
click at [1358, 535] on icon "Next page" at bounding box center [1358, 532] width 5 height 7
click at [116, 522] on link "Recebíveis Futuros Online" at bounding box center [132, 519] width 187 height 34
